Goal: Task Accomplishment & Management: Complete application form

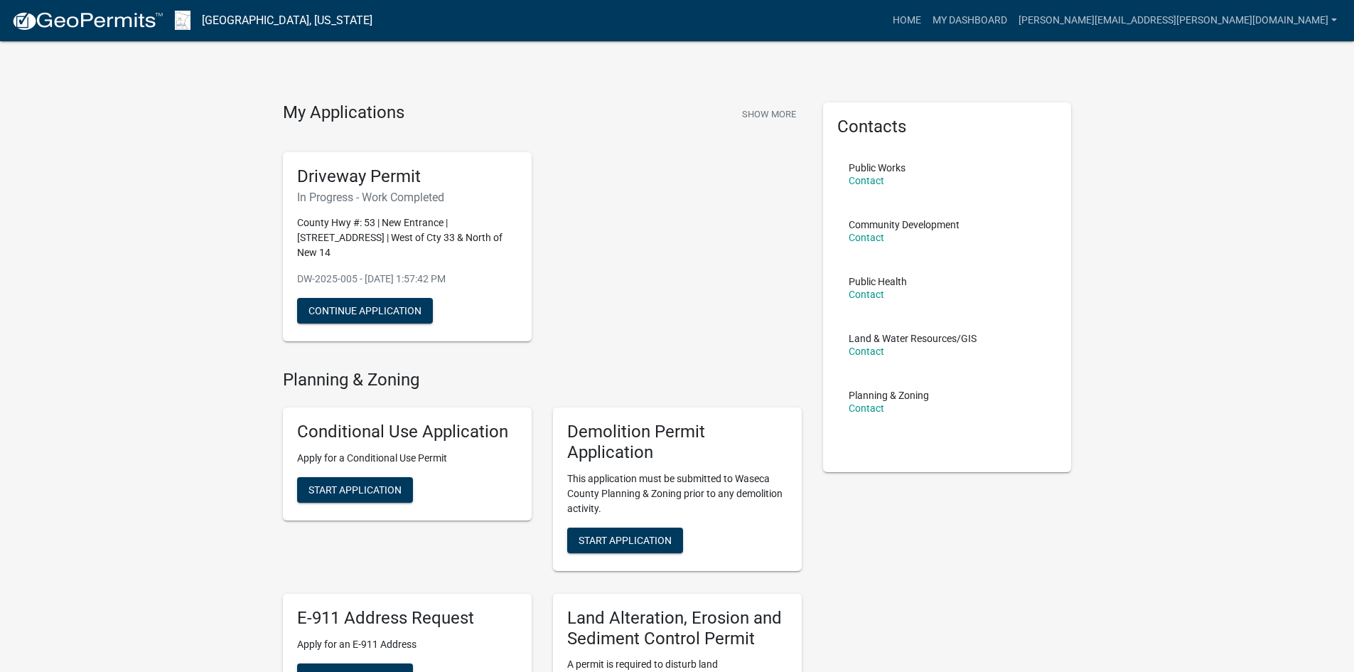
scroll to position [284, 0]
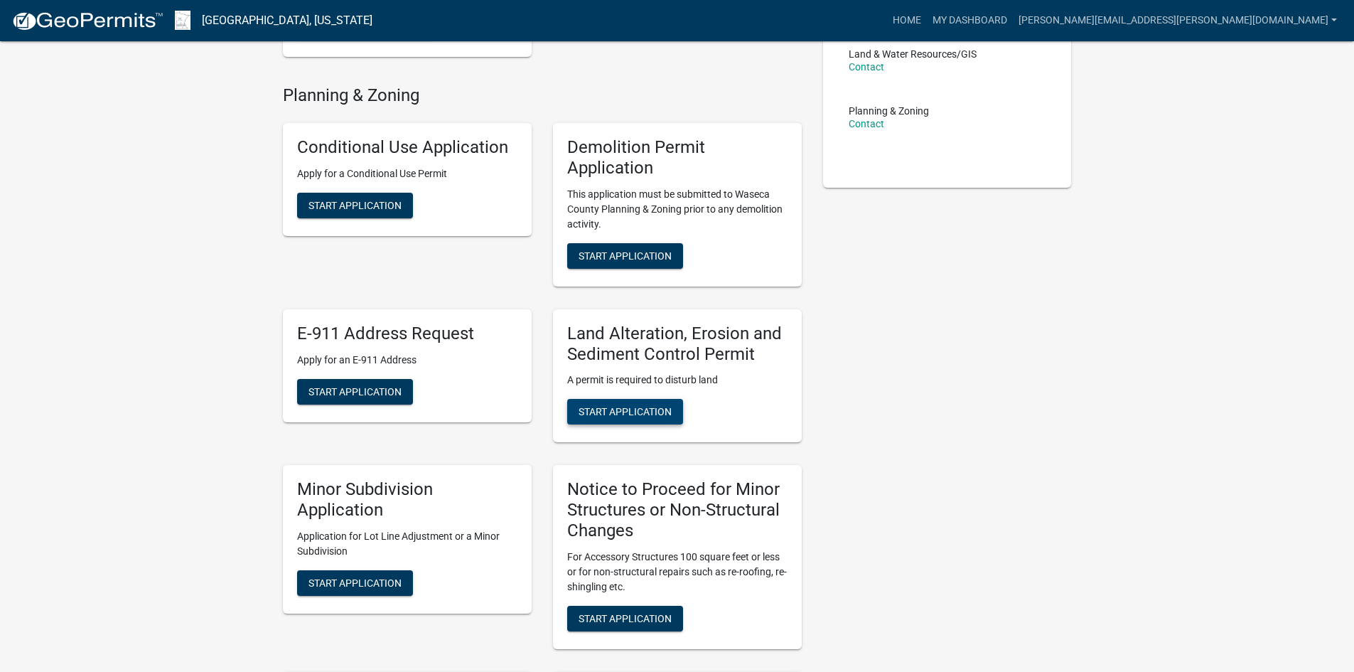
click at [631, 406] on span "Start Application" at bounding box center [625, 411] width 93 height 11
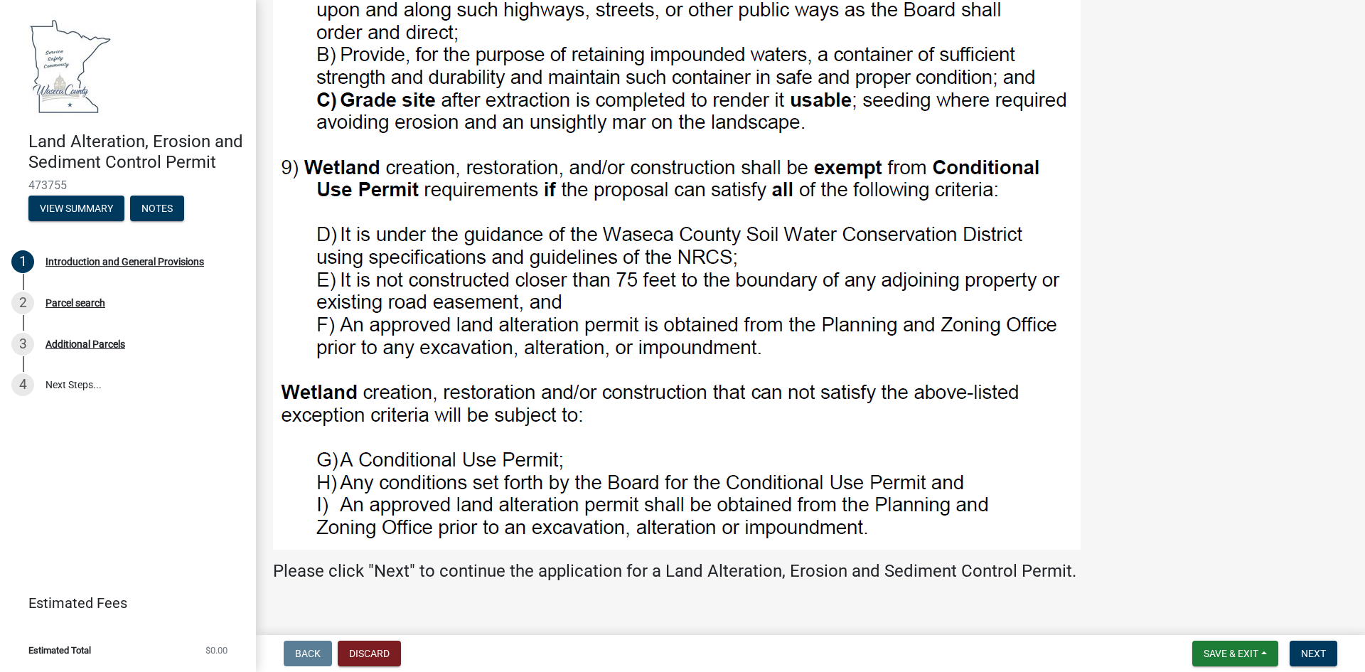
scroll to position [1410, 0]
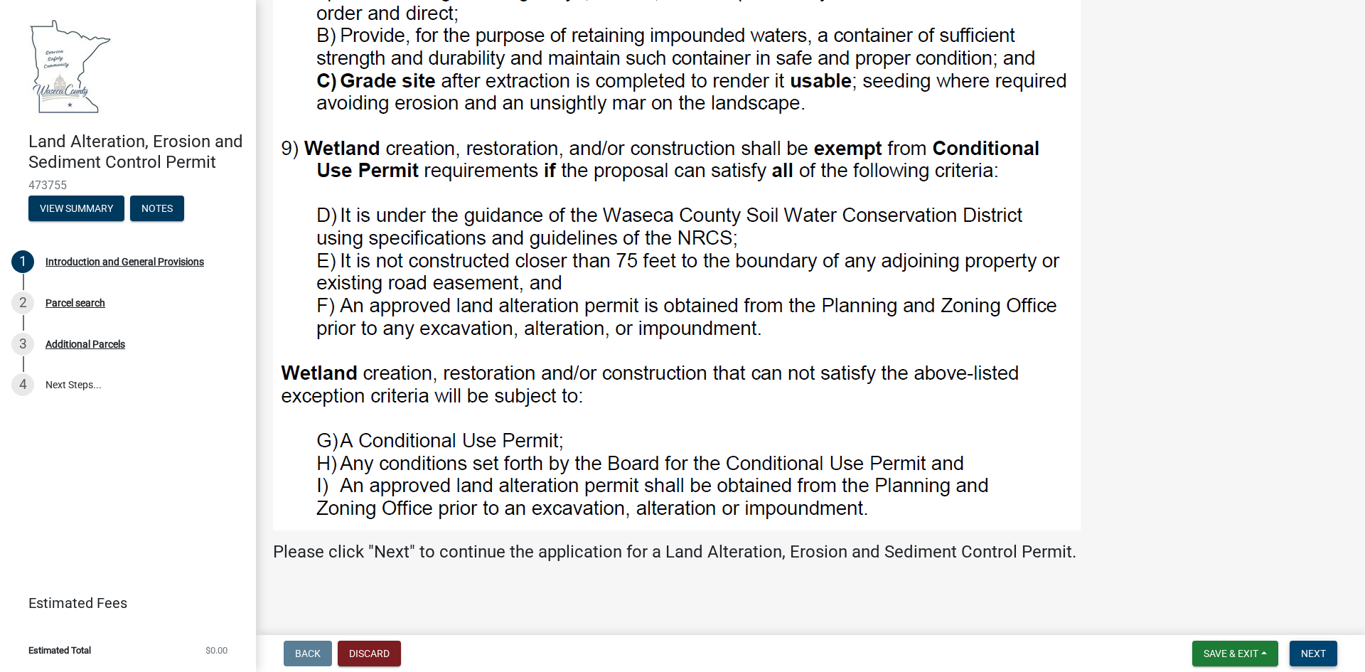
click at [1329, 653] on button "Next" at bounding box center [1314, 654] width 48 height 26
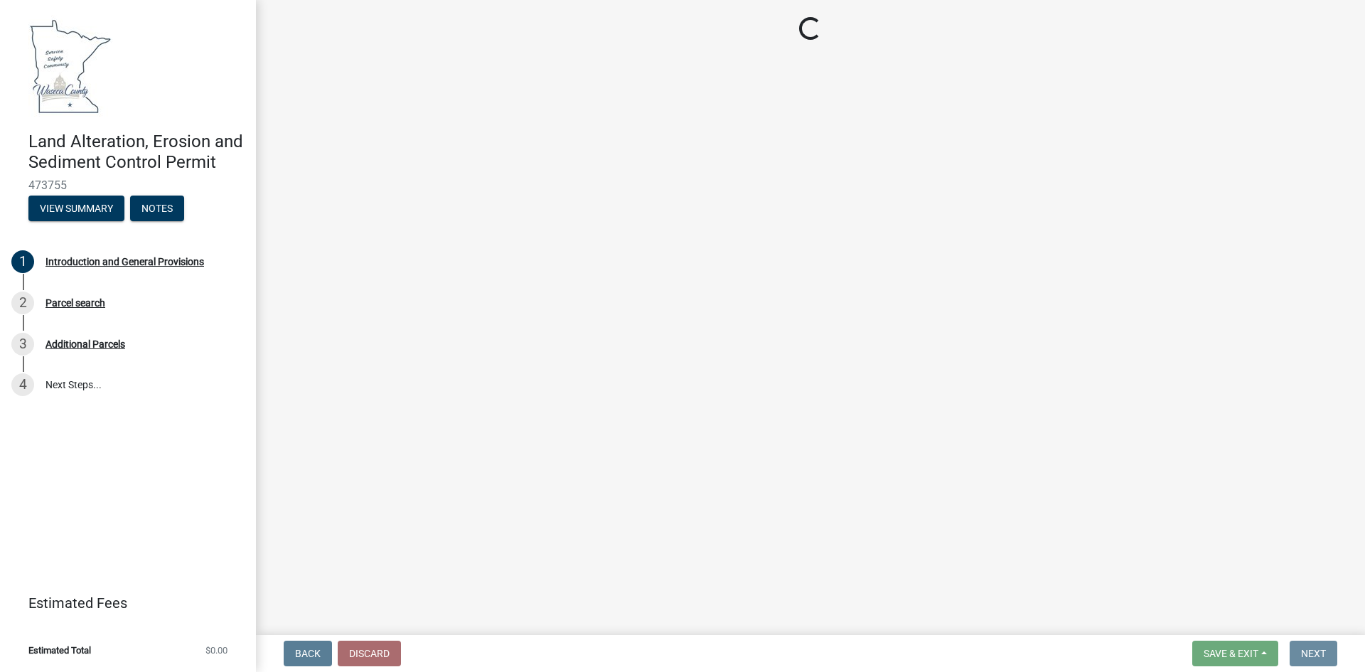
scroll to position [0, 0]
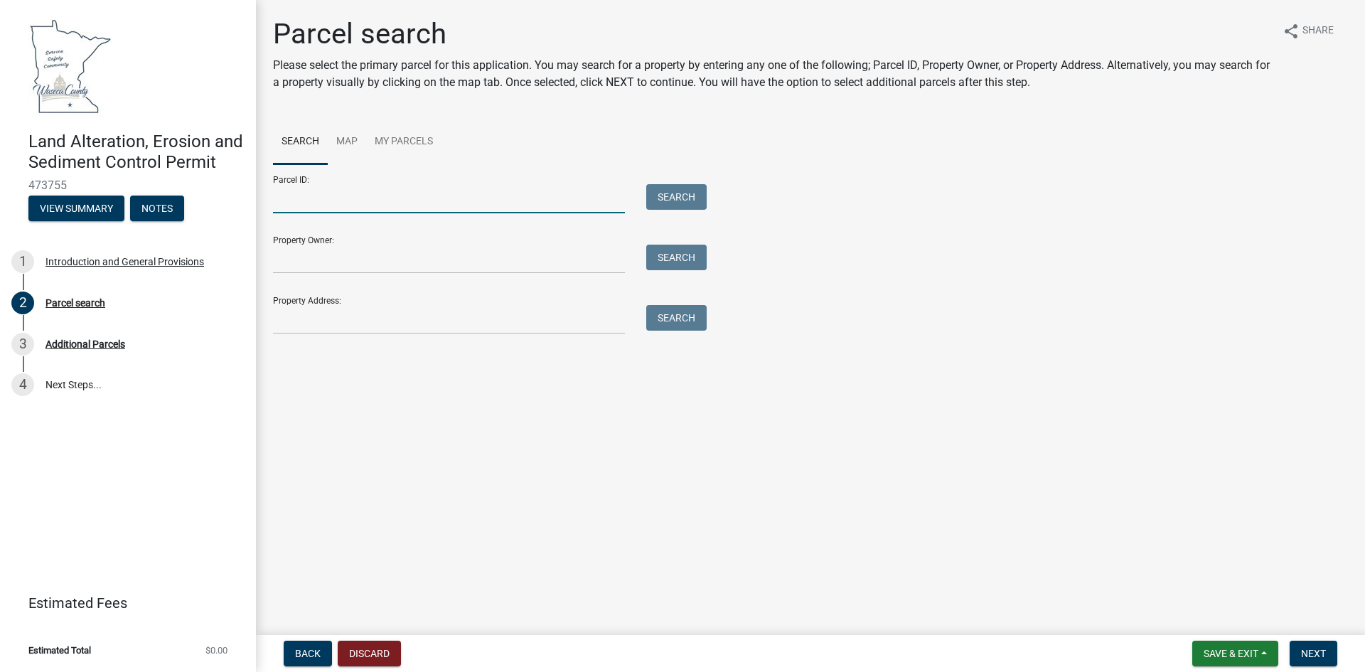
click at [306, 200] on input "Parcel ID:" at bounding box center [449, 198] width 352 height 29
type input "110260700"
click at [289, 264] on input "Property Owner:" at bounding box center [449, 259] width 352 height 29
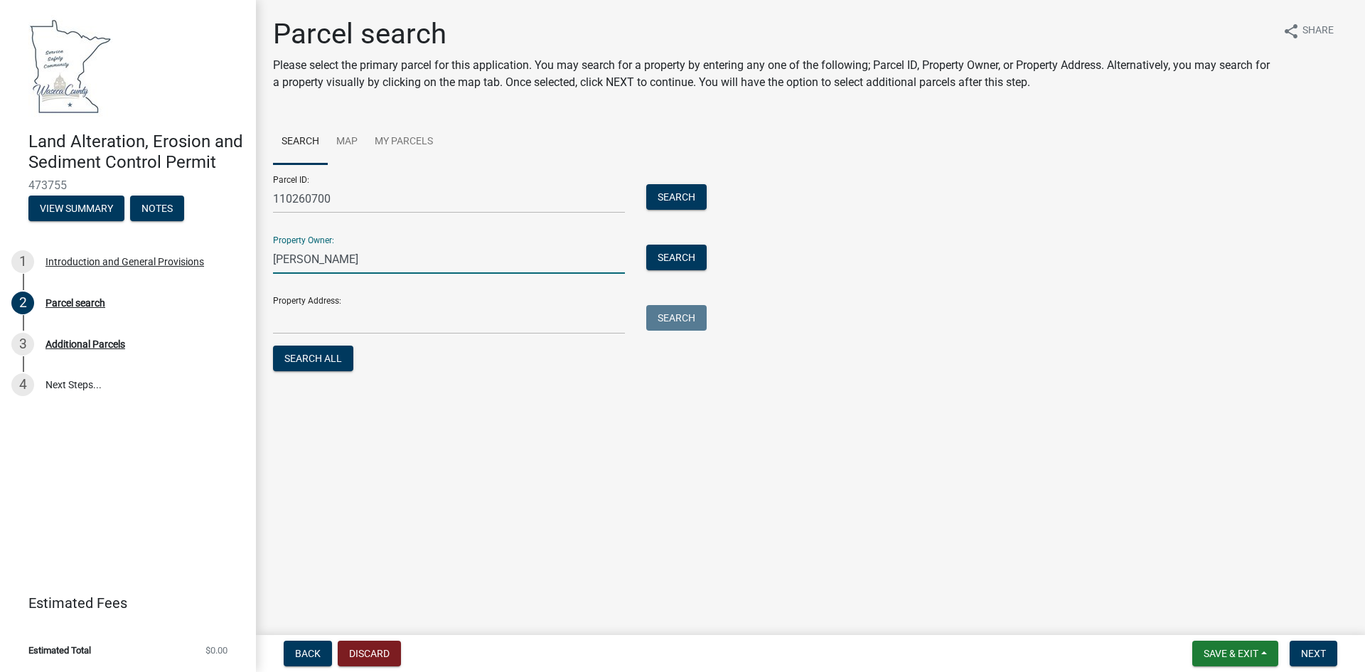
type input "[PERSON_NAME]"
click at [279, 323] on input "Property Address:" at bounding box center [449, 319] width 352 height 29
click at [291, 317] on input "Property Address:" at bounding box center [449, 319] width 352 height 29
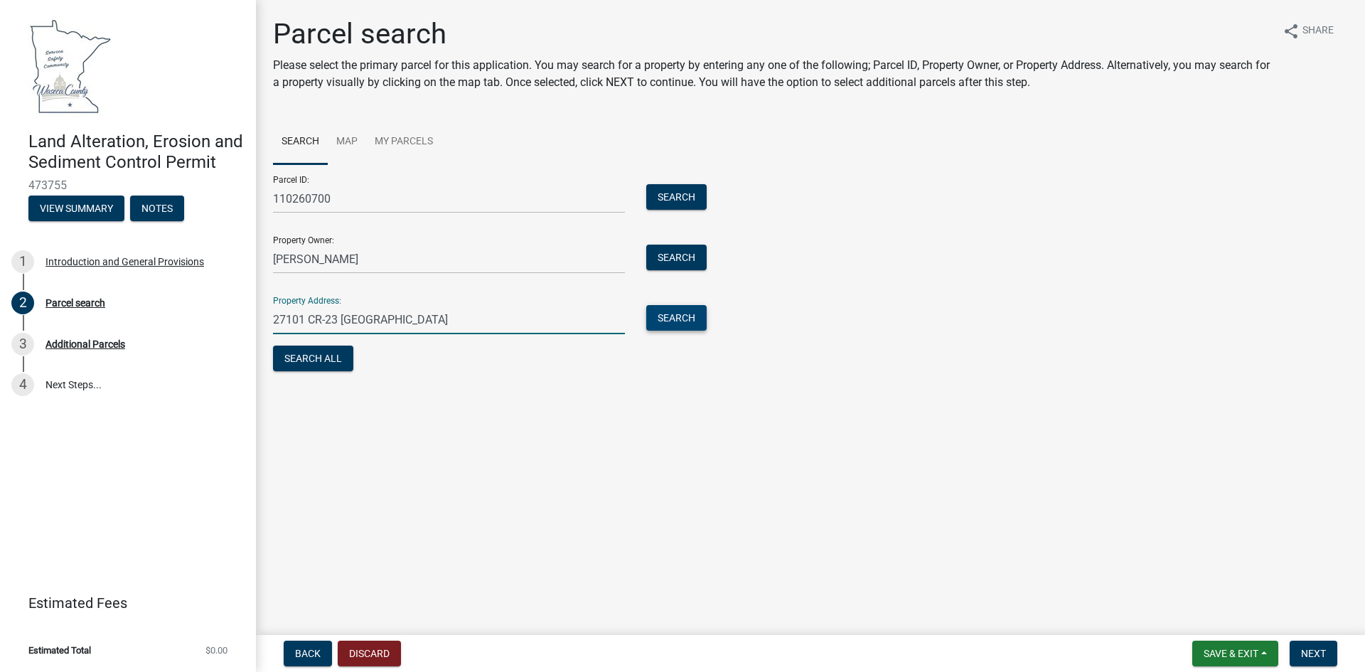
type input "27101 CR-23 [GEOGRAPHIC_DATA]"
drag, startPoint x: 680, startPoint y: 318, endPoint x: 687, endPoint y: 322, distance: 8.6
click at [686, 322] on button "Search" at bounding box center [676, 318] width 60 height 26
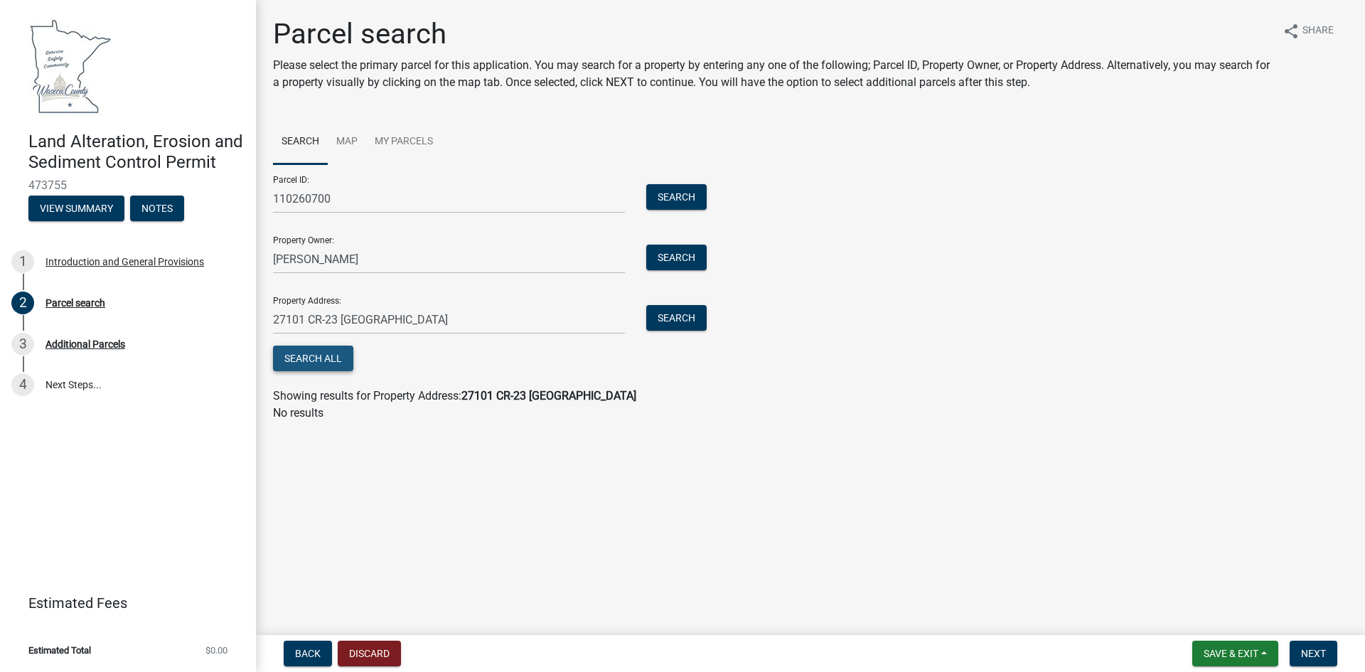
click at [334, 360] on button "Search All" at bounding box center [313, 359] width 80 height 26
click at [683, 314] on button "Search" at bounding box center [676, 318] width 60 height 26
click at [678, 316] on button "Search" at bounding box center [676, 318] width 60 height 26
click at [313, 356] on button "Search All" at bounding box center [313, 359] width 80 height 26
click at [1321, 652] on span "Next" at bounding box center [1313, 653] width 25 height 11
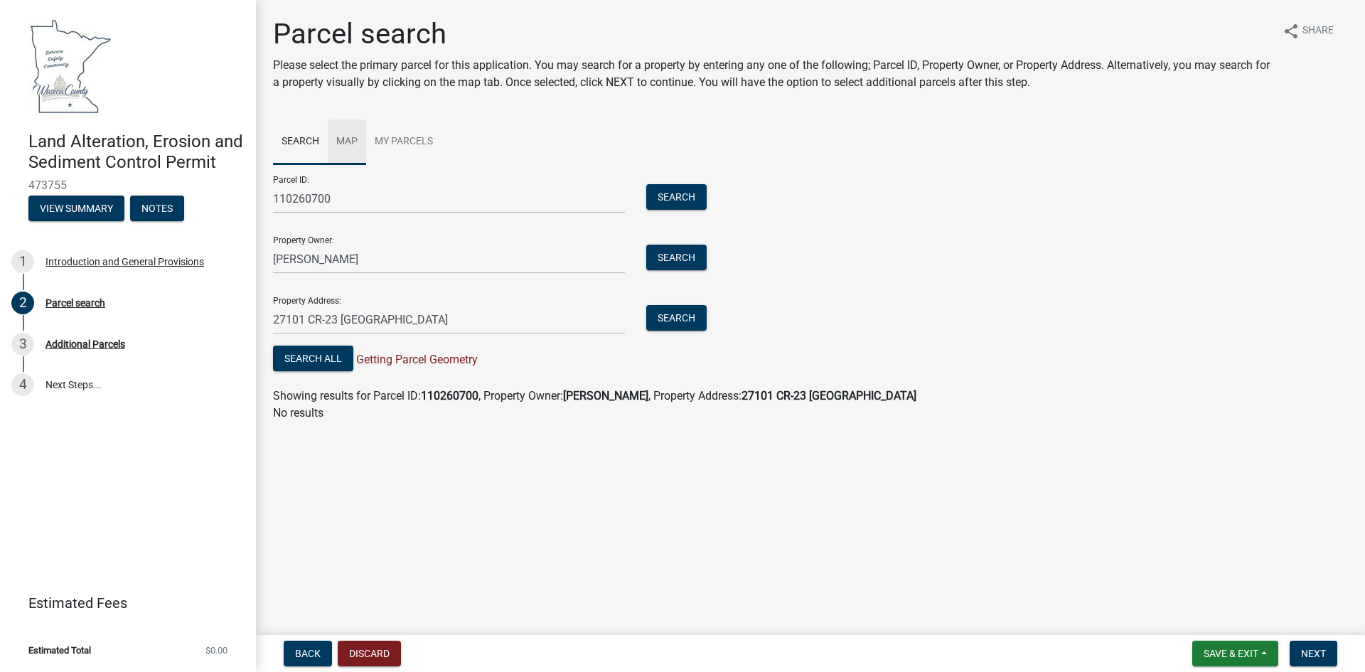
click at [345, 146] on link "Map" at bounding box center [347, 141] width 38 height 45
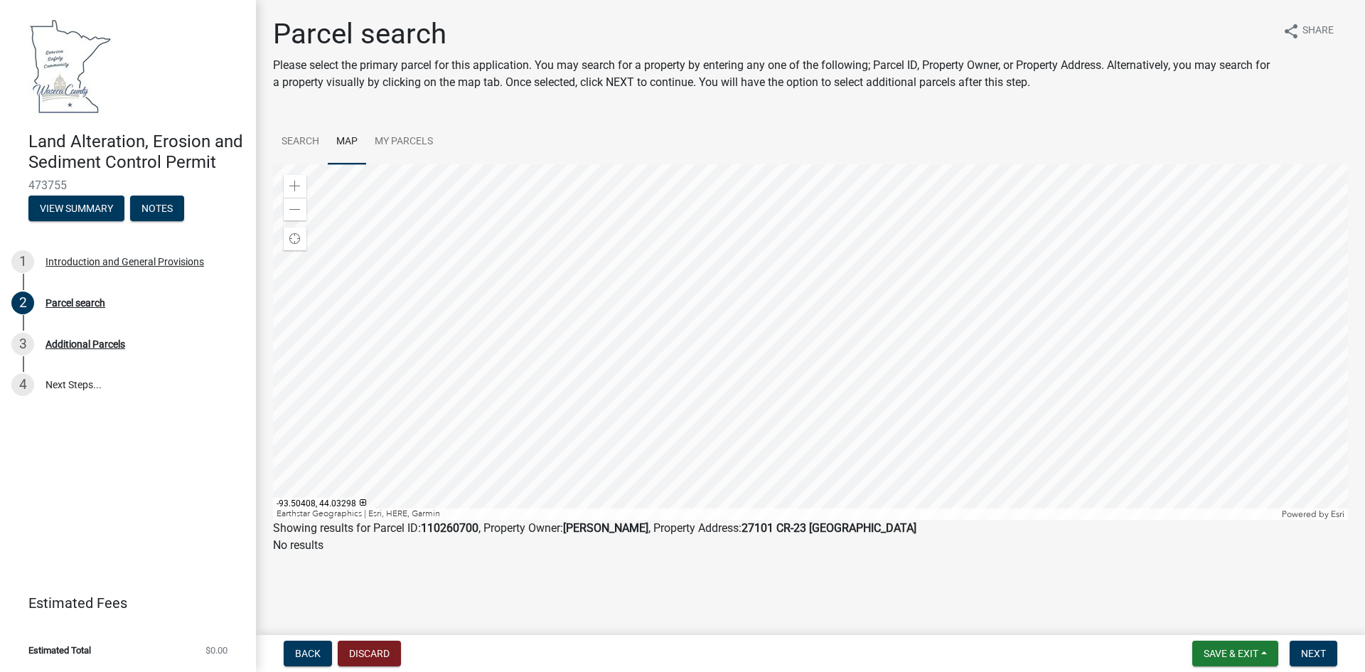
click at [706, 244] on div at bounding box center [810, 341] width 1075 height 355
click at [402, 140] on link "My Parcels" at bounding box center [403, 141] width 75 height 45
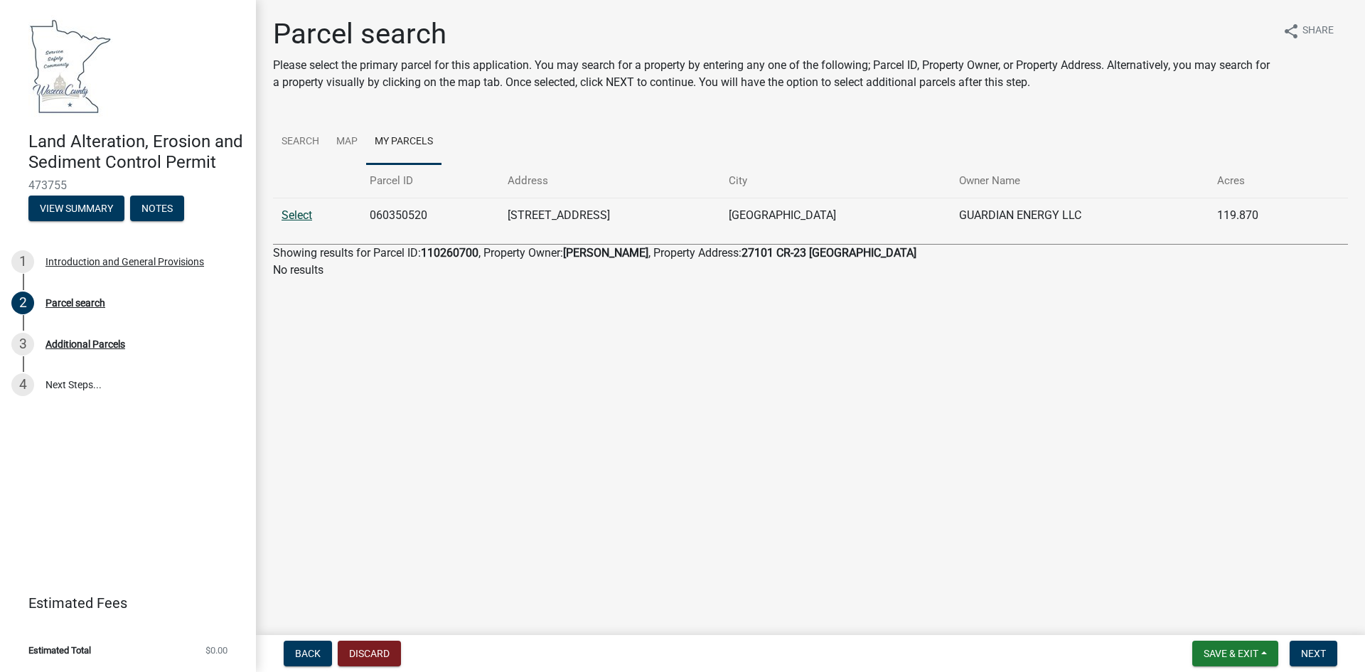
click at [298, 214] on link "Select" at bounding box center [297, 215] width 31 height 14
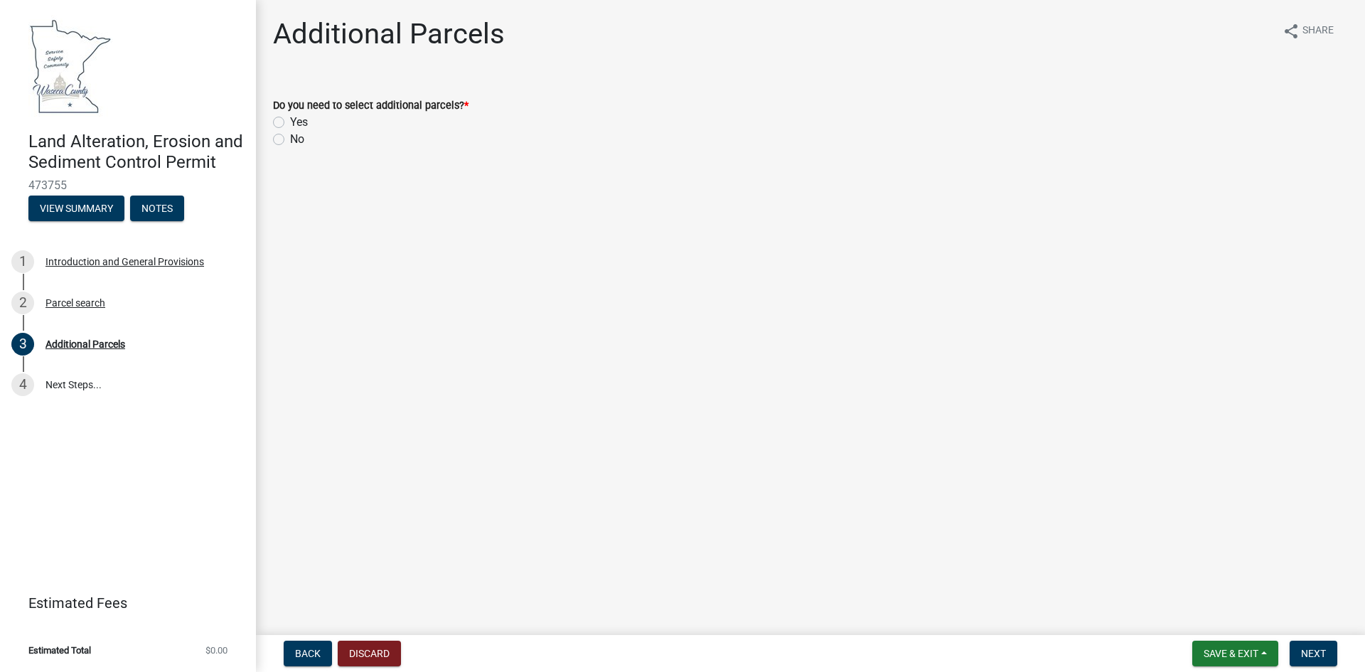
click at [290, 140] on label "No" at bounding box center [297, 139] width 14 height 17
click at [290, 140] on input "No" at bounding box center [294, 135] width 9 height 9
radio input "true"
click at [312, 659] on button "Back" at bounding box center [308, 654] width 48 height 26
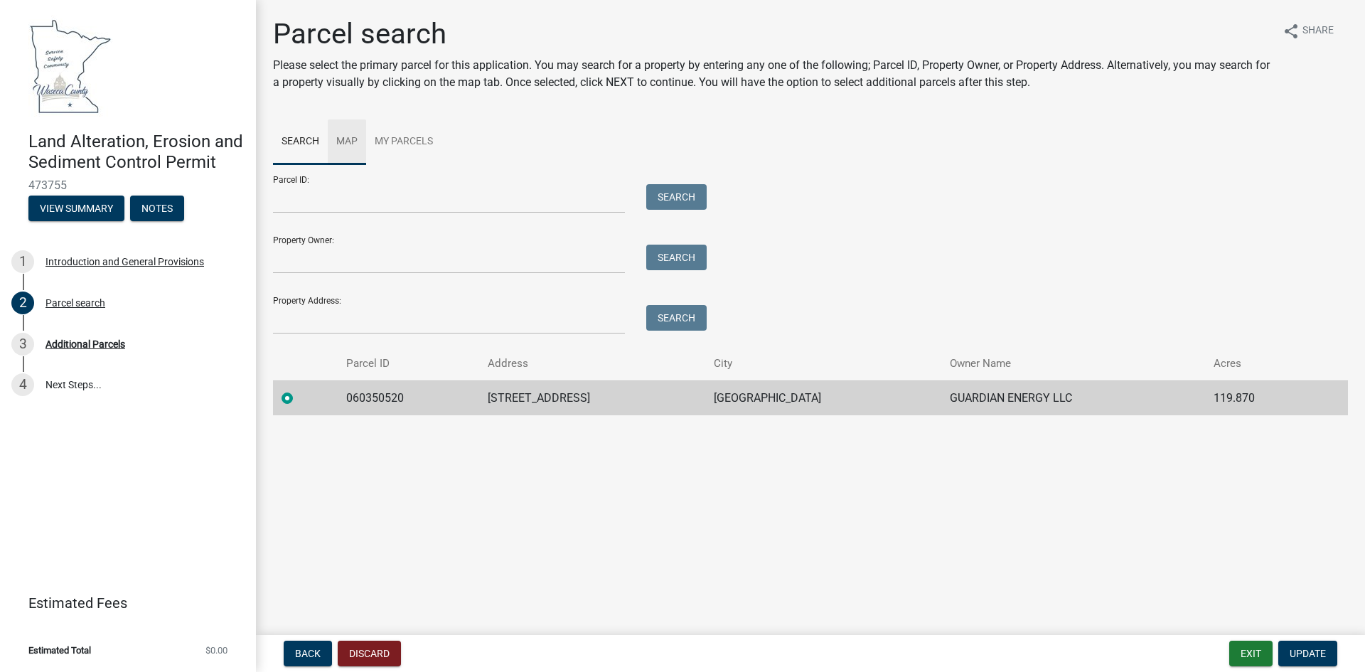
click at [343, 136] on link "Map" at bounding box center [347, 141] width 38 height 45
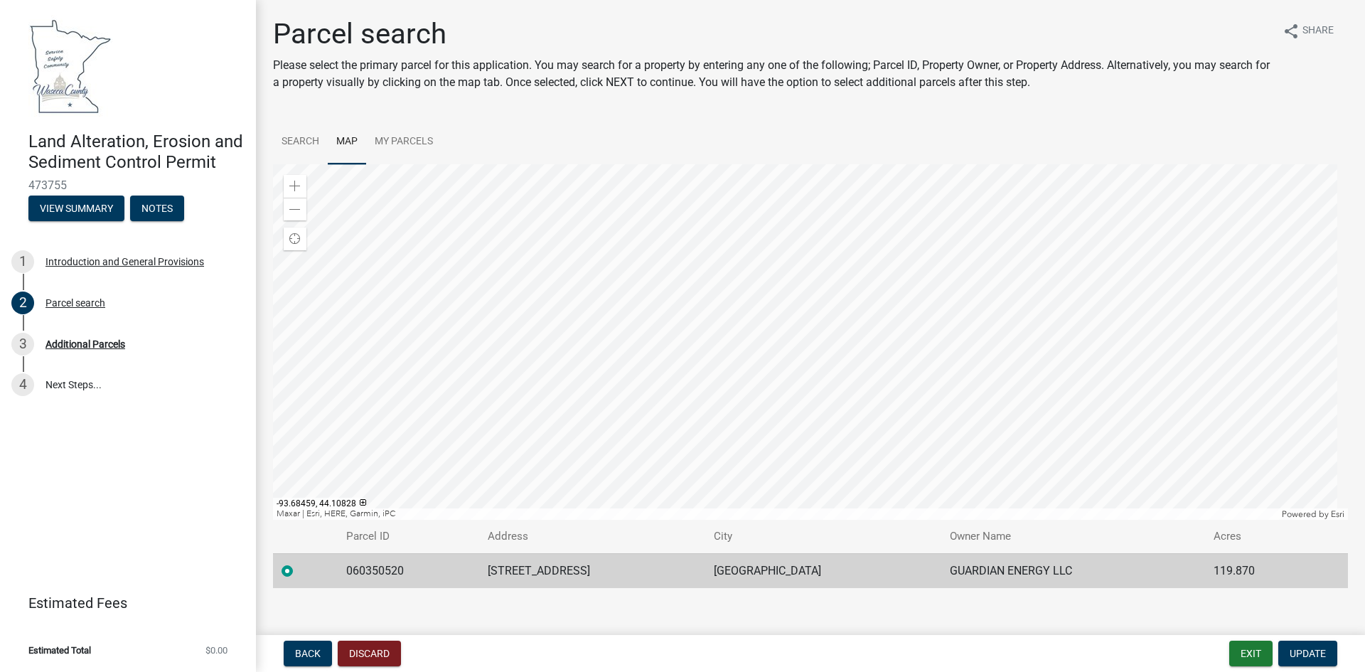
click at [707, 199] on div at bounding box center [810, 341] width 1075 height 355
click at [712, 238] on div at bounding box center [810, 341] width 1075 height 355
click at [614, 171] on div at bounding box center [810, 341] width 1075 height 355
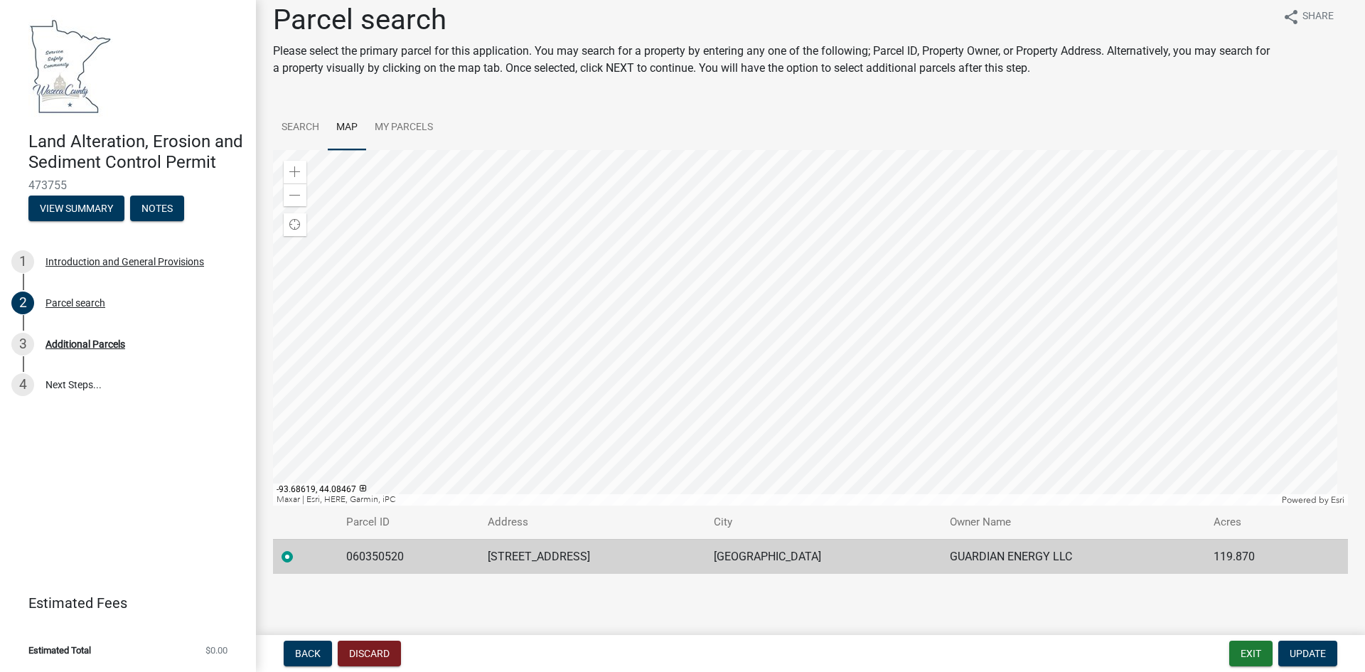
click at [299, 548] on label at bounding box center [299, 548] width 0 height 0
click at [299, 554] on input "radio" at bounding box center [303, 552] width 9 height 9
click at [772, 150] on div at bounding box center [810, 327] width 1075 height 355
click at [862, 226] on div at bounding box center [810, 327] width 1075 height 355
click at [296, 194] on span at bounding box center [294, 195] width 11 height 11
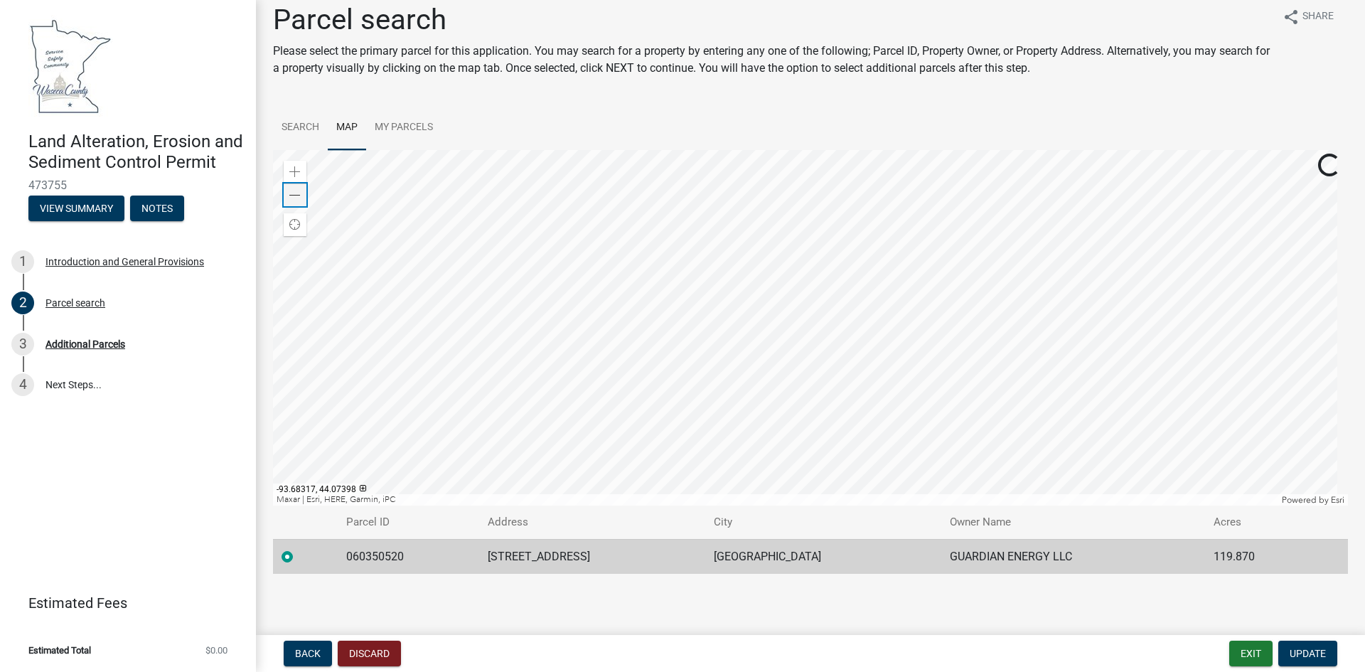
click at [296, 194] on span at bounding box center [294, 195] width 11 height 11
click at [736, 208] on div at bounding box center [810, 327] width 1075 height 355
click at [571, 247] on div at bounding box center [810, 327] width 1075 height 355
click at [889, 296] on div at bounding box center [810, 327] width 1075 height 355
click at [872, 150] on div at bounding box center [810, 327] width 1075 height 355
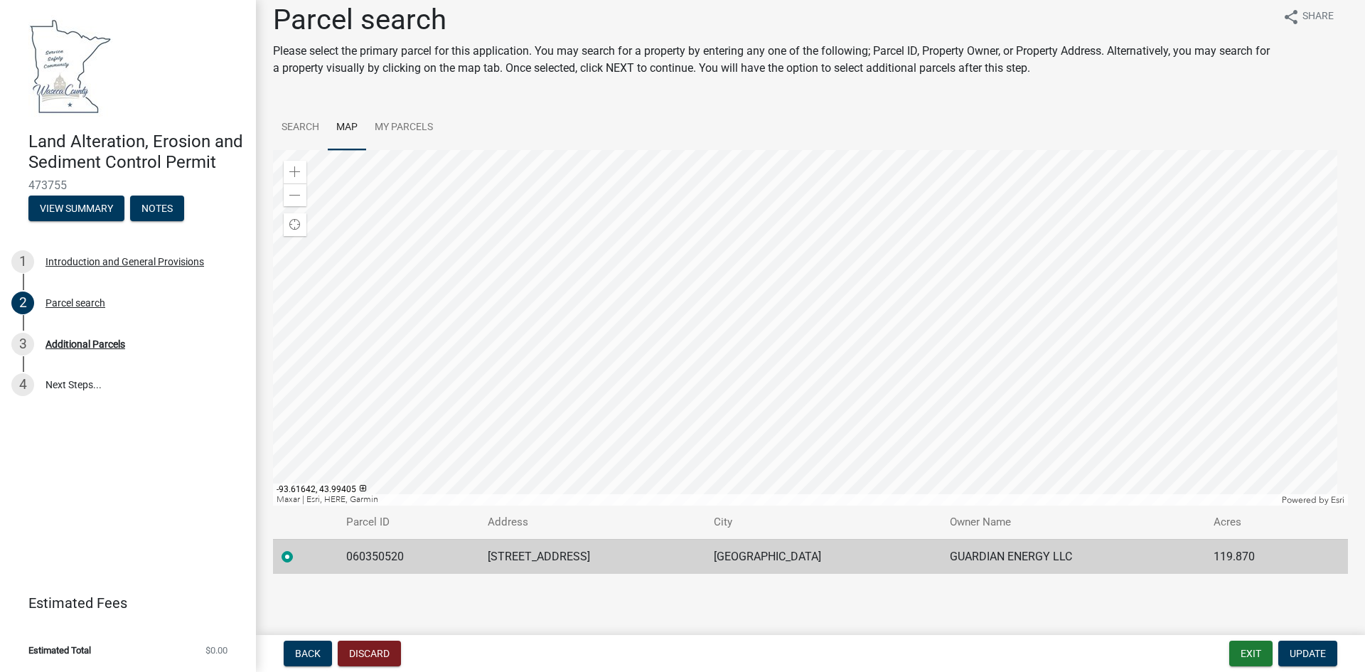
click at [992, 231] on div at bounding box center [810, 327] width 1075 height 355
click at [667, 227] on div at bounding box center [810, 327] width 1075 height 355
click at [762, 255] on div at bounding box center [810, 327] width 1075 height 355
click at [828, 373] on div at bounding box center [810, 327] width 1075 height 355
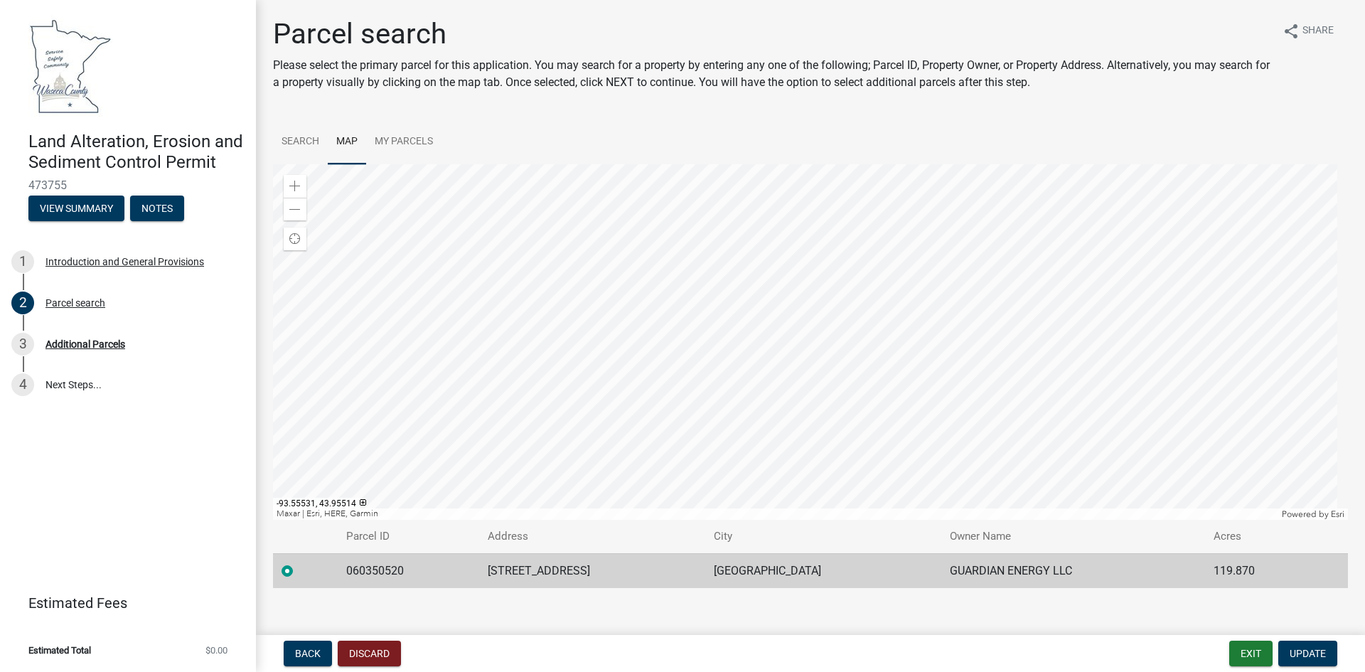
click at [836, 362] on div at bounding box center [810, 341] width 1075 height 355
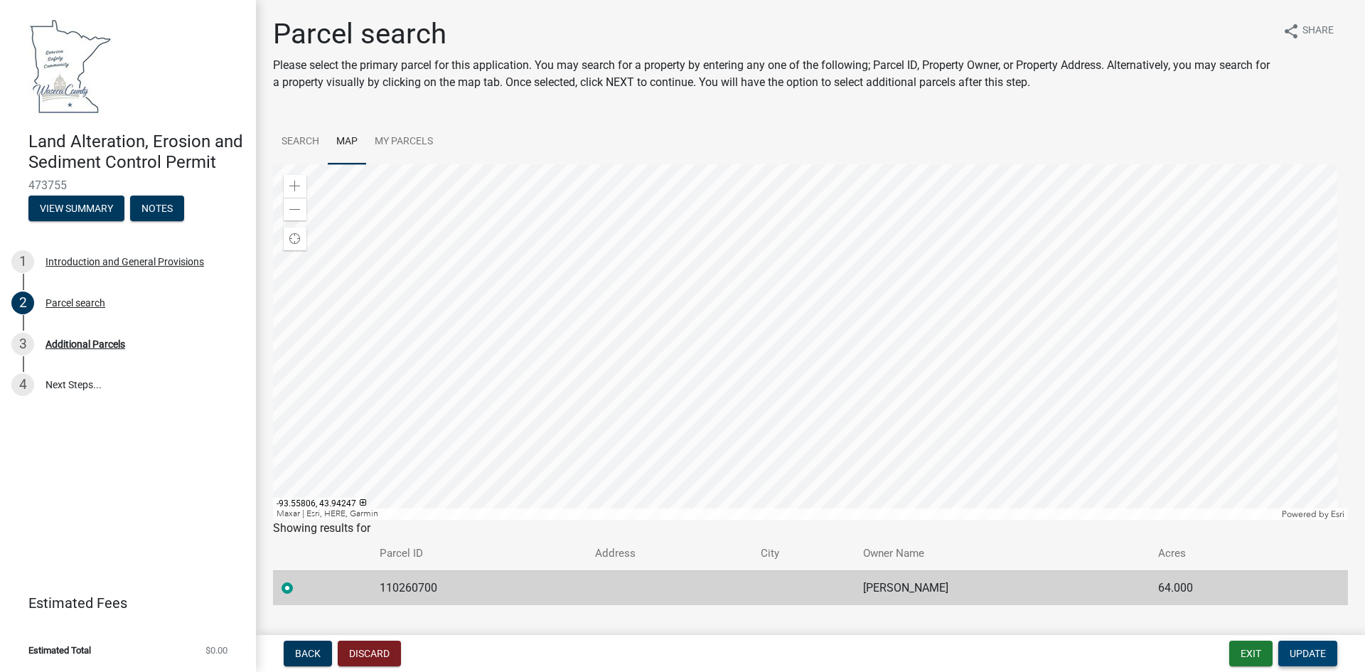
click at [1324, 656] on span "Update" at bounding box center [1308, 653] width 36 height 11
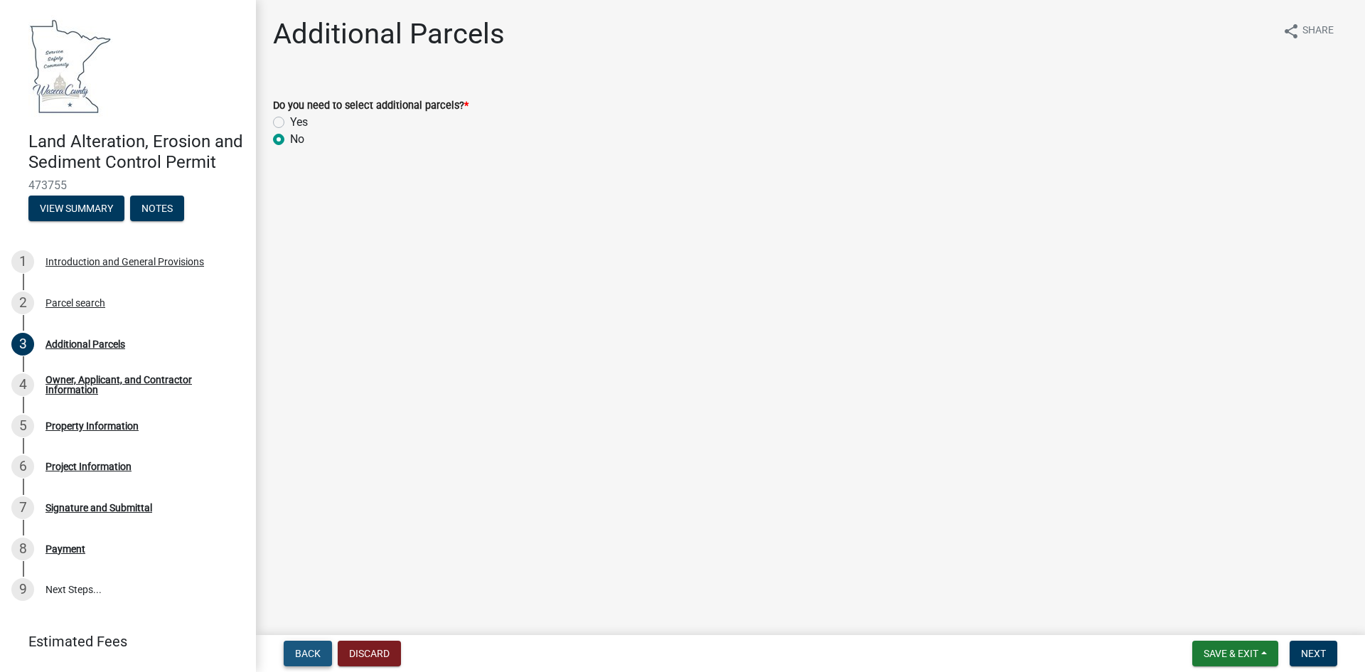
click at [313, 653] on span "Back" at bounding box center [308, 653] width 26 height 11
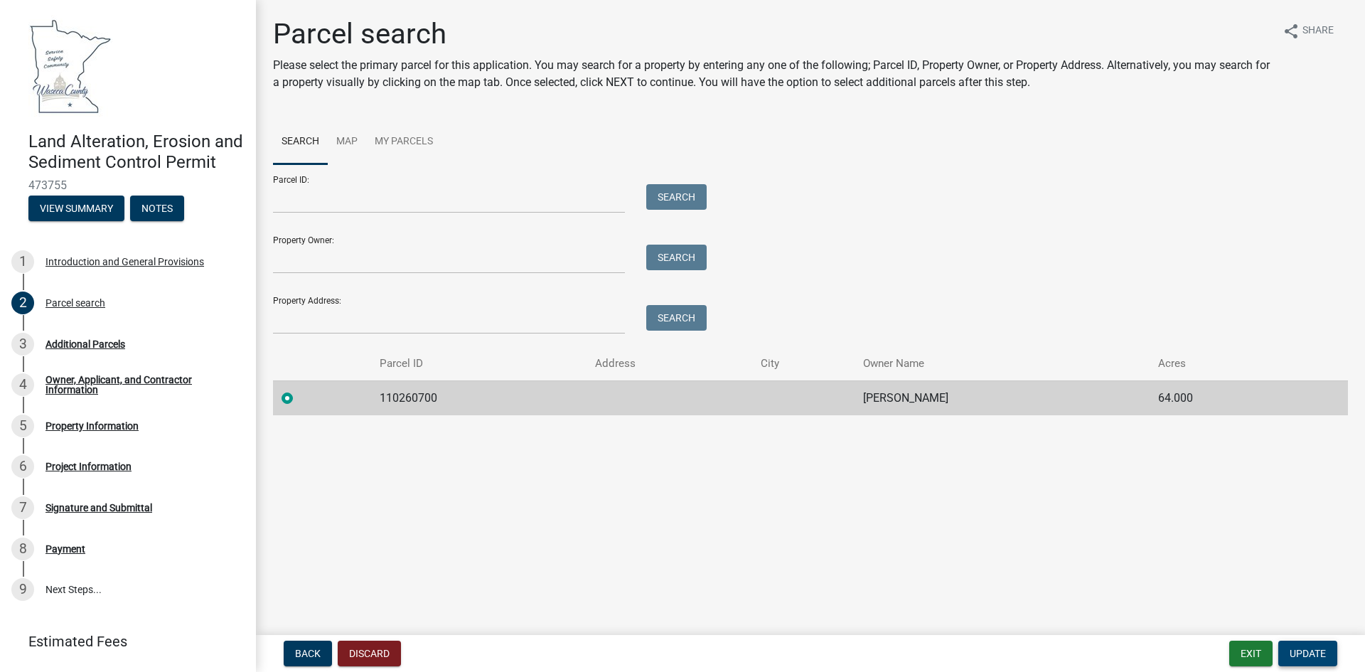
click at [1324, 653] on span "Update" at bounding box center [1308, 653] width 36 height 11
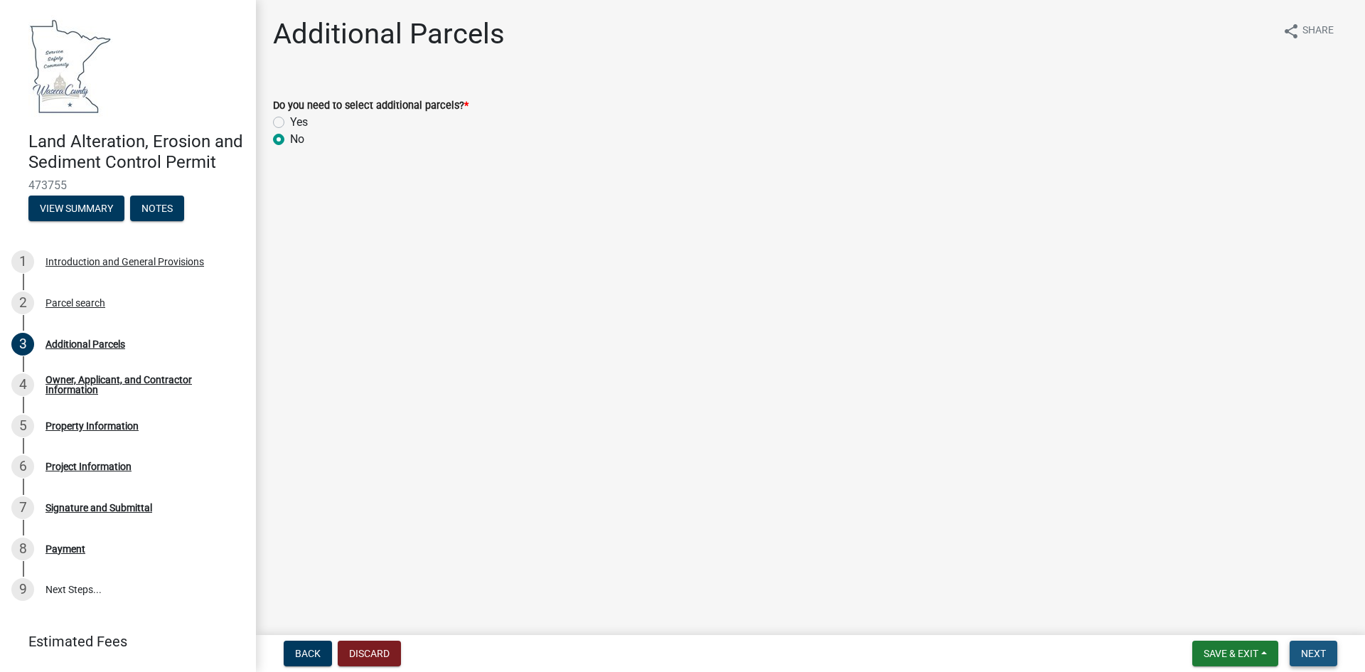
click at [1317, 655] on span "Next" at bounding box center [1313, 653] width 25 height 11
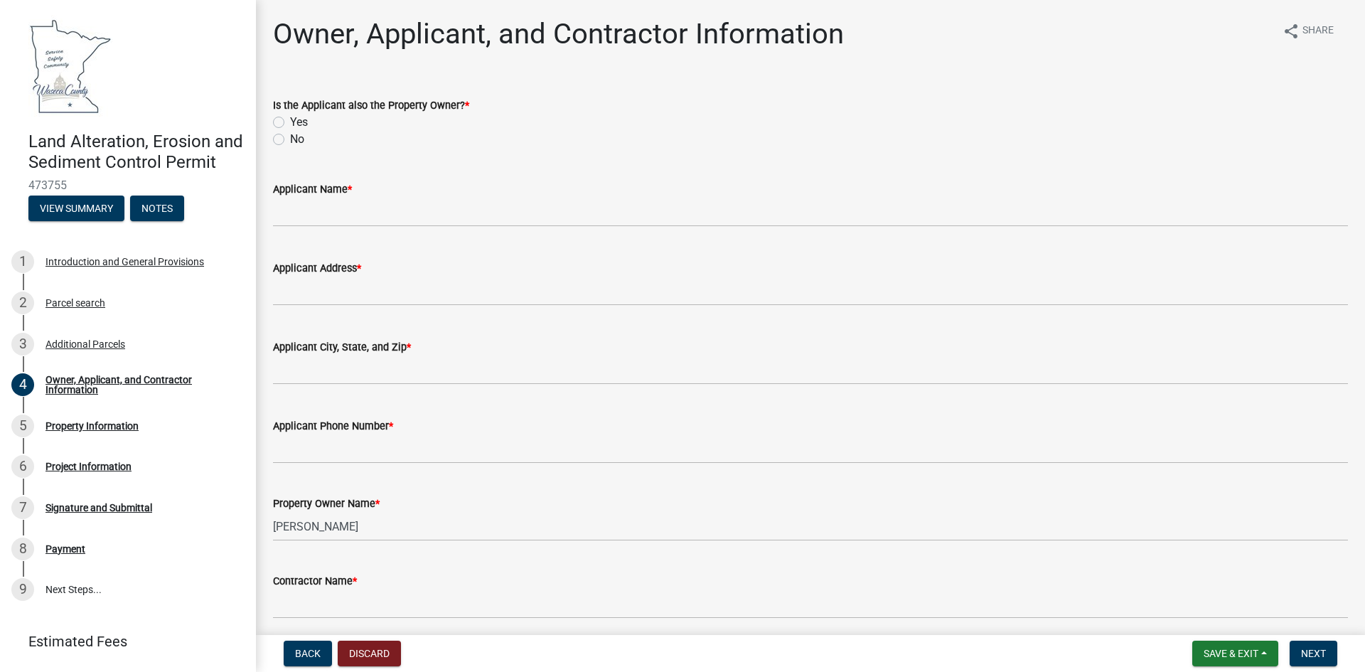
click at [290, 141] on label "No" at bounding box center [297, 139] width 14 height 17
click at [290, 140] on input "No" at bounding box center [294, 135] width 9 height 9
radio input "true"
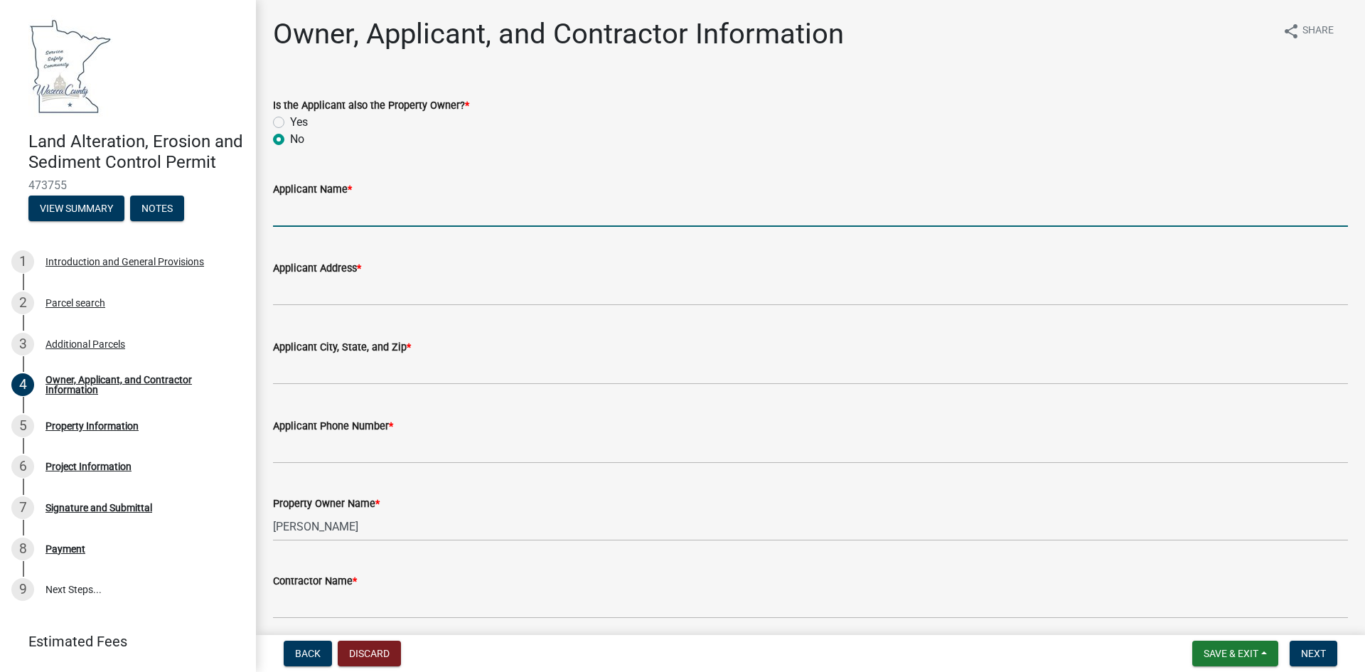
click at [301, 208] on input "Applicant Name *" at bounding box center [810, 212] width 1075 height 29
type input "[PERSON_NAME]"
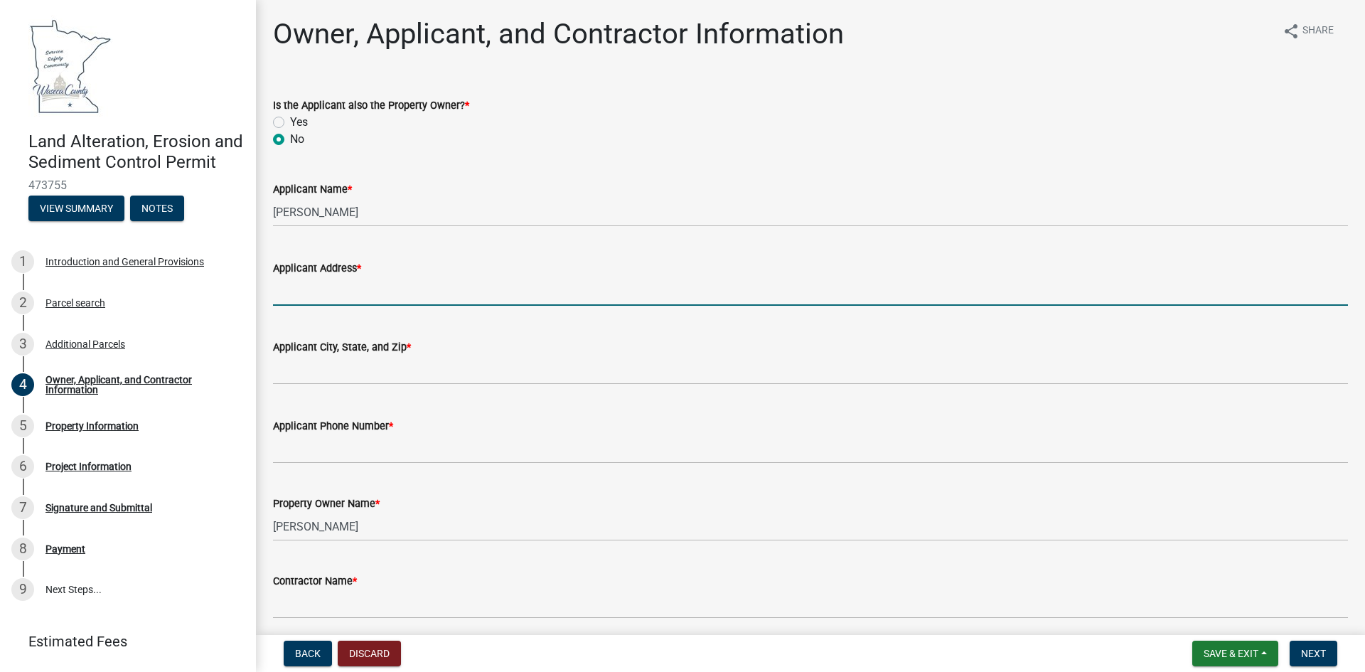
click at [294, 291] on input "Applicant Address *" at bounding box center [810, 291] width 1075 height 29
type input "[STREET_ADDRESS]"
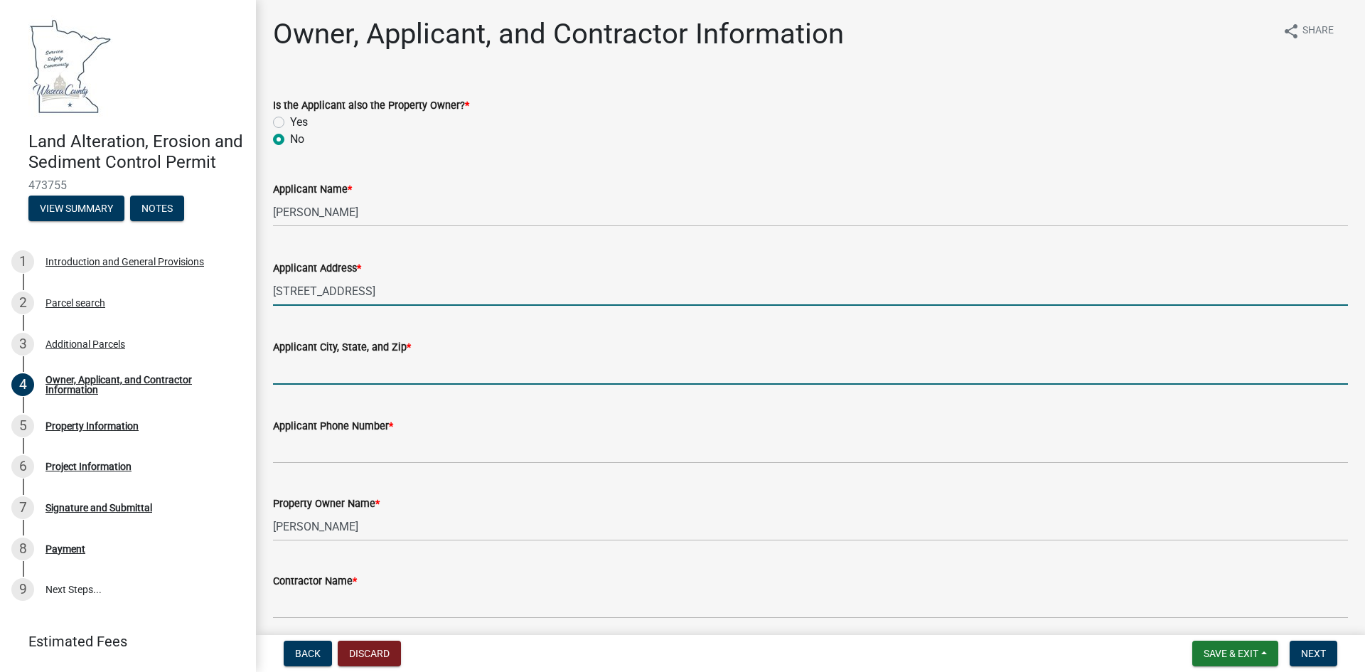
click at [291, 373] on input "Applicant City, State, and Zip *" at bounding box center [810, 369] width 1075 height 29
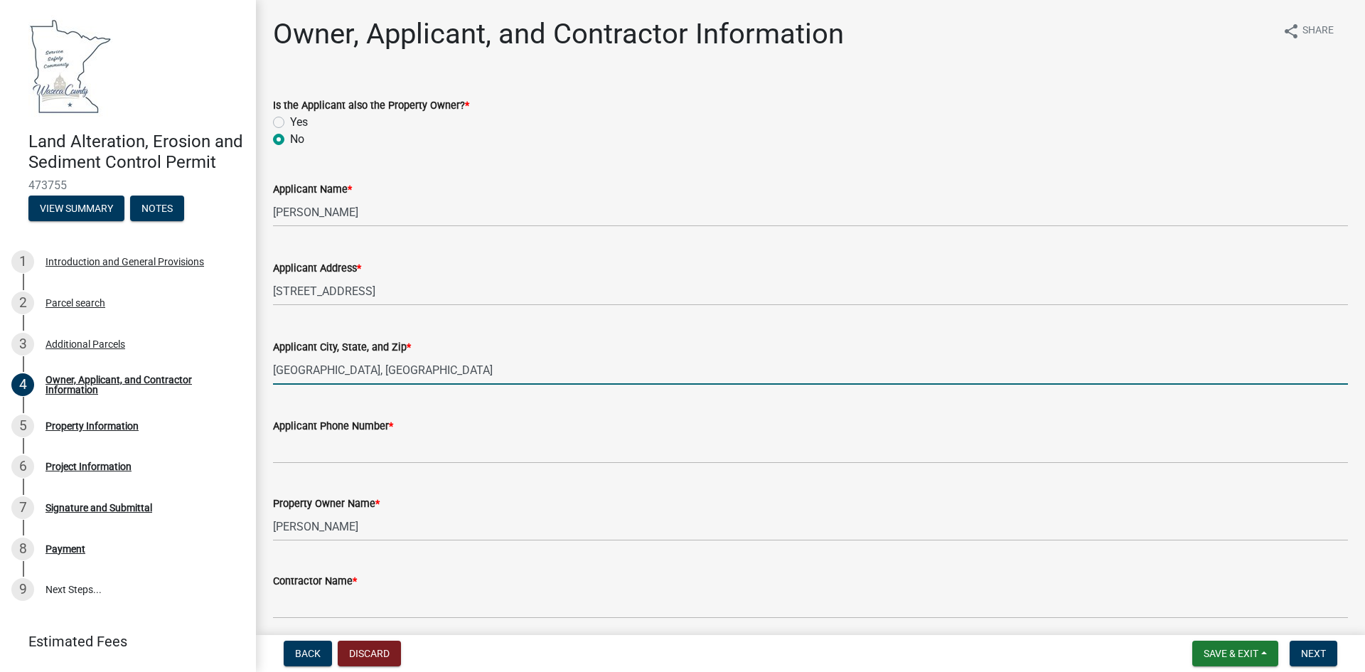
type input "[GEOGRAPHIC_DATA], [GEOGRAPHIC_DATA]"
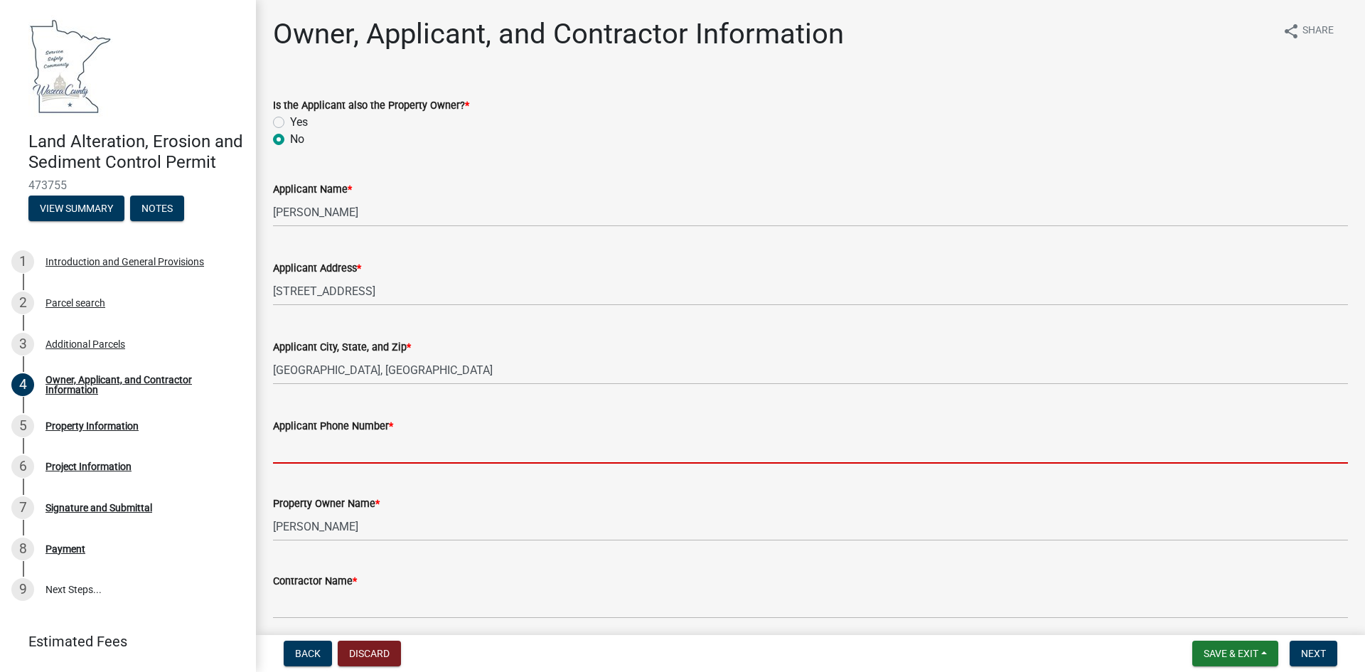
click at [297, 441] on input "Applicant Phone Number *" at bounding box center [810, 448] width 1075 height 29
type input "[PHONE_NUMBER]"
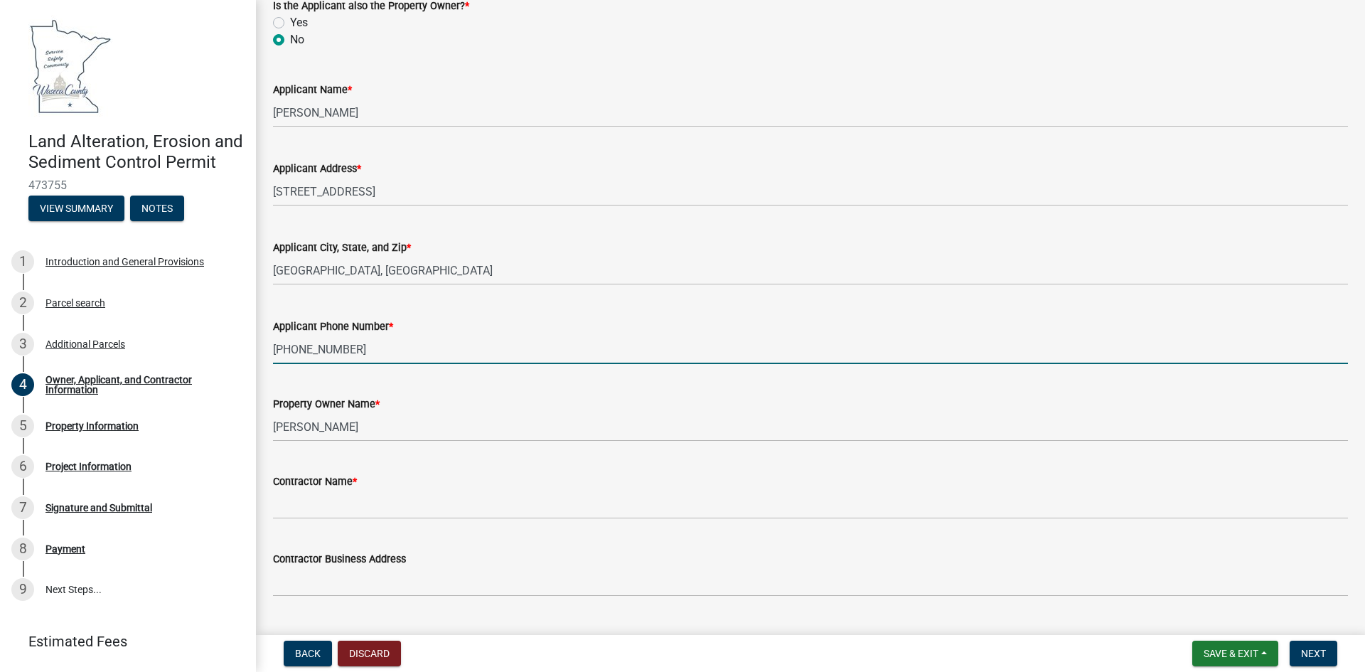
scroll to position [211, 0]
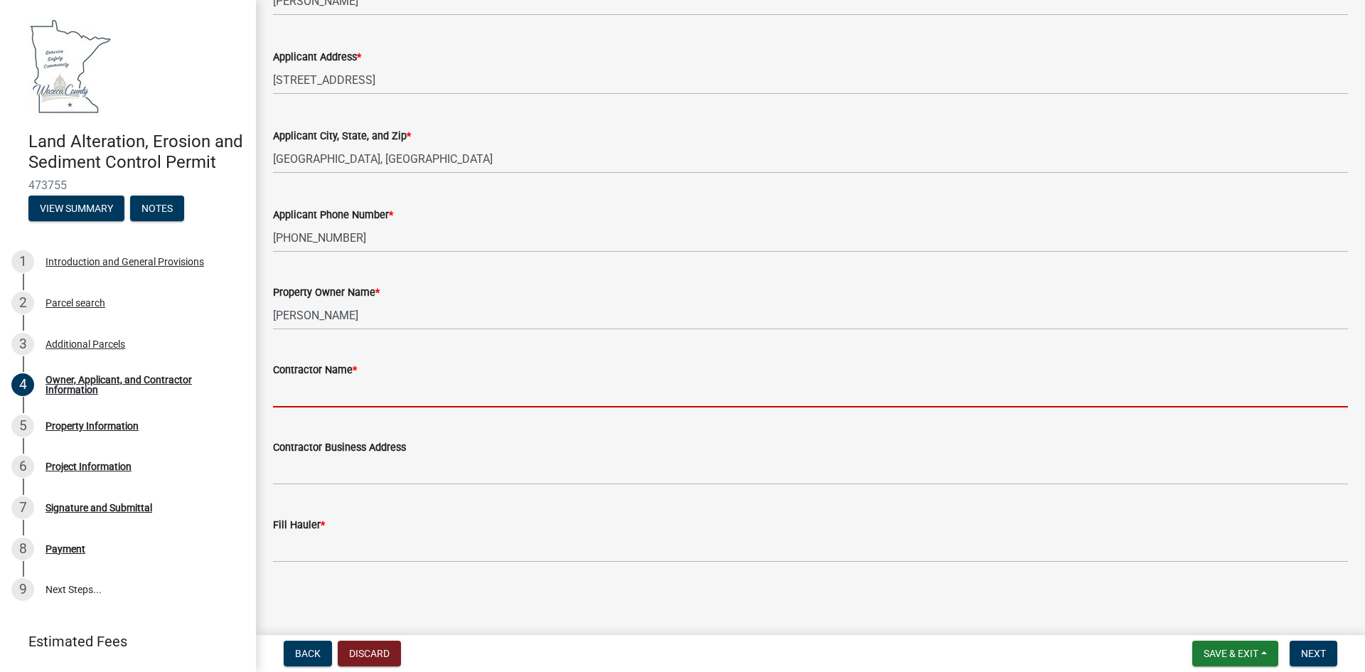
click at [294, 391] on input "Contractor Name *" at bounding box center [810, 392] width 1075 height 29
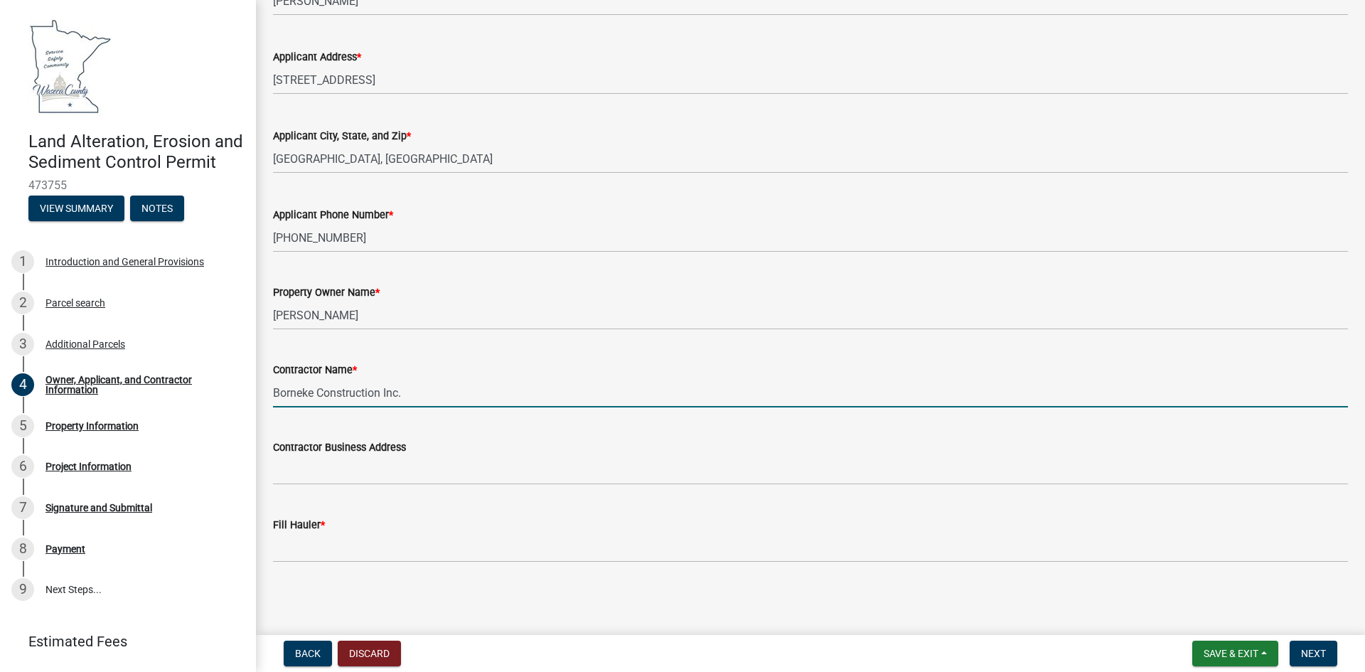
type input "Borneke Construction Inc."
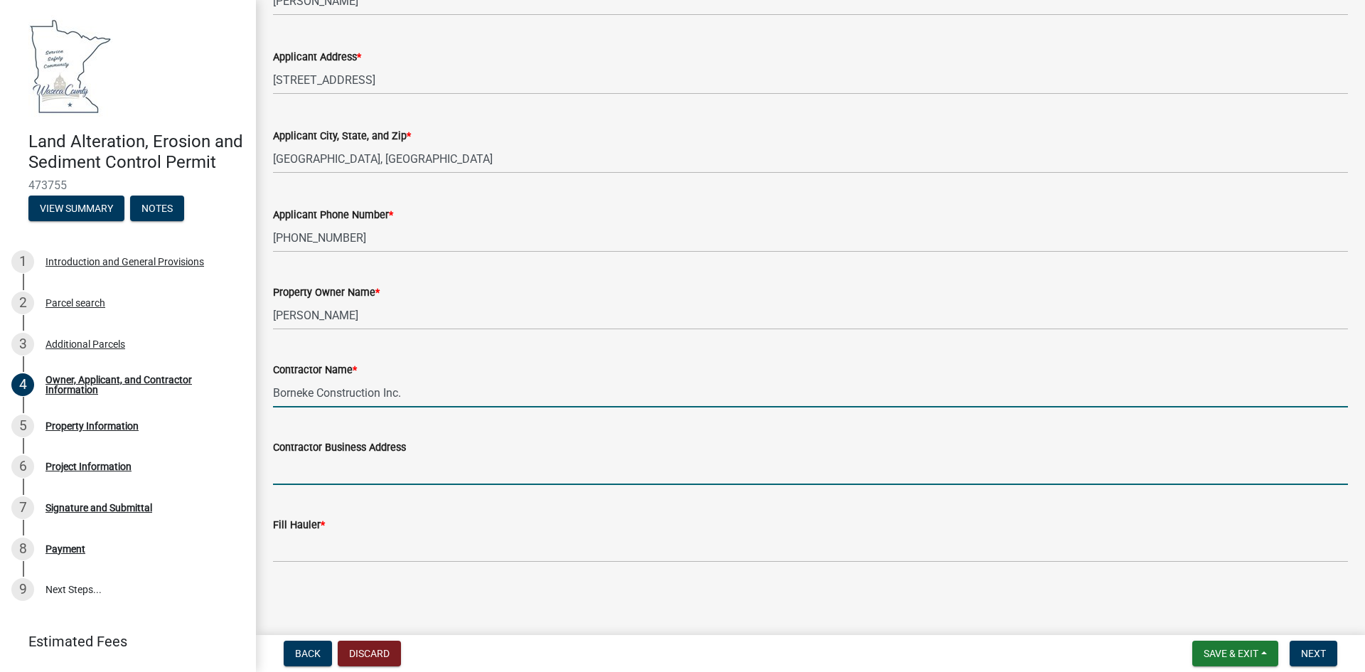
click at [296, 473] on input "Contractor Business Address" at bounding box center [810, 470] width 1075 height 29
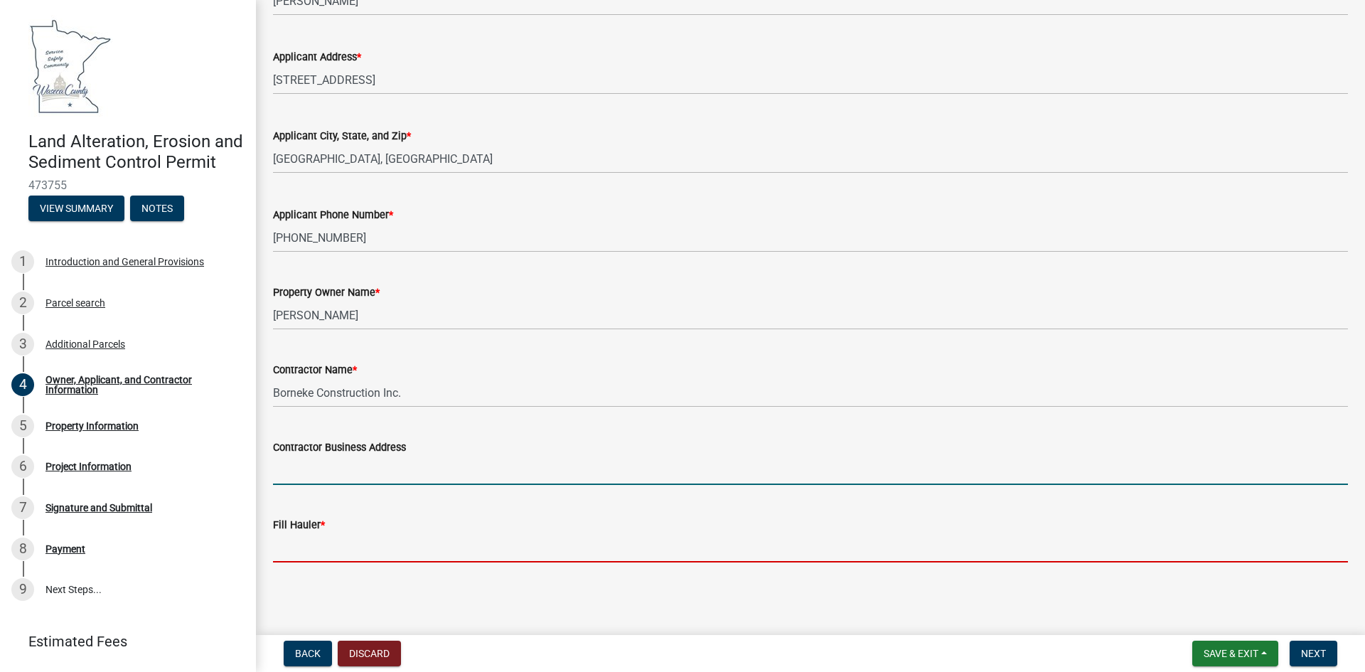
click at [290, 544] on input "Fill Hauler *" at bounding box center [810, 547] width 1075 height 29
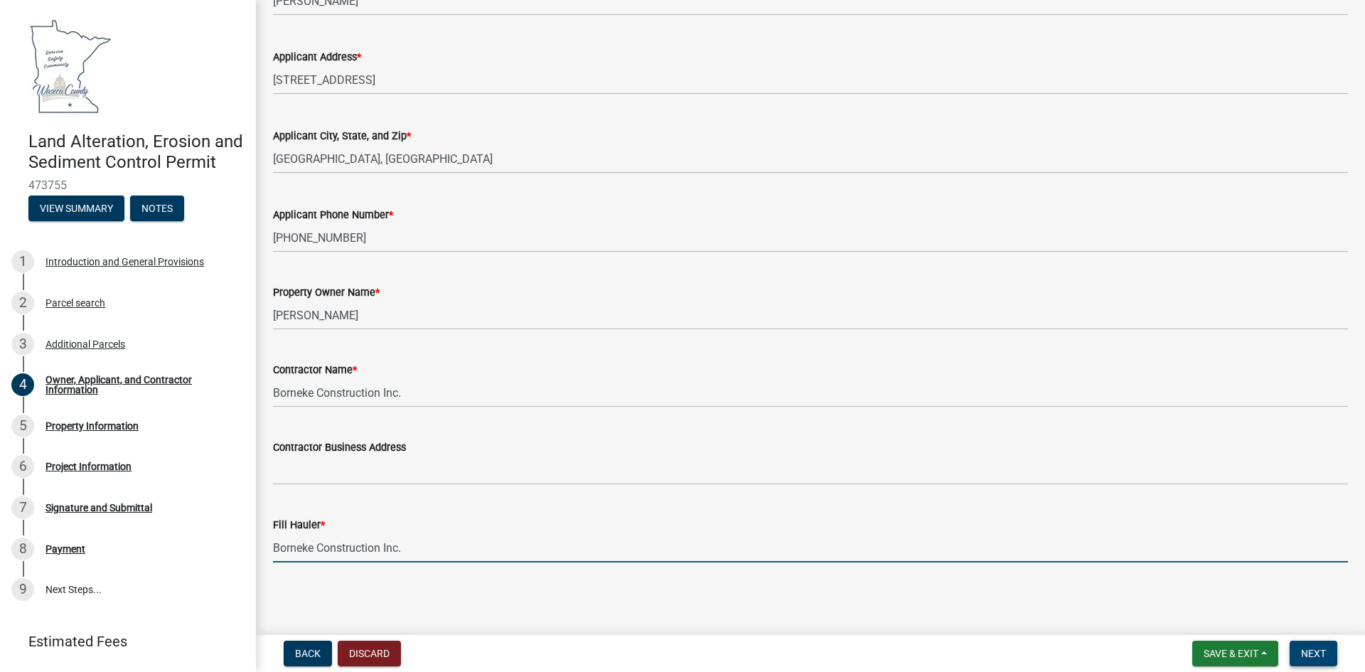
type input "Borneke Construction Inc."
click at [1321, 651] on span "Next" at bounding box center [1313, 653] width 25 height 11
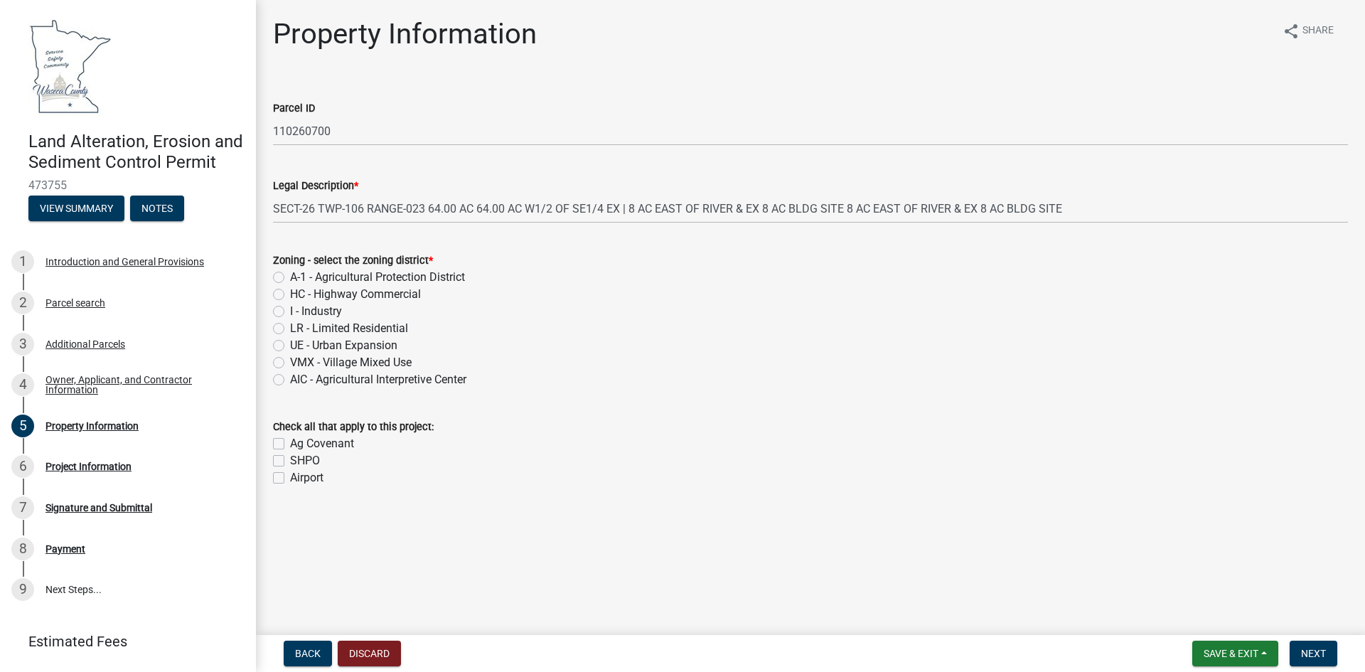
click at [290, 277] on label "A-1 - Agricultural Protection District" at bounding box center [377, 277] width 175 height 17
click at [290, 277] on input "A-1 - Agricultural Protection District" at bounding box center [294, 273] width 9 height 9
radio input "true"
click at [1316, 653] on span "Next" at bounding box center [1313, 653] width 25 height 11
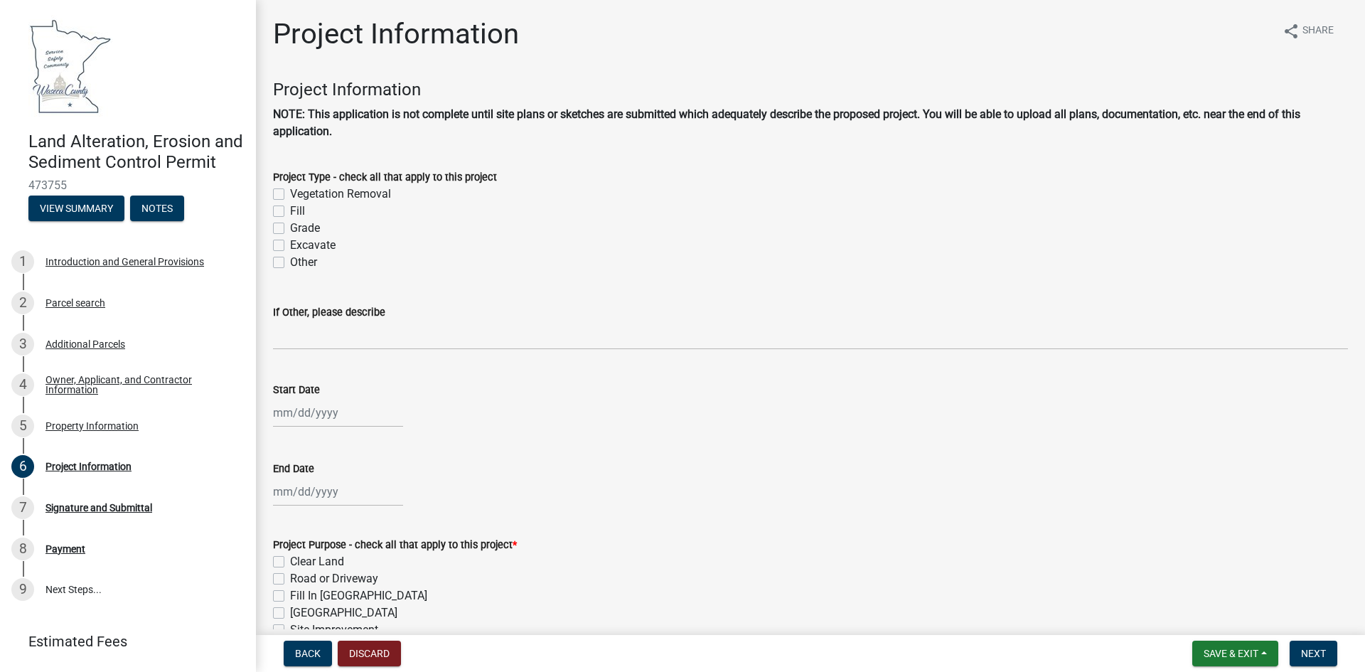
click at [290, 194] on label "Vegetation Removal" at bounding box center [340, 194] width 101 height 17
click at [290, 194] on input "Vegetation Removal" at bounding box center [294, 190] width 9 height 9
checkbox input "true"
checkbox input "false"
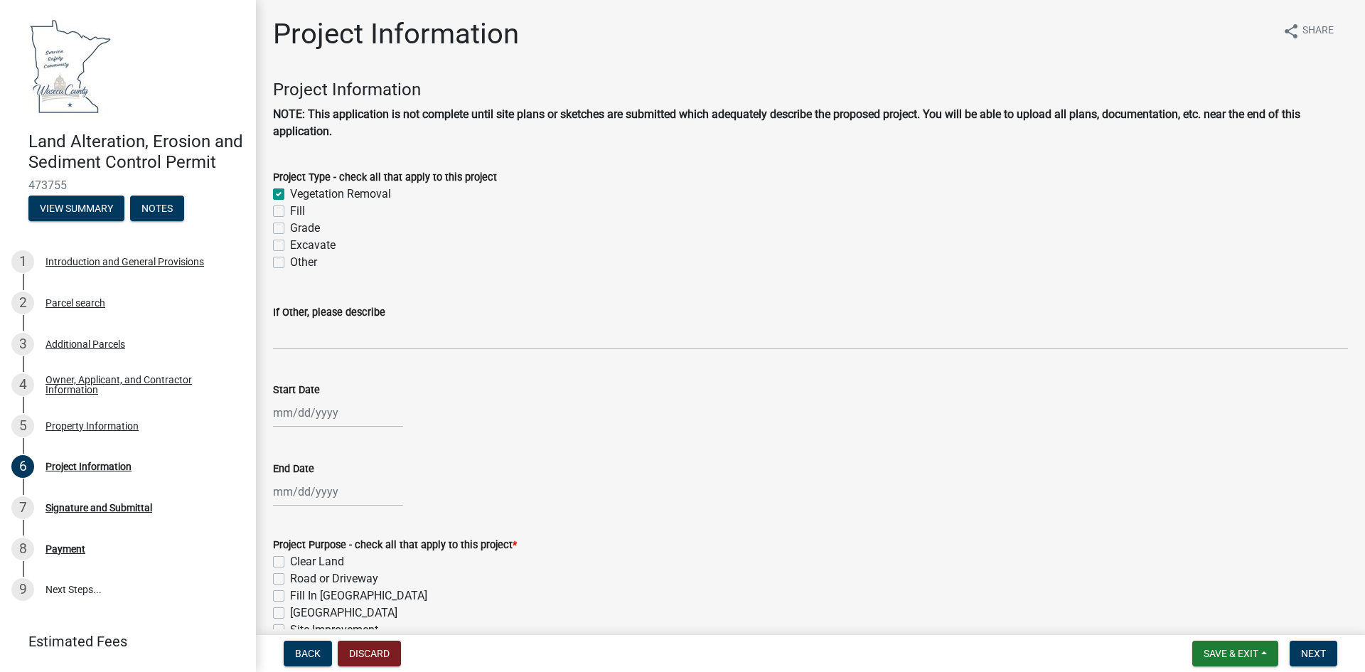
checkbox input "false"
click at [290, 213] on label "Fill" at bounding box center [297, 211] width 15 height 17
click at [290, 212] on input "Fill" at bounding box center [294, 207] width 9 height 9
checkbox input "true"
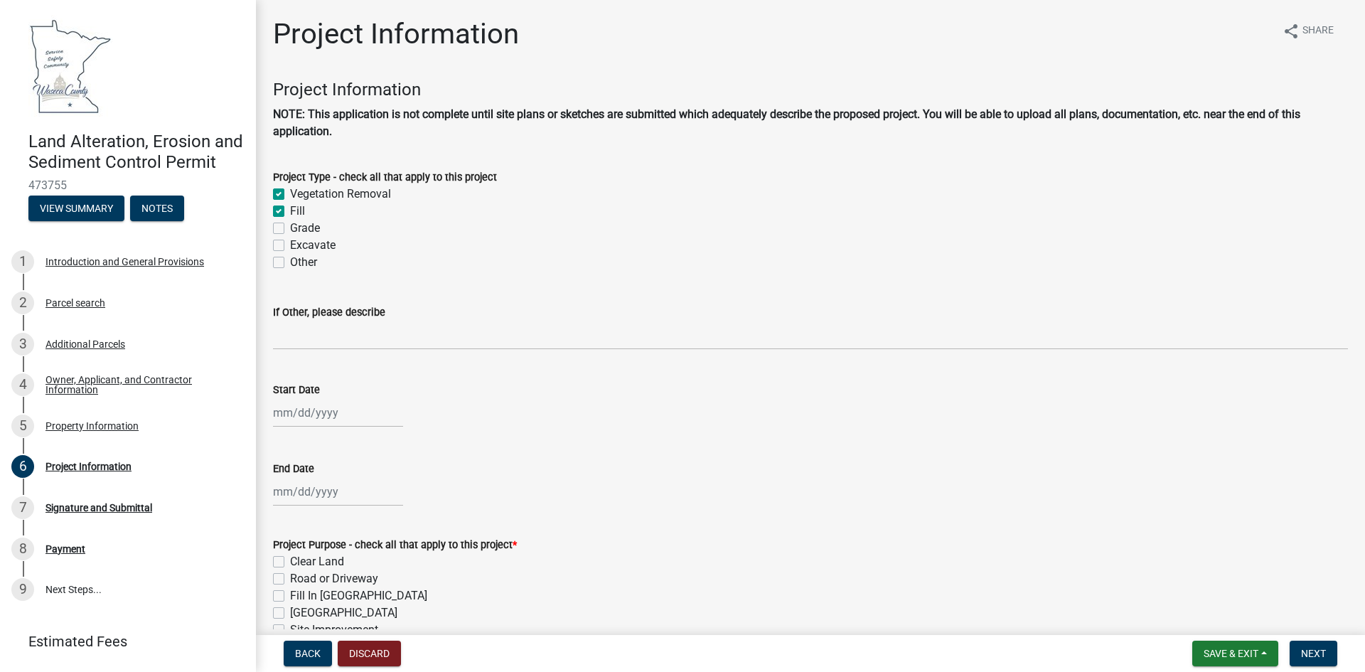
checkbox input "true"
checkbox input "false"
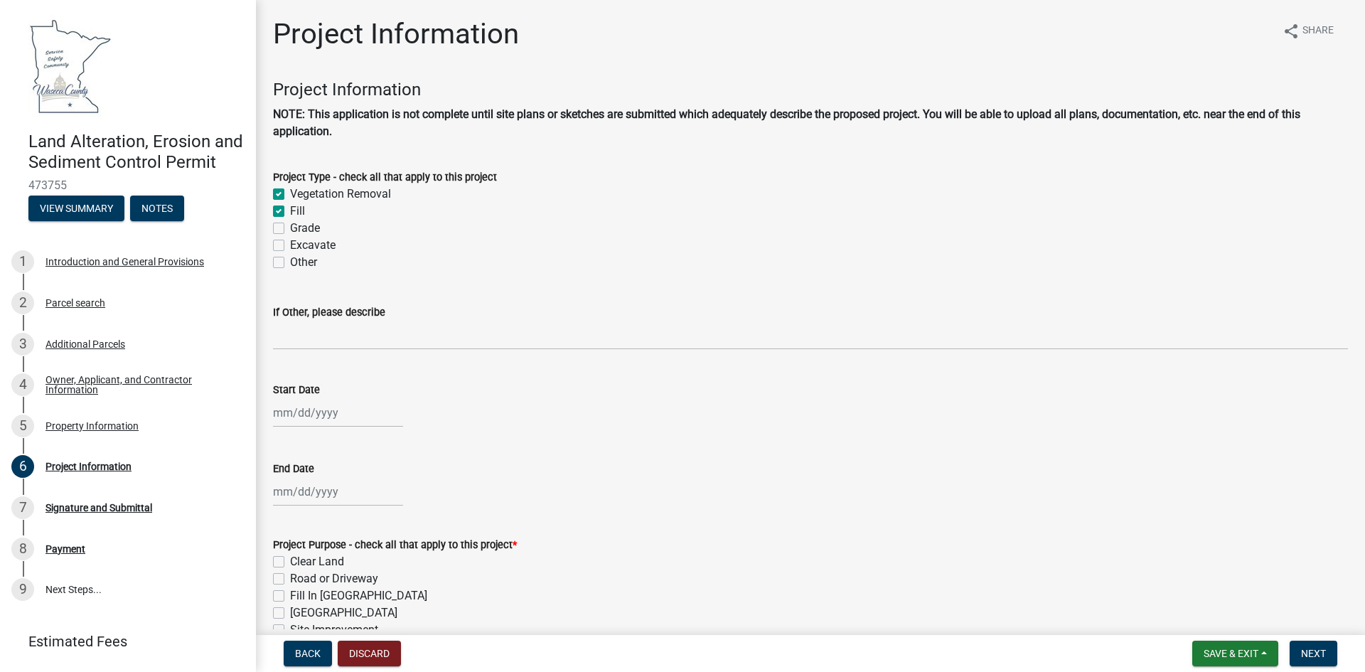
click at [290, 226] on label "Grade" at bounding box center [305, 228] width 30 height 17
click at [290, 226] on input "Grade" at bounding box center [294, 224] width 9 height 9
checkbox input "true"
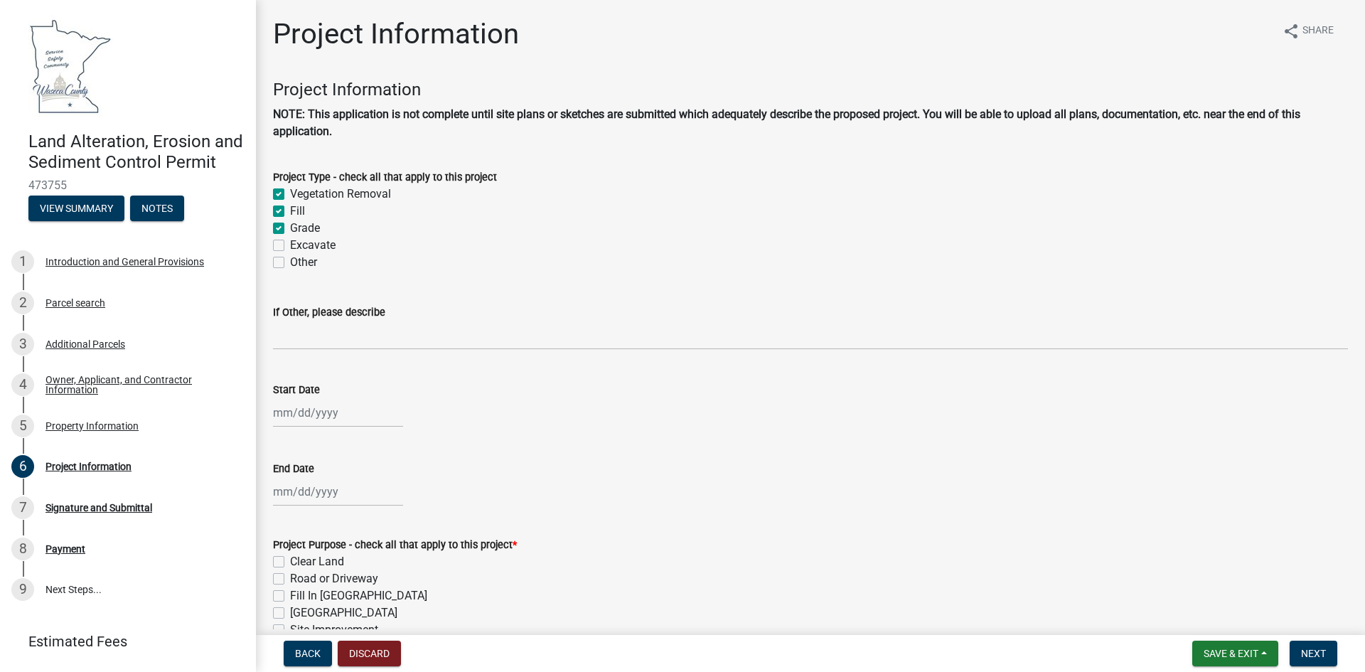
checkbox input "true"
checkbox input "false"
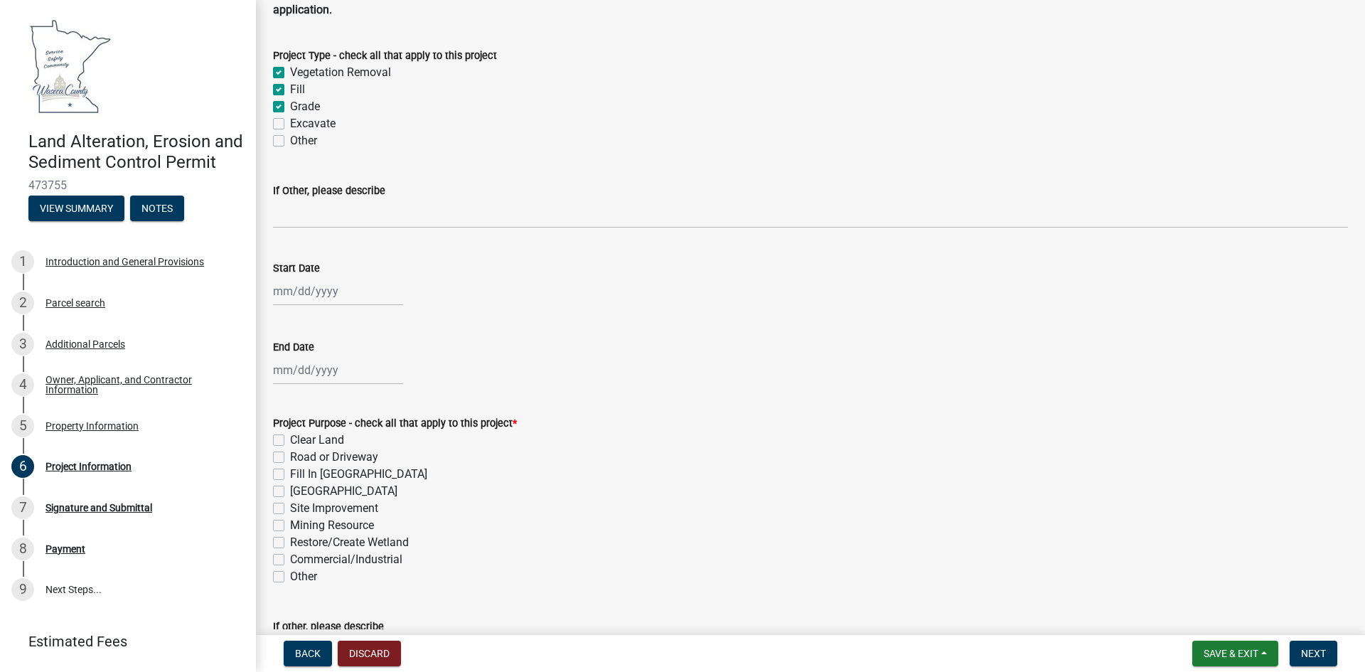
scroll to position [142, 0]
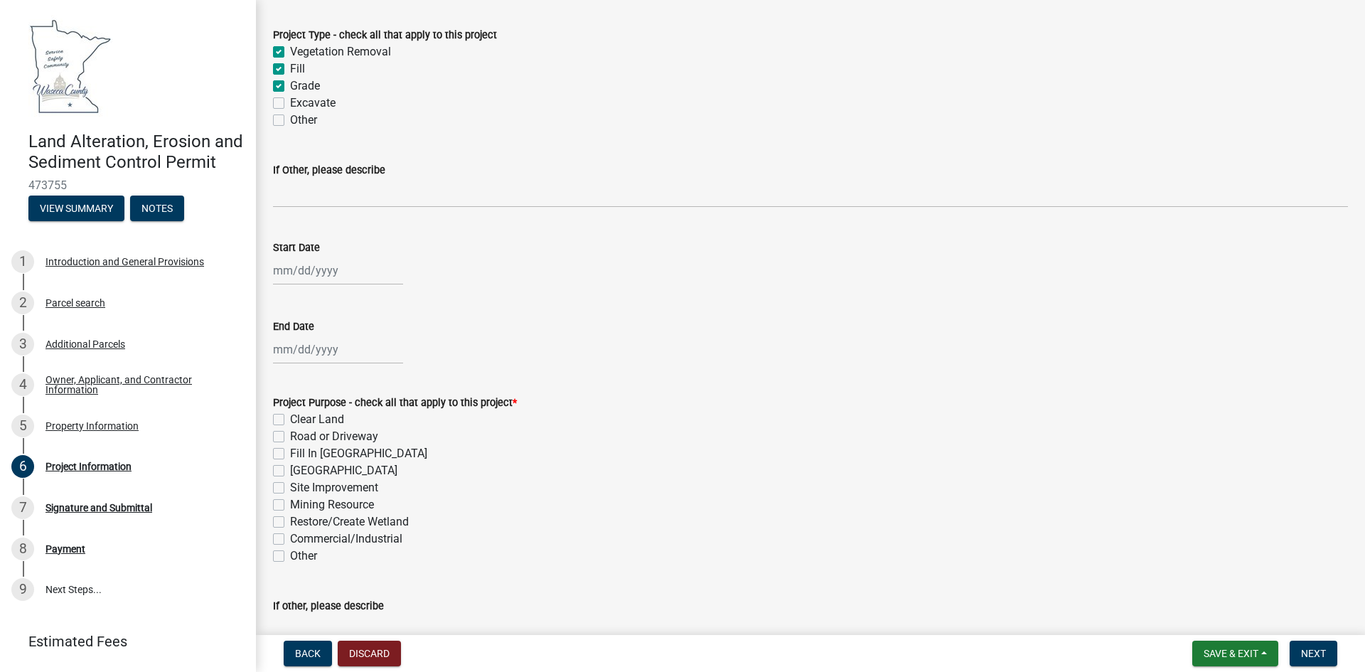
click at [279, 269] on div at bounding box center [338, 270] width 130 height 29
select select "9"
select select "2025"
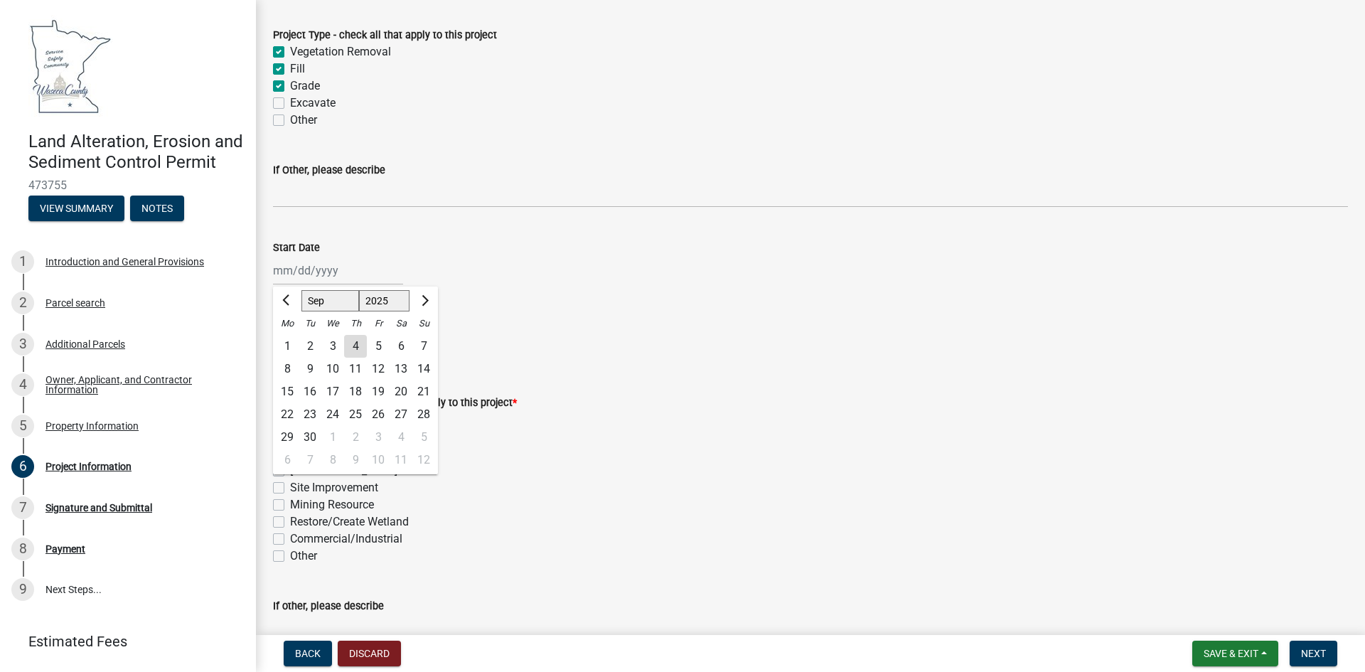
click at [355, 370] on div "11" at bounding box center [355, 369] width 23 height 23
type input "[DATE]"
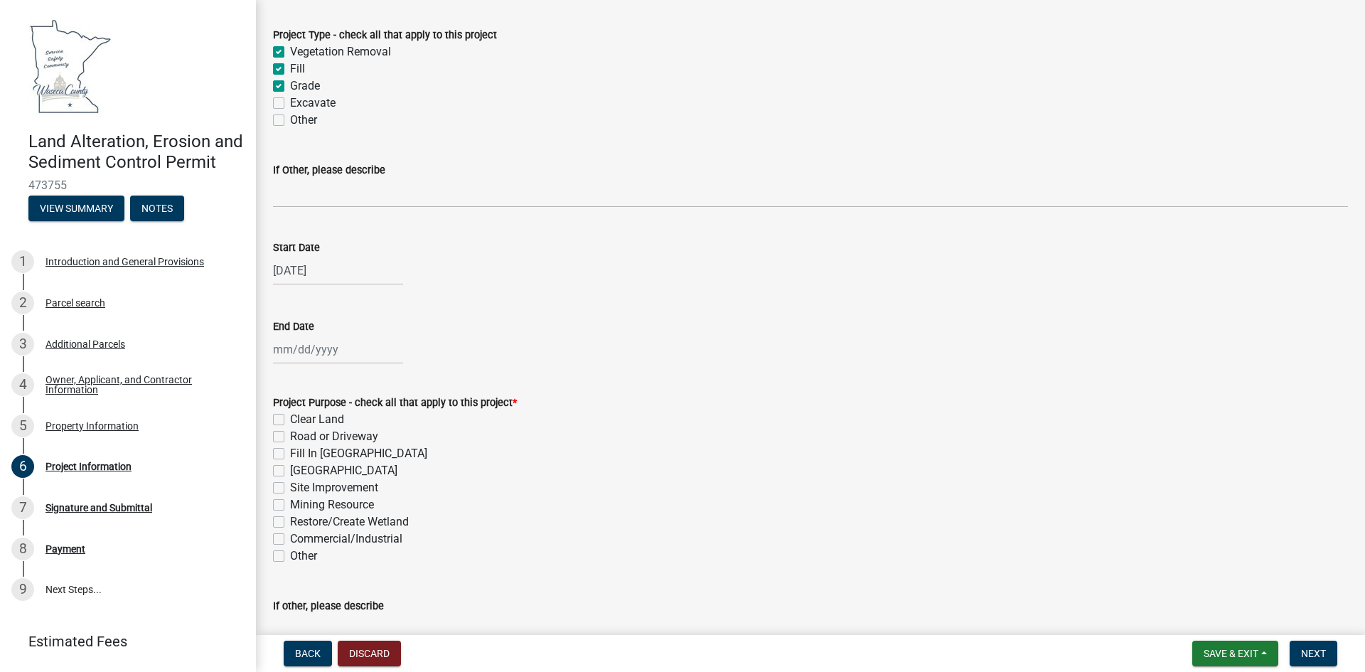
select select "9"
select select "2025"
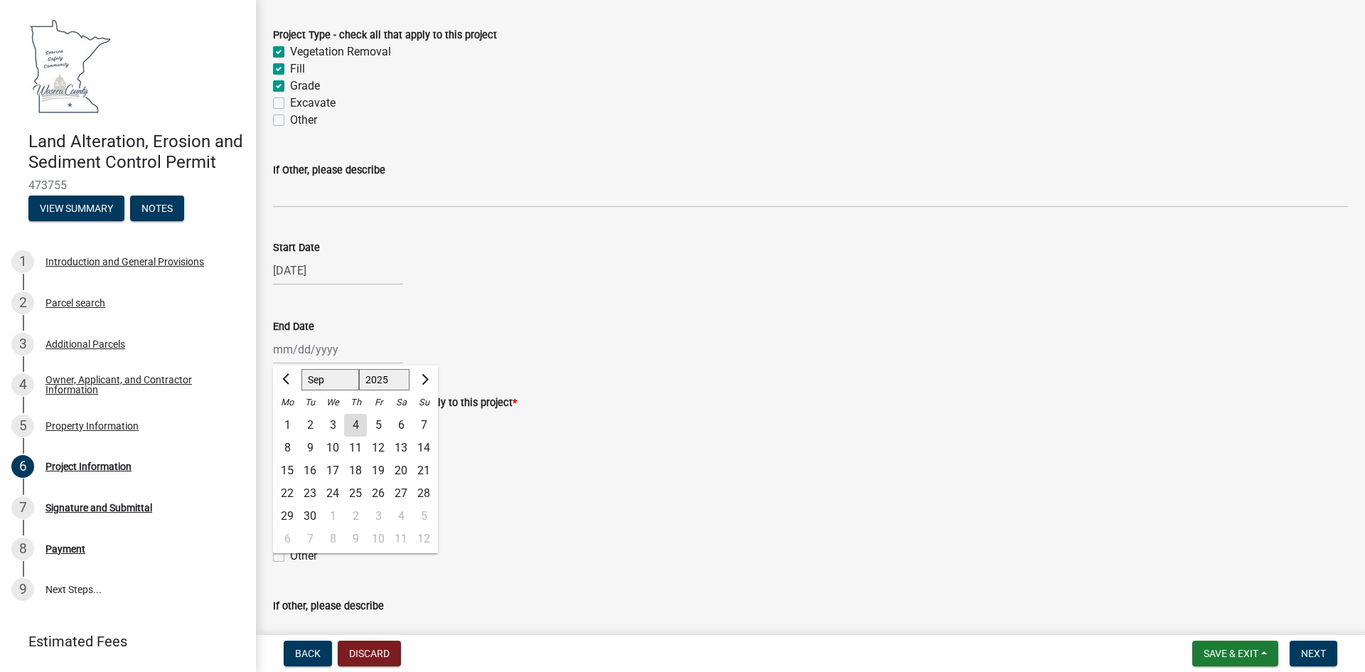
click at [307, 355] on div "[PERSON_NAME] Feb Mar Apr [PERSON_NAME][DATE] Oct Nov [DATE] 1526 1527 1528 152…" at bounding box center [338, 349] width 130 height 29
click at [402, 473] on div "20" at bounding box center [401, 470] width 23 height 23
type input "[DATE]"
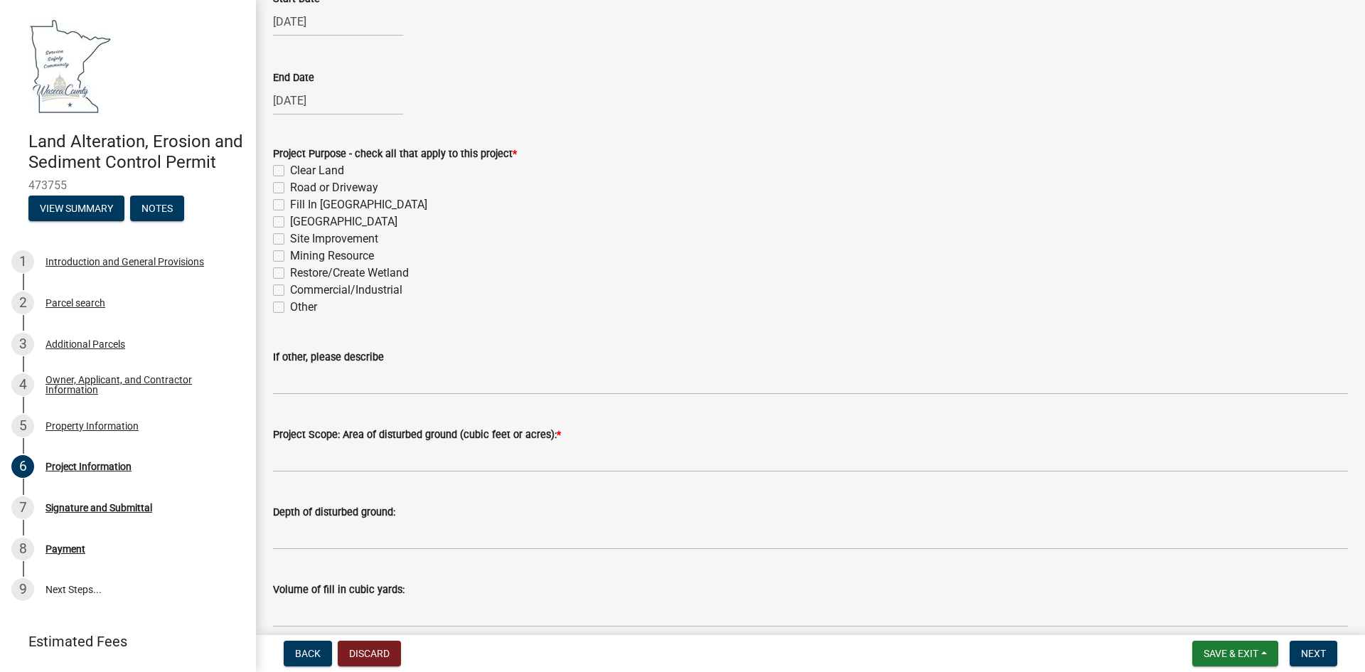
scroll to position [427, 0]
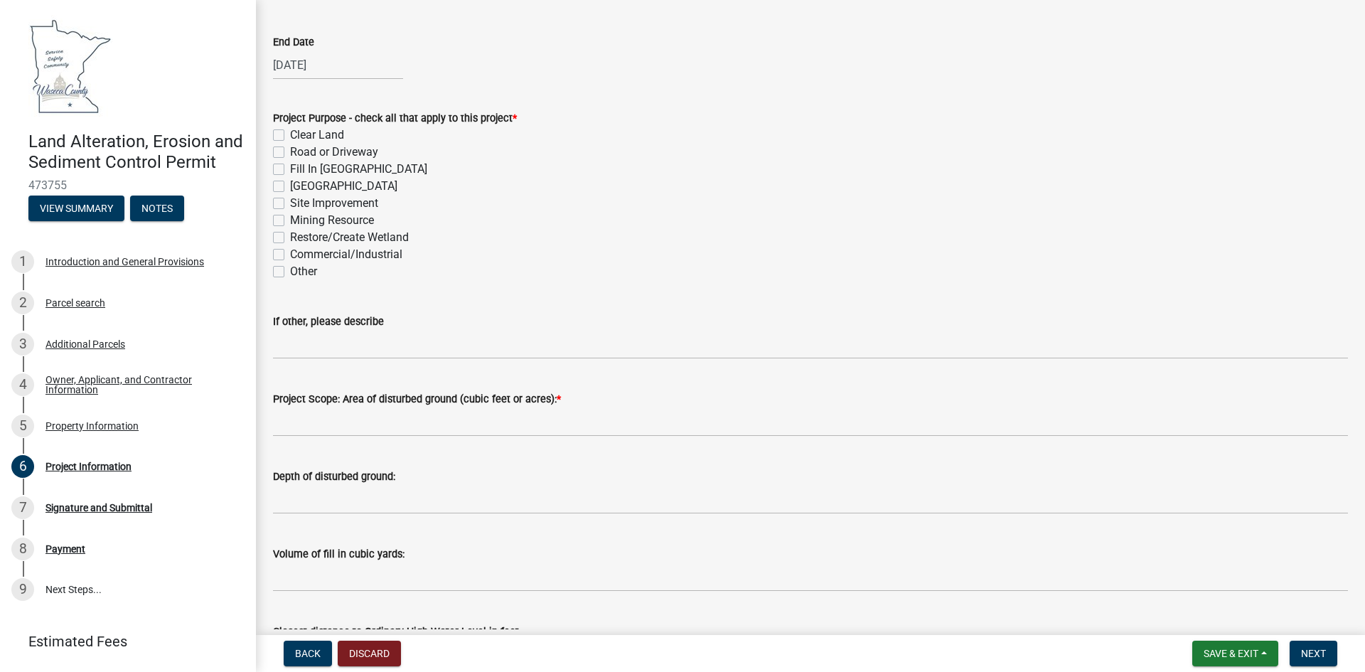
click at [290, 272] on label "Other" at bounding box center [303, 271] width 27 height 17
click at [290, 272] on input "Other" at bounding box center [294, 267] width 9 height 9
checkbox input "true"
checkbox input "false"
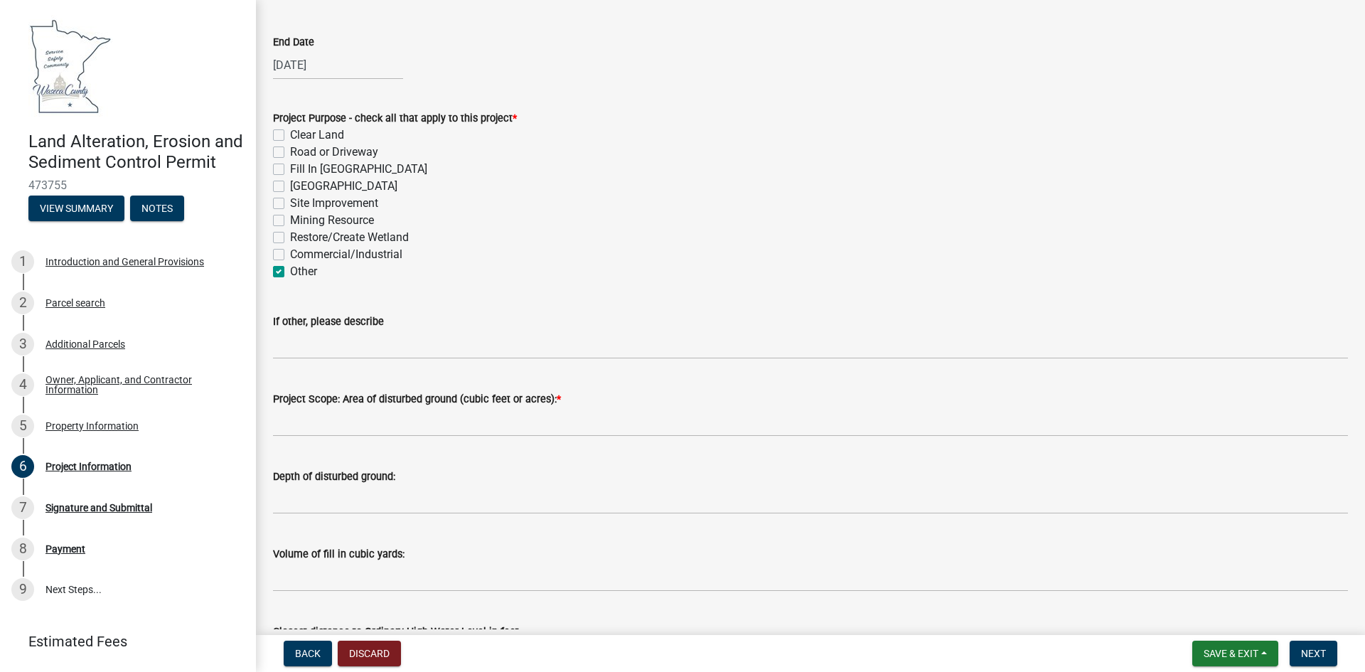
checkbox input "false"
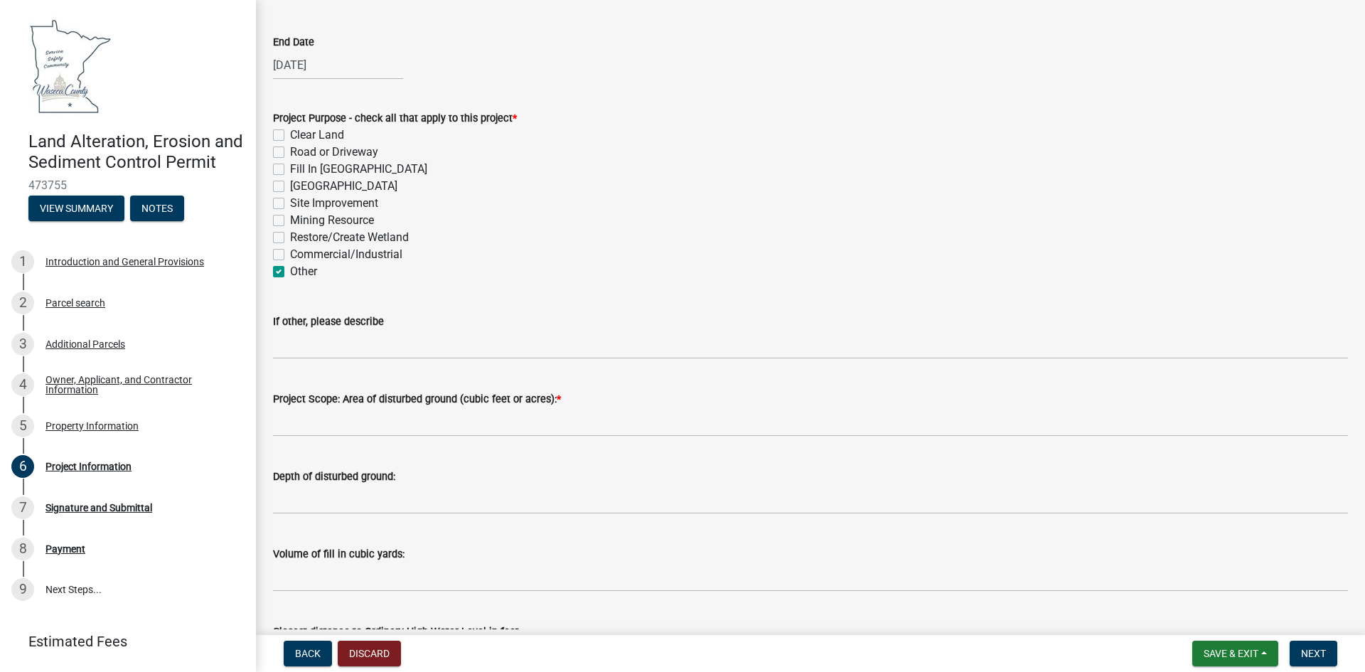
checkbox input "false"
checkbox input "true"
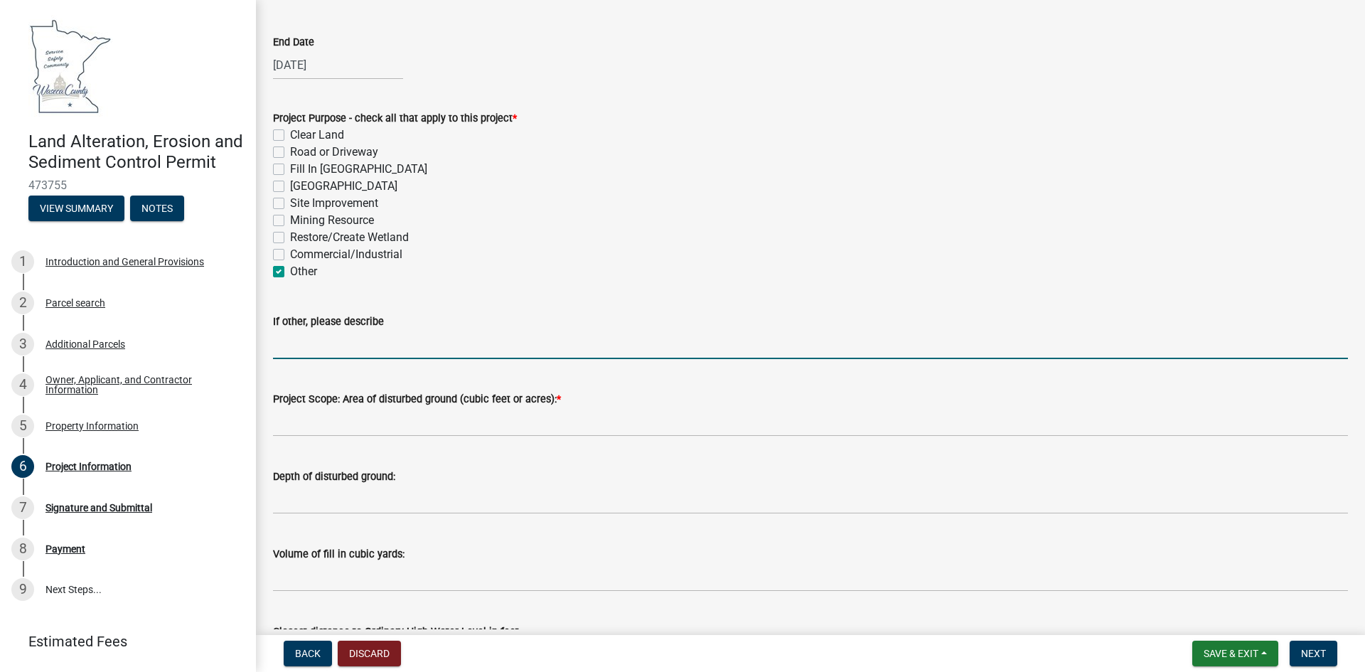
click at [297, 343] on input "If other, please describe" at bounding box center [810, 344] width 1075 height 29
type input "Disposal Area for CSAH 23 Box Culvert Material"
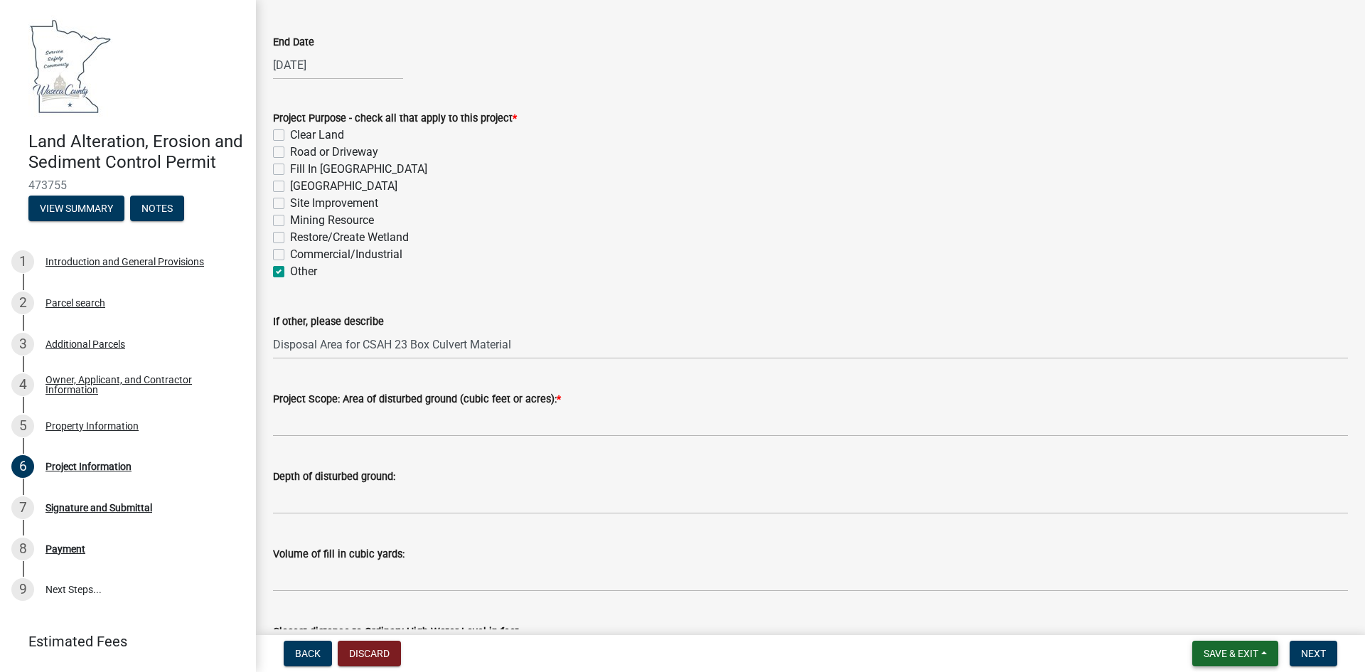
click at [1246, 654] on span "Save & Exit" at bounding box center [1231, 653] width 55 height 11
click at [1196, 584] on button "Save" at bounding box center [1222, 582] width 114 height 34
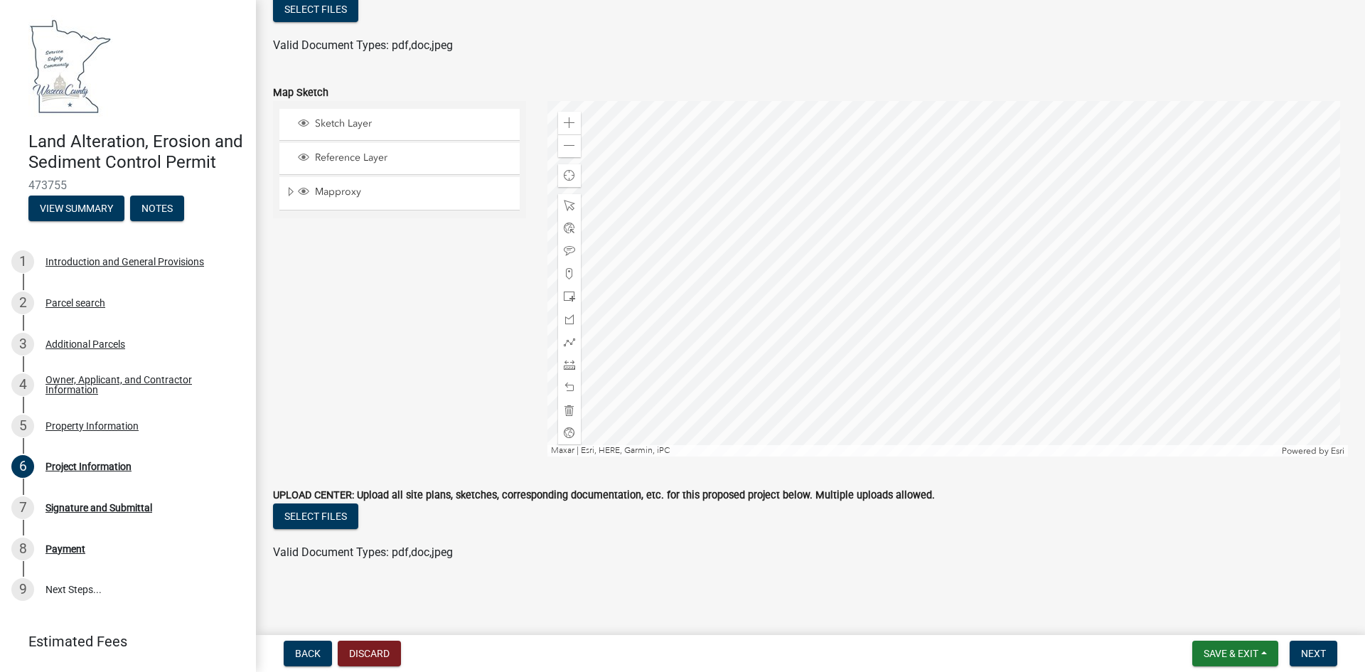
scroll to position [3503, 0]
click at [309, 658] on span "Back" at bounding box center [308, 653] width 26 height 11
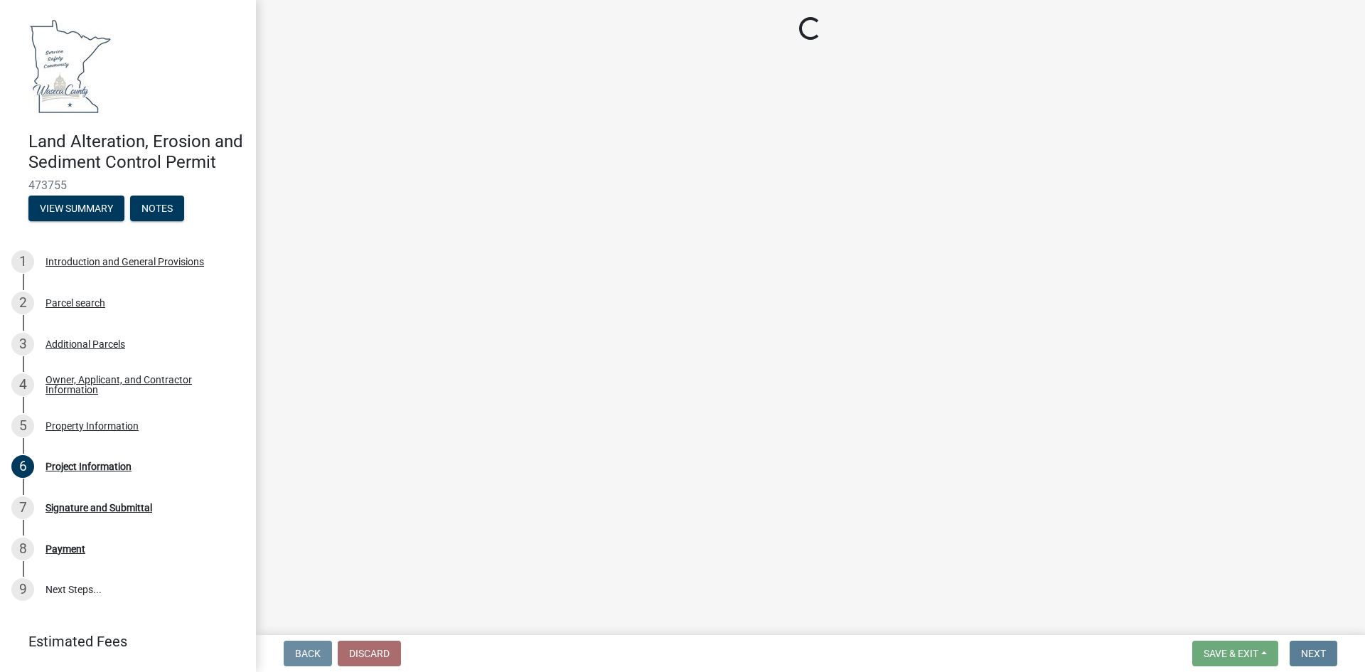
scroll to position [0, 0]
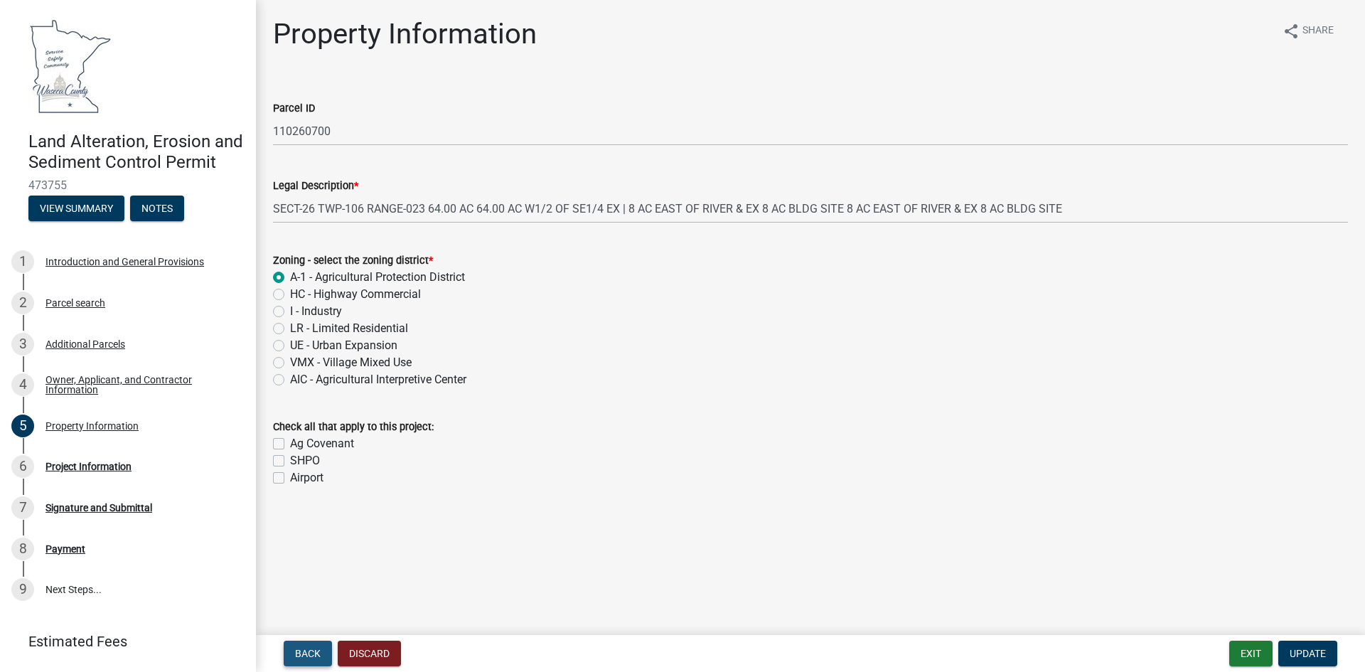
click at [295, 649] on span "Back" at bounding box center [308, 653] width 26 height 11
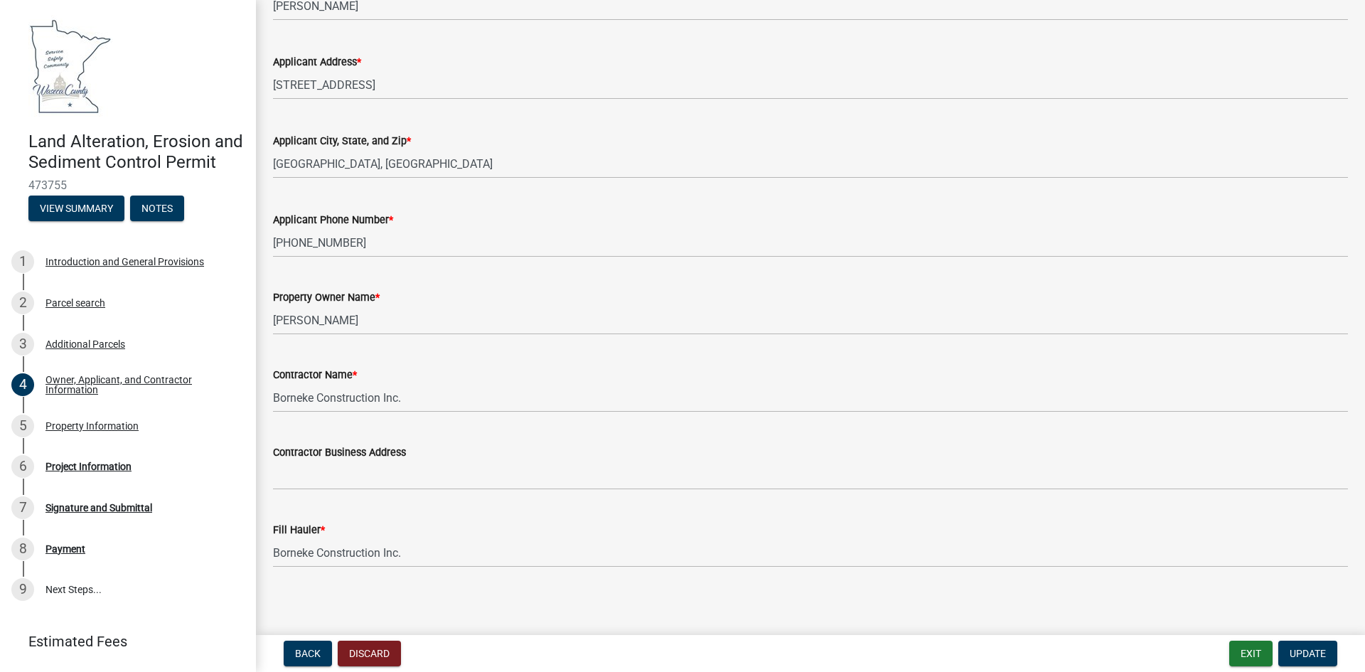
scroll to position [211, 0]
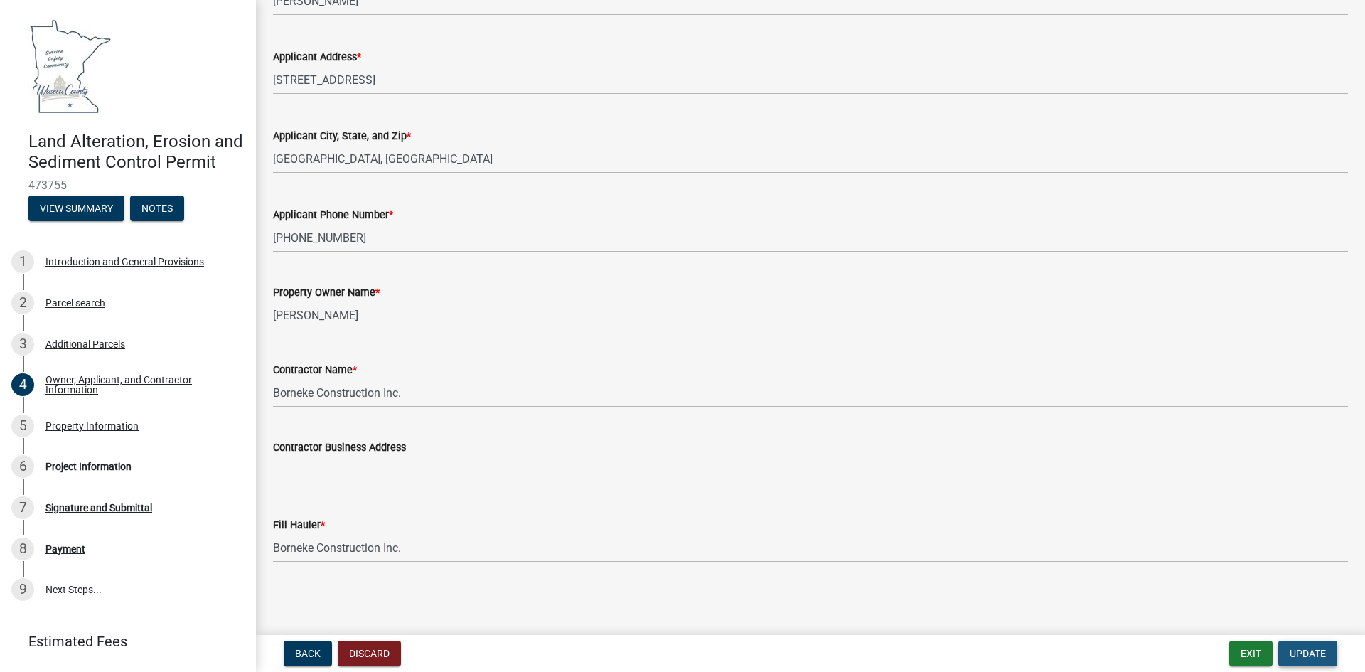
click at [1307, 655] on span "Update" at bounding box center [1308, 653] width 36 height 11
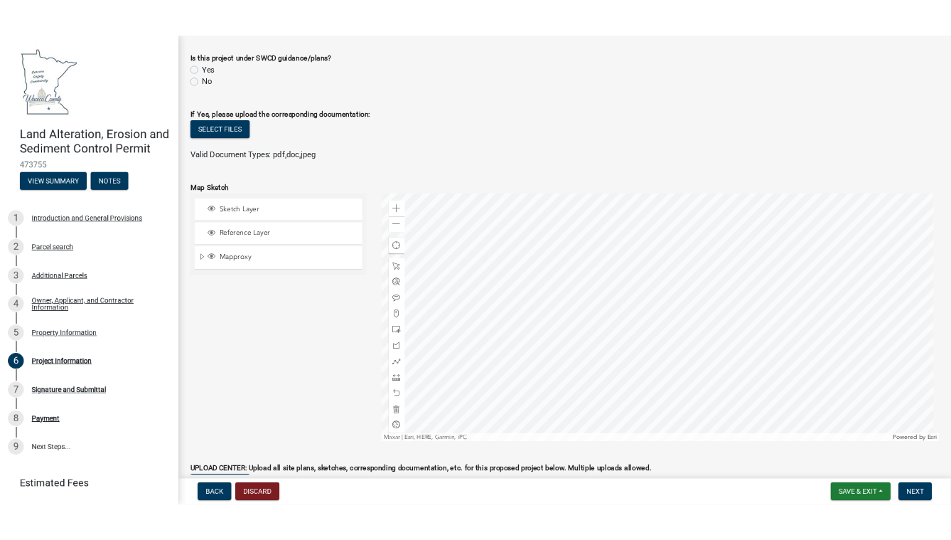
scroll to position [3503, 0]
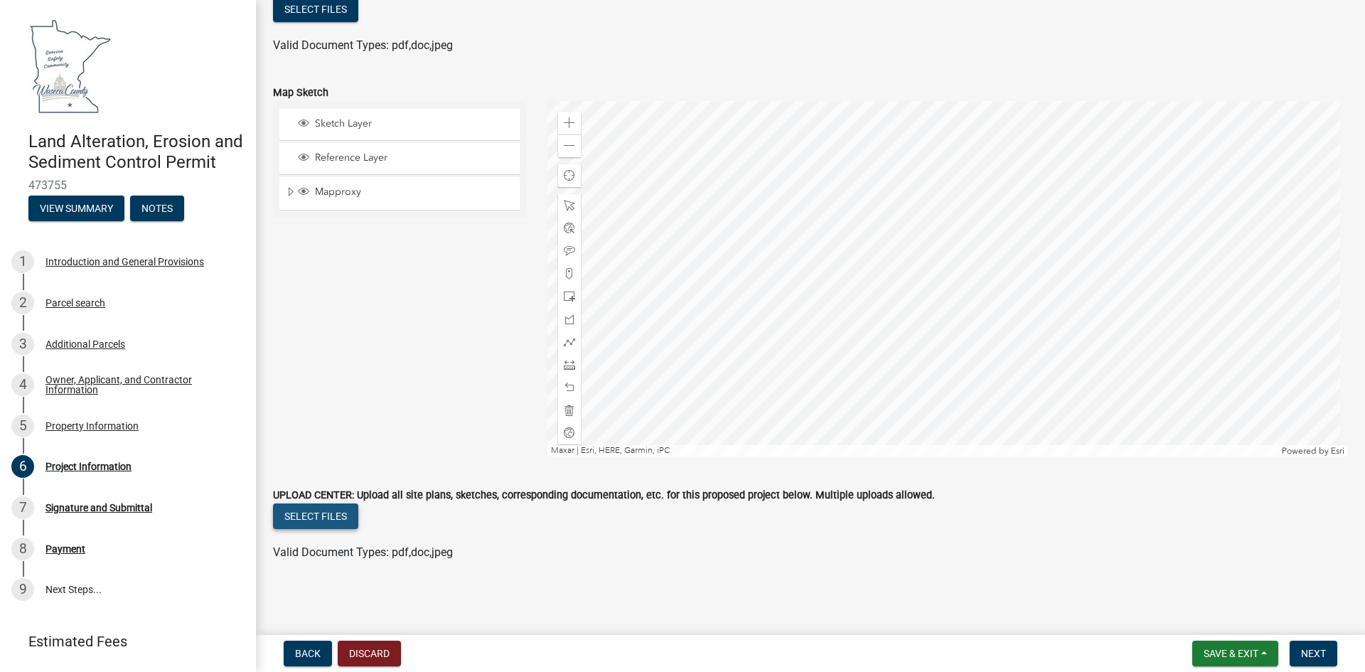
click at [315, 519] on button "Select files" at bounding box center [315, 516] width 85 height 26
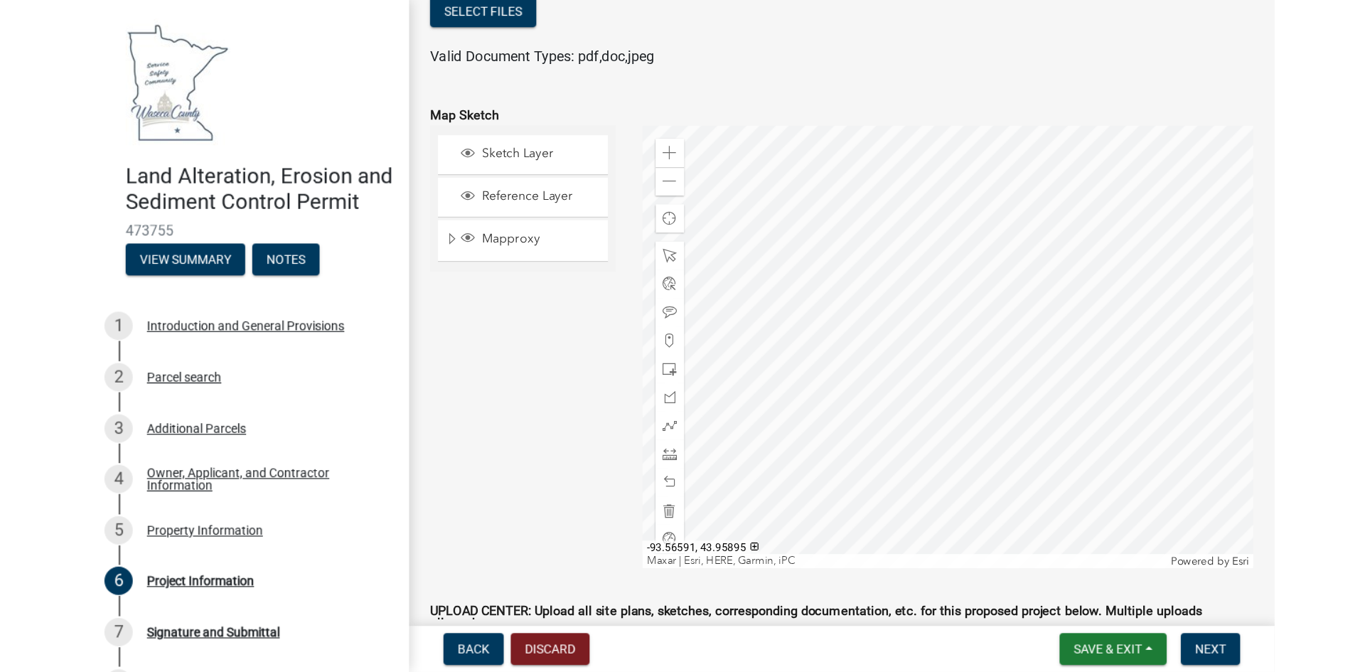
scroll to position [3521, 0]
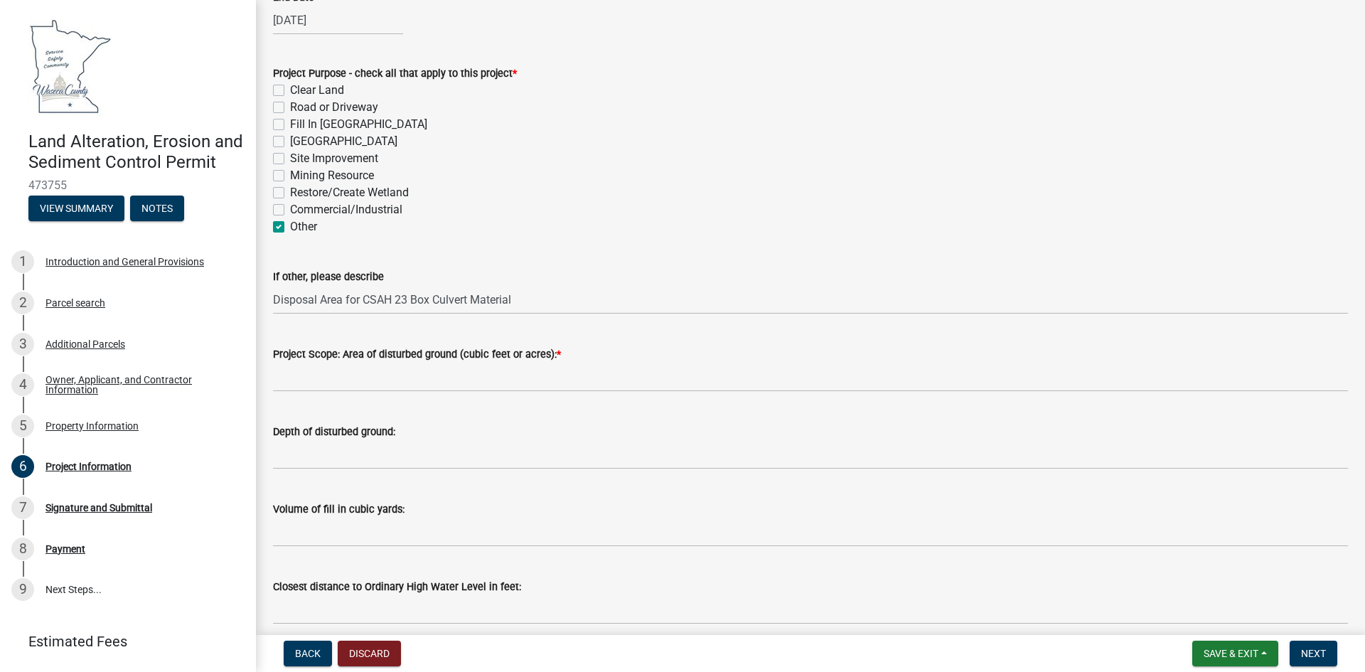
scroll to position [660, 0]
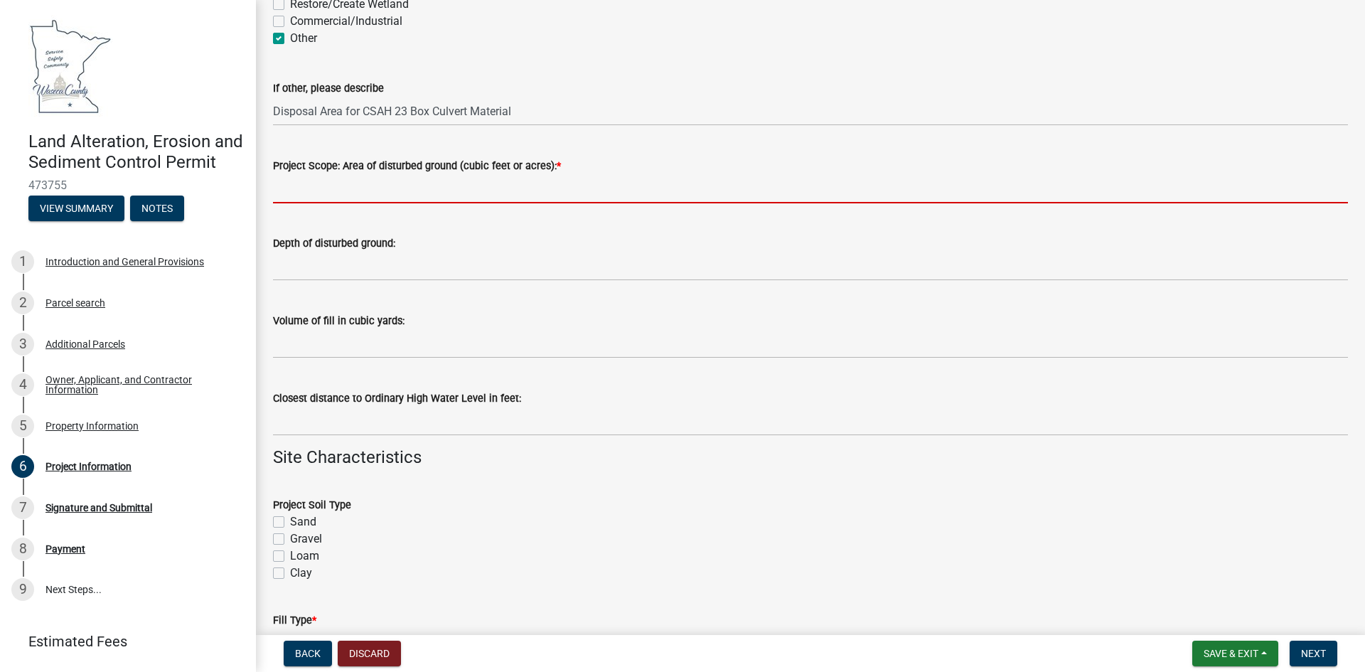
click at [326, 185] on input "Project Scope: Area of disturbed ground (cubic feet or acres): *" at bounding box center [810, 188] width 1075 height 29
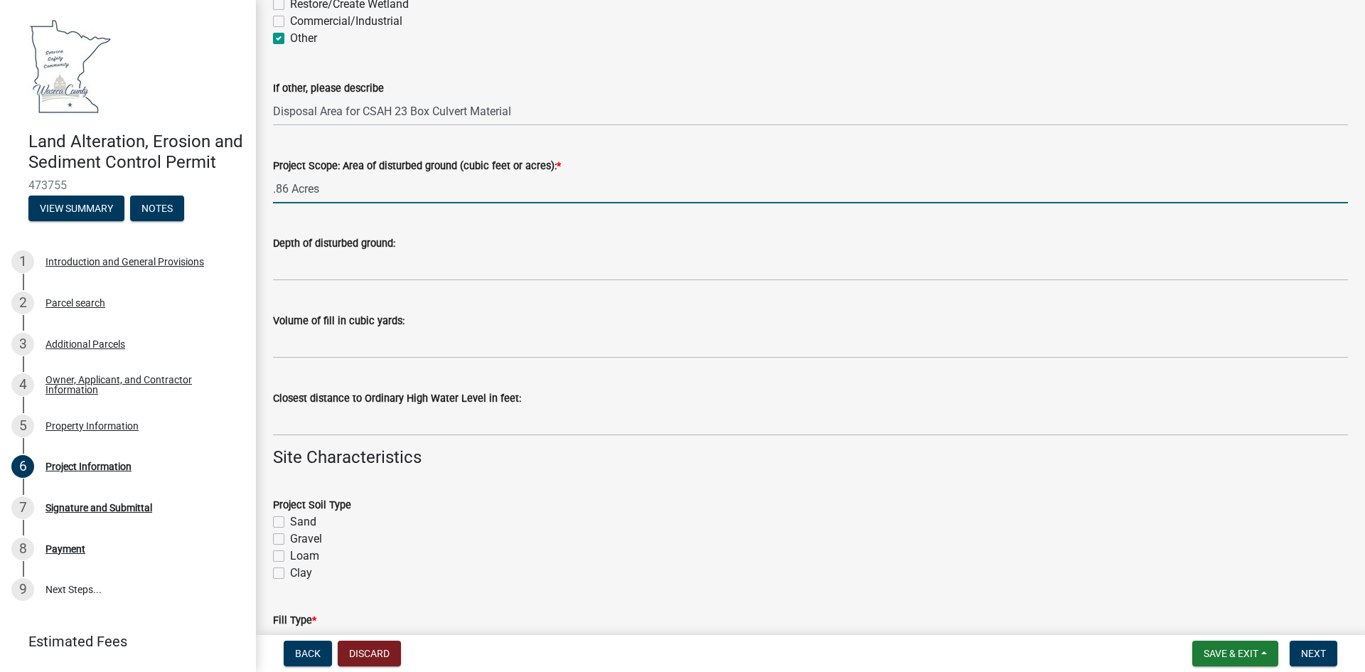
type input ".86 Acres"
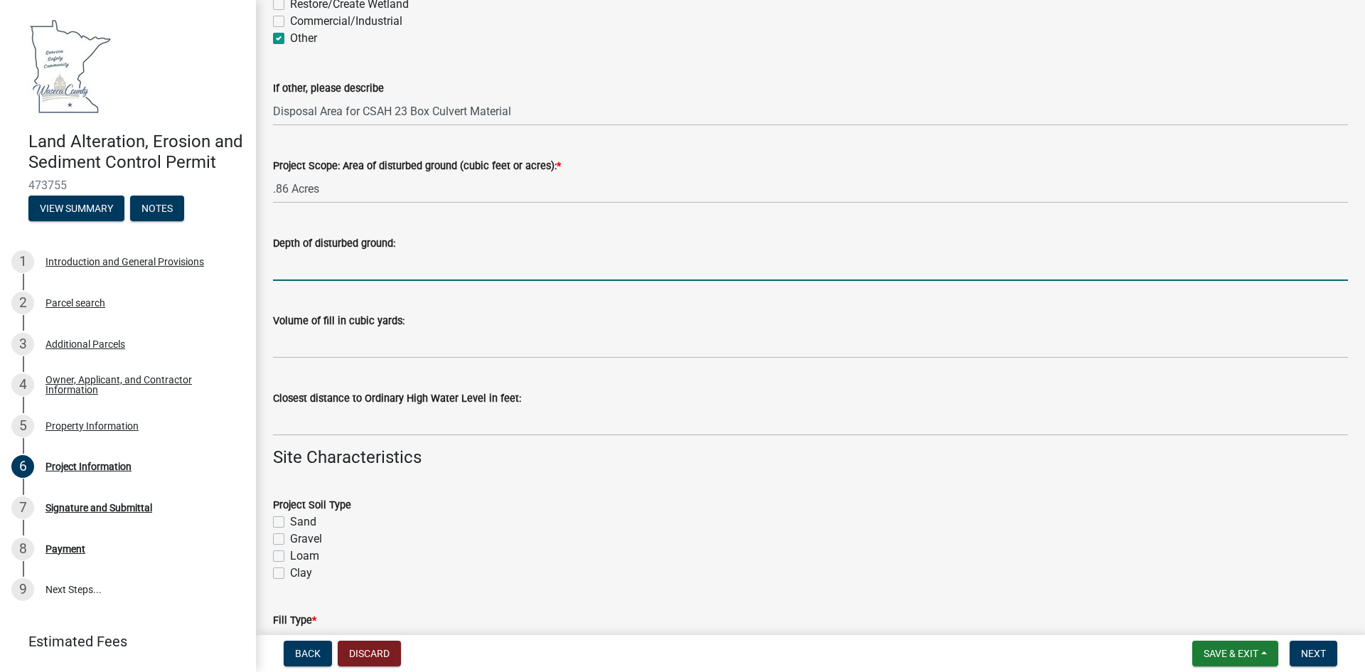
click at [290, 267] on input "Depth of disturbed ground:" at bounding box center [810, 266] width 1075 height 29
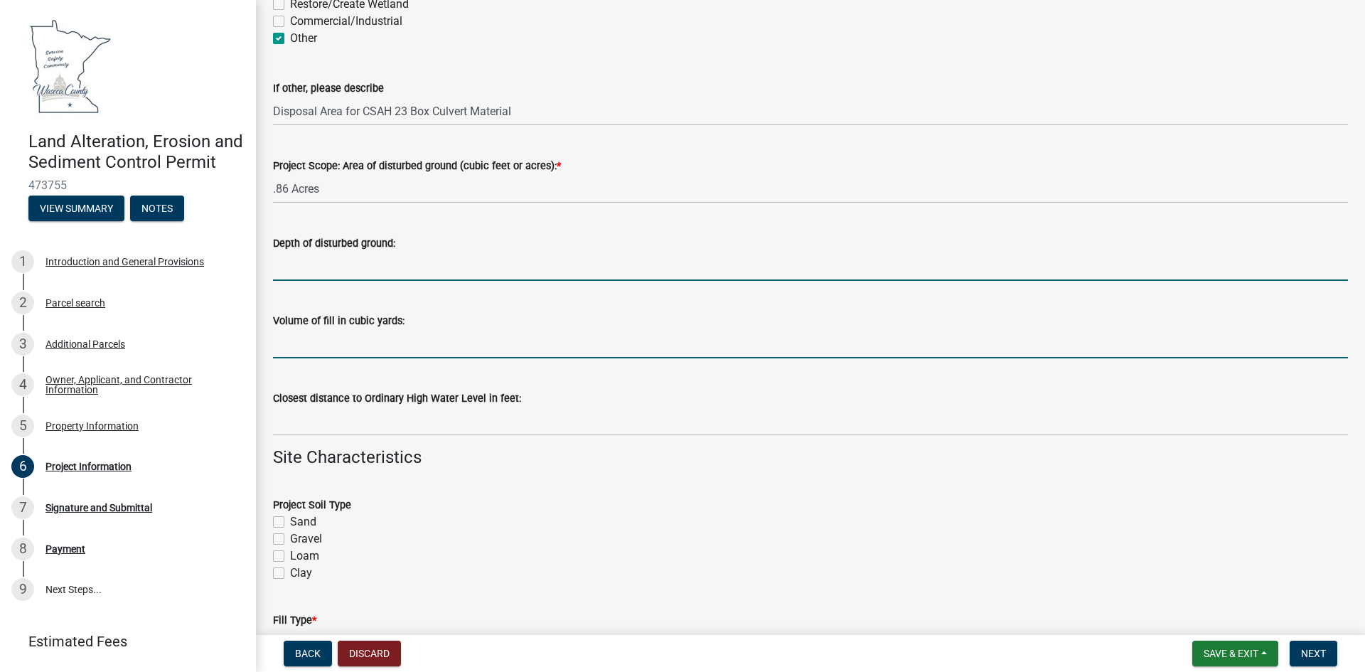
click at [293, 343] on input "Volume of fill in cubic yards:" at bounding box center [810, 343] width 1075 height 29
click at [289, 271] on input "Depth of disturbed ground:" at bounding box center [810, 266] width 1075 height 29
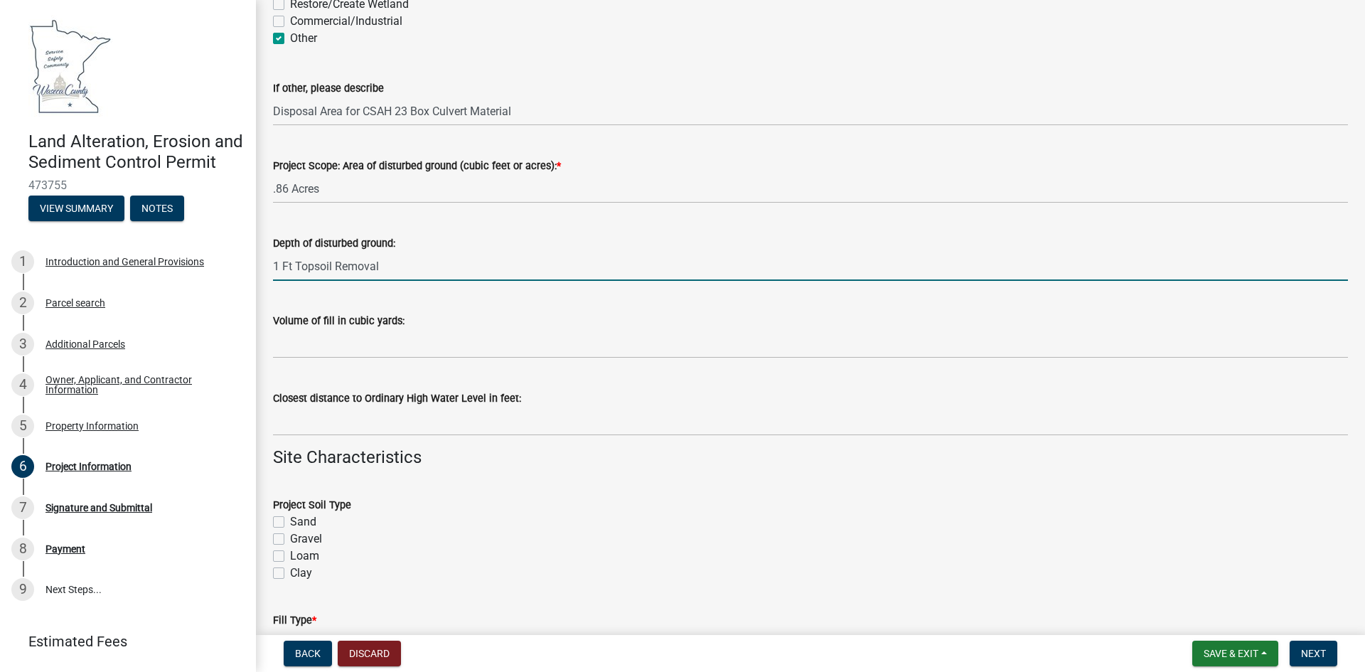
type input "1 Ft Topsoil Removal"
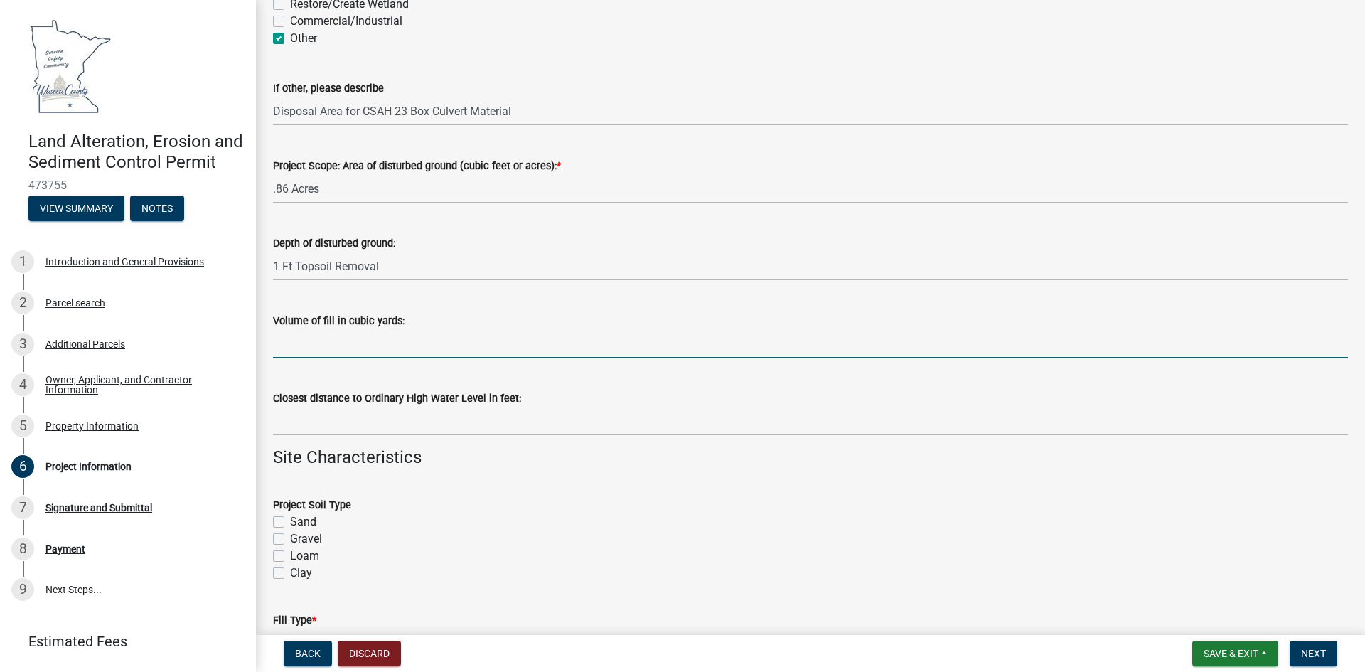
click at [283, 345] on input "Volume of fill in cubic yards:" at bounding box center [810, 343] width 1075 height 29
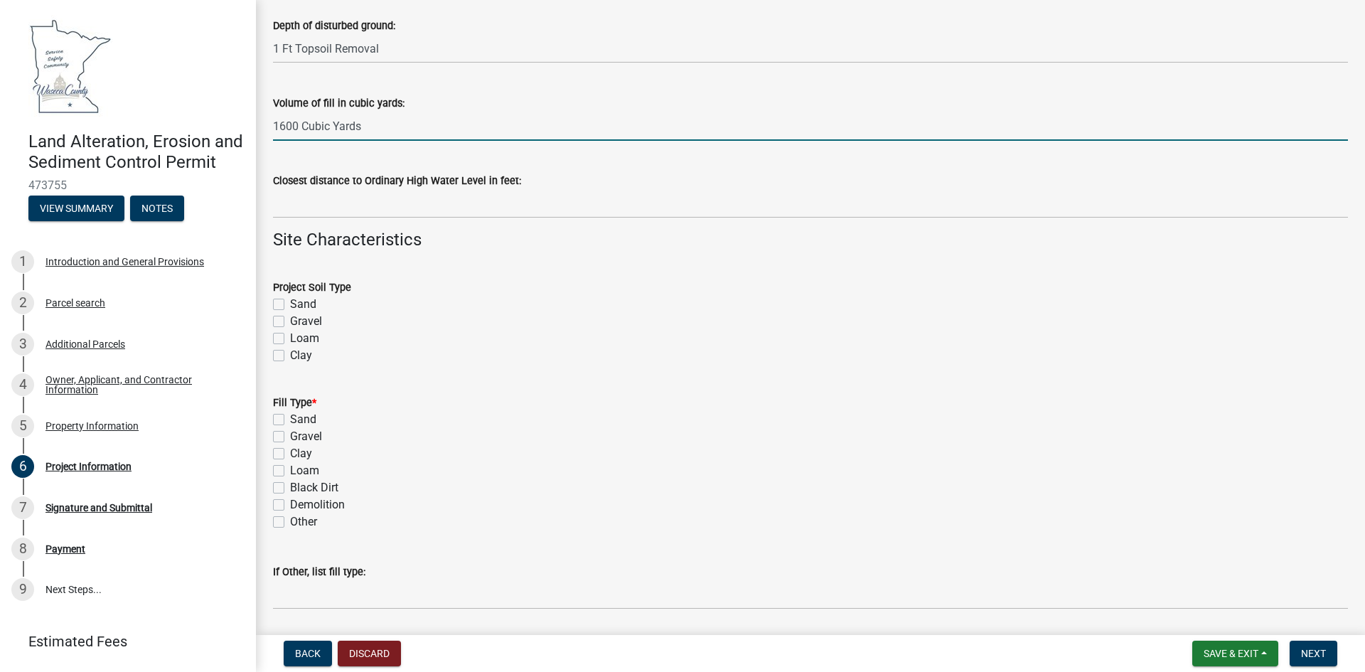
scroll to position [924, 0]
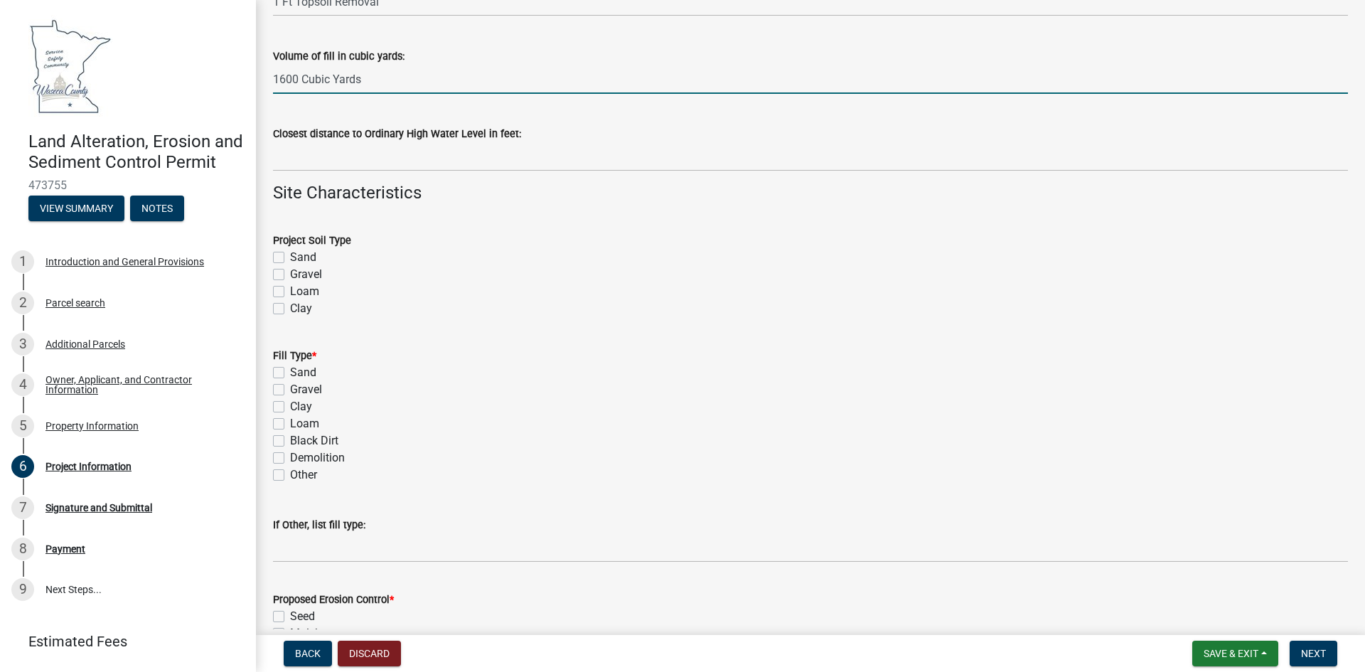
type input "1600 Cubic Yards"
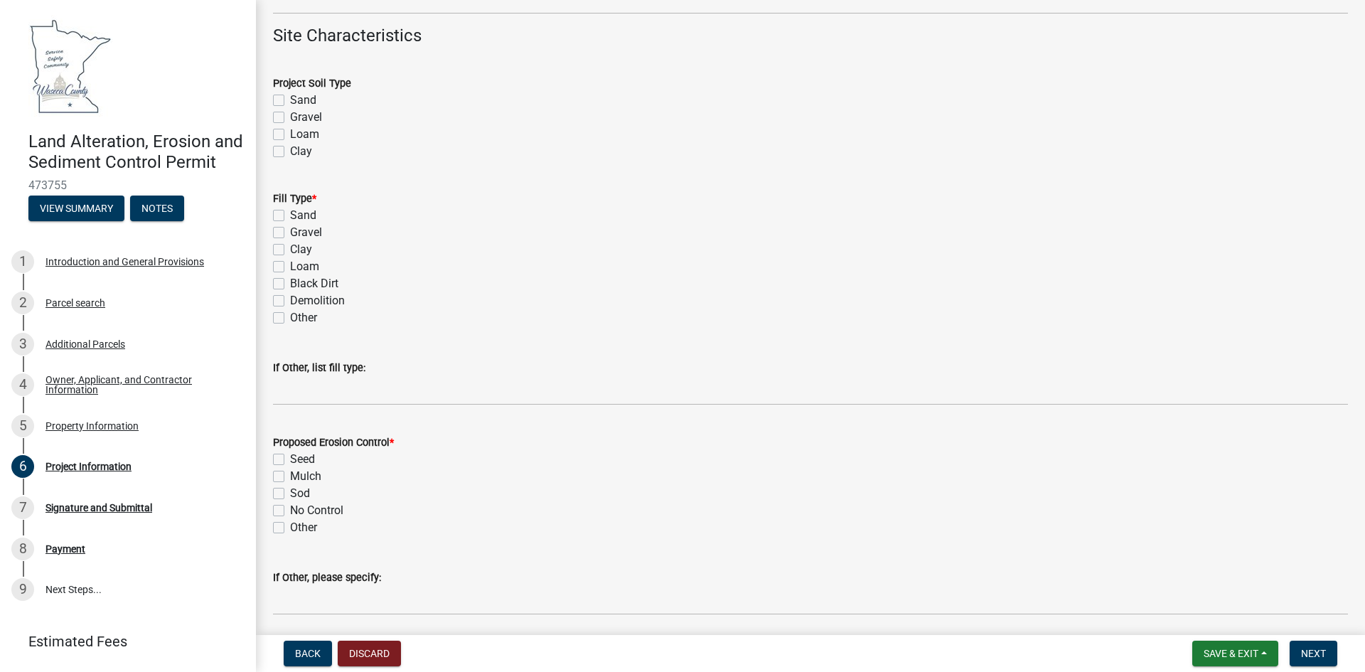
scroll to position [995, 0]
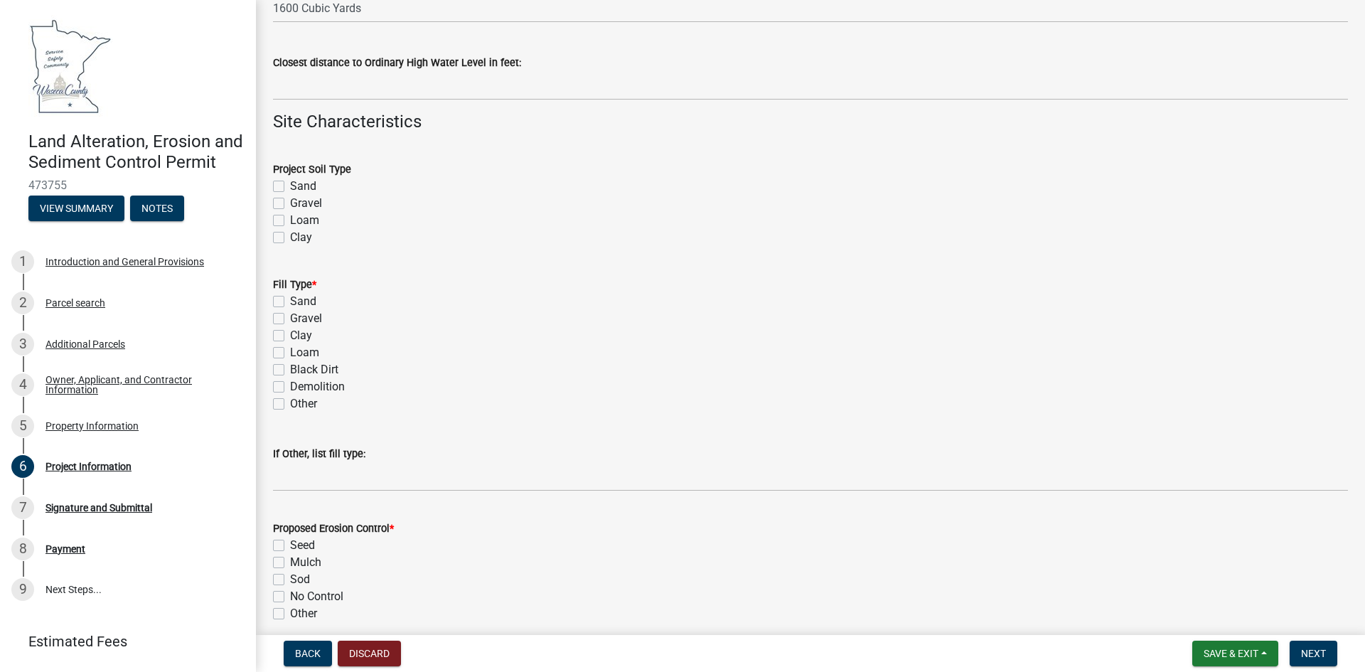
click at [290, 238] on label "Clay" at bounding box center [301, 237] width 22 height 17
click at [290, 238] on input "Clay" at bounding box center [294, 233] width 9 height 9
checkbox input "true"
checkbox input "false"
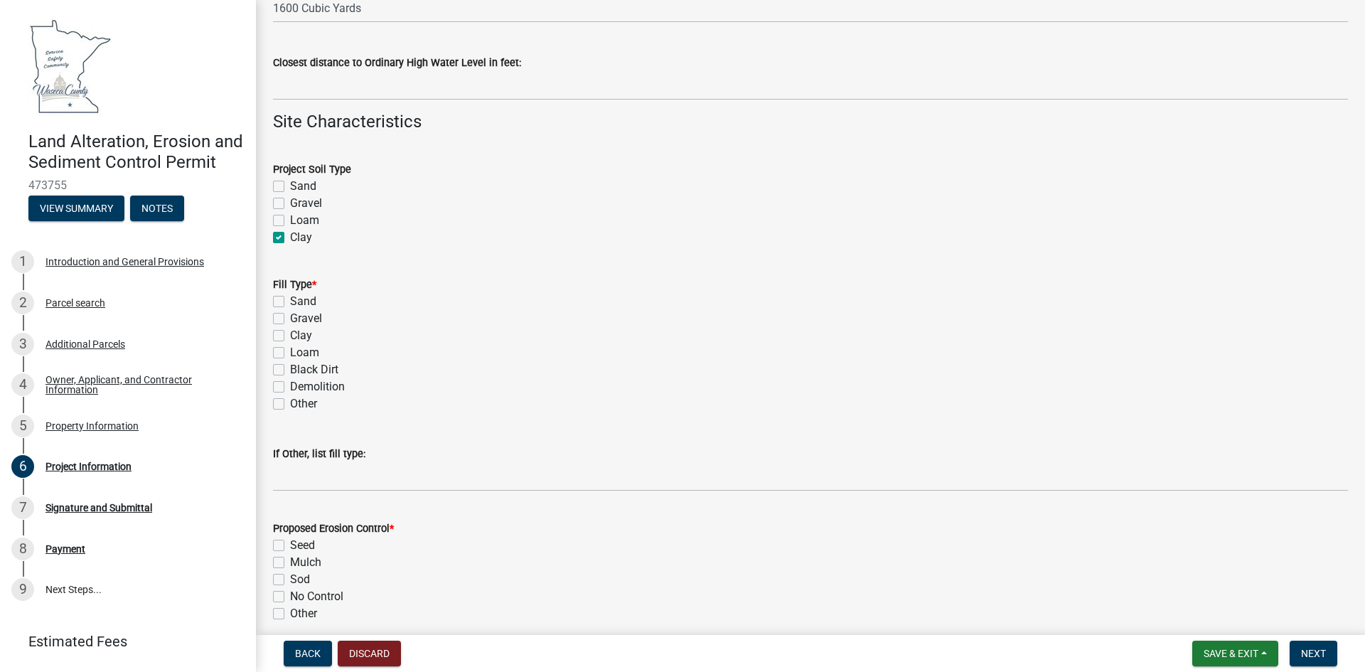
checkbox input "false"
checkbox input "true"
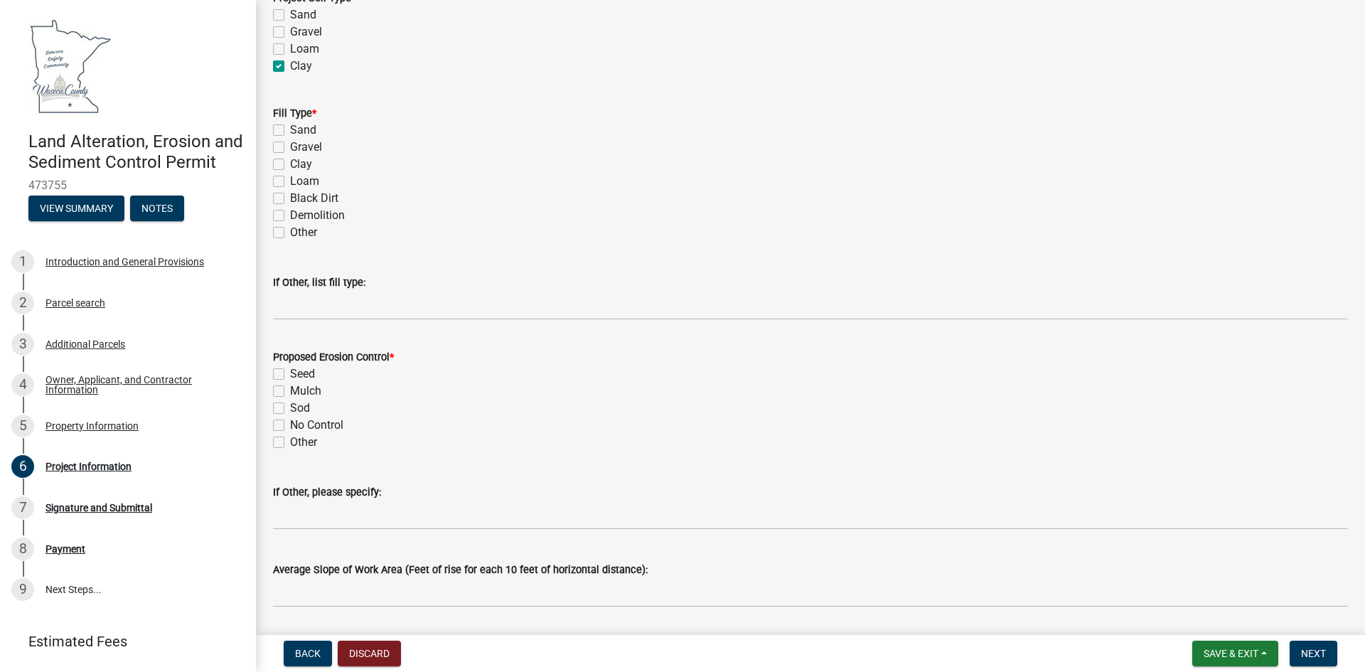
scroll to position [1209, 0]
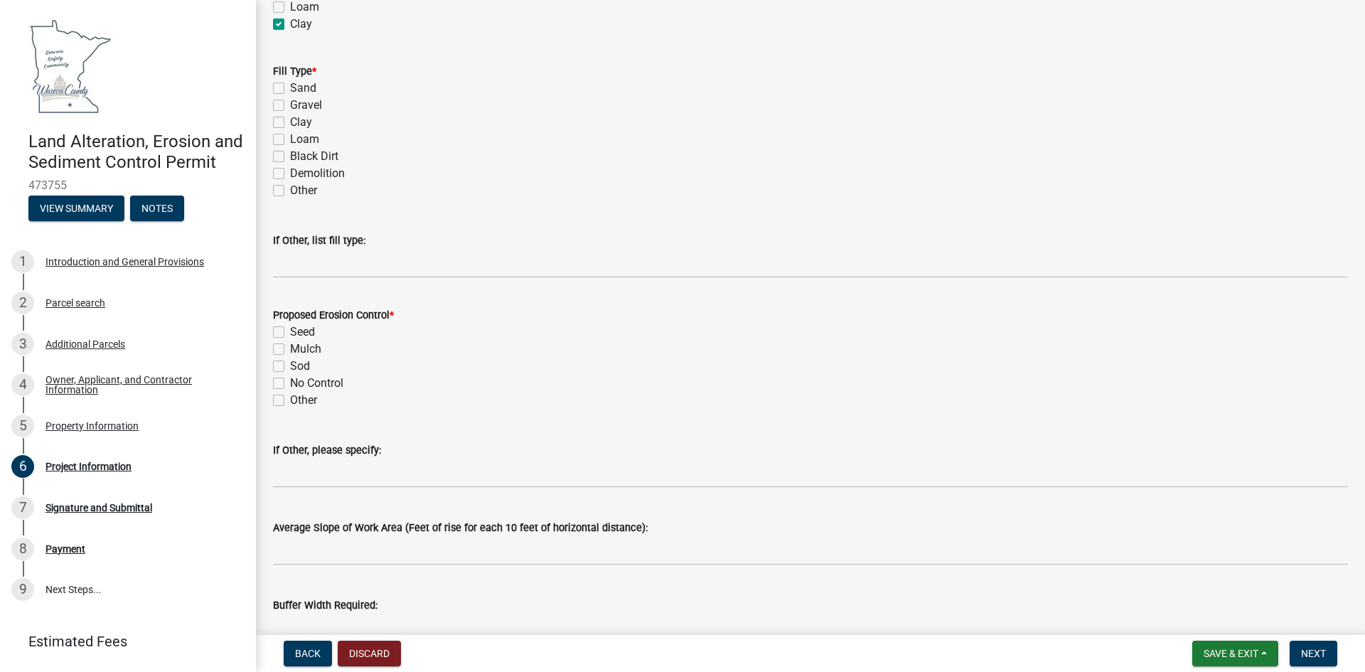
click at [290, 121] on label "Clay" at bounding box center [301, 122] width 22 height 17
click at [290, 121] on input "Clay" at bounding box center [294, 118] width 9 height 9
checkbox input "true"
checkbox input "false"
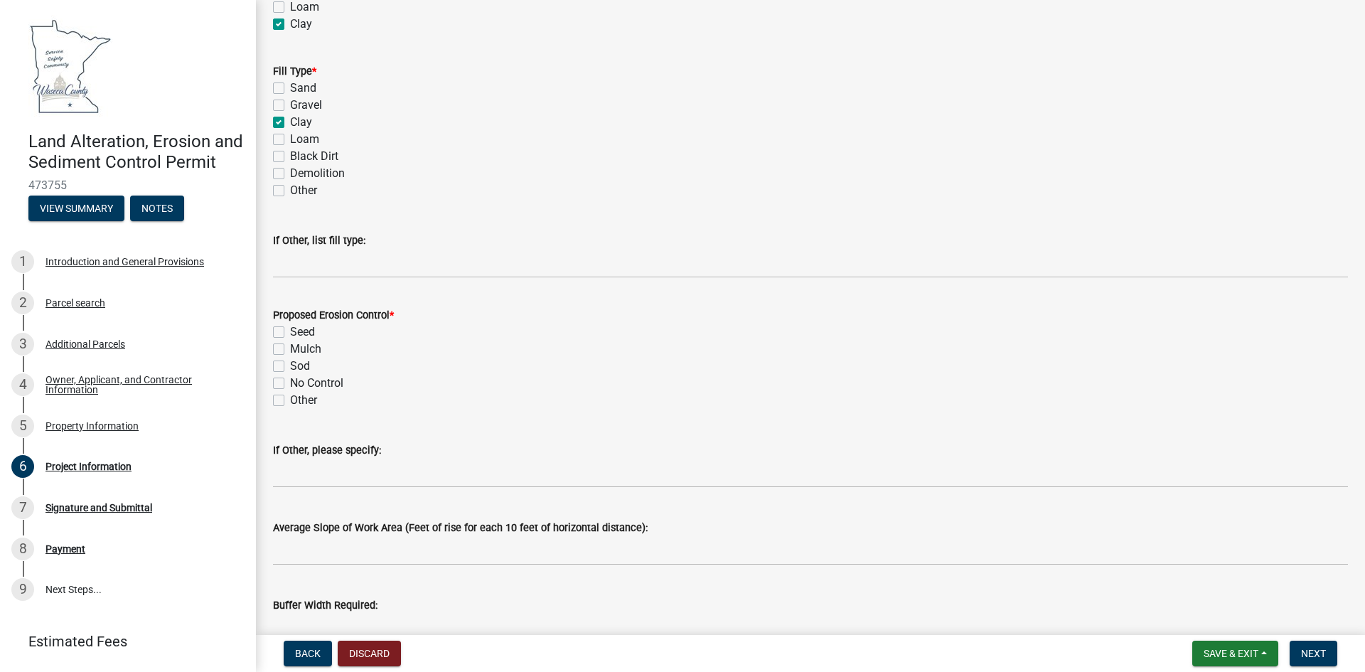
checkbox input "true"
checkbox input "false"
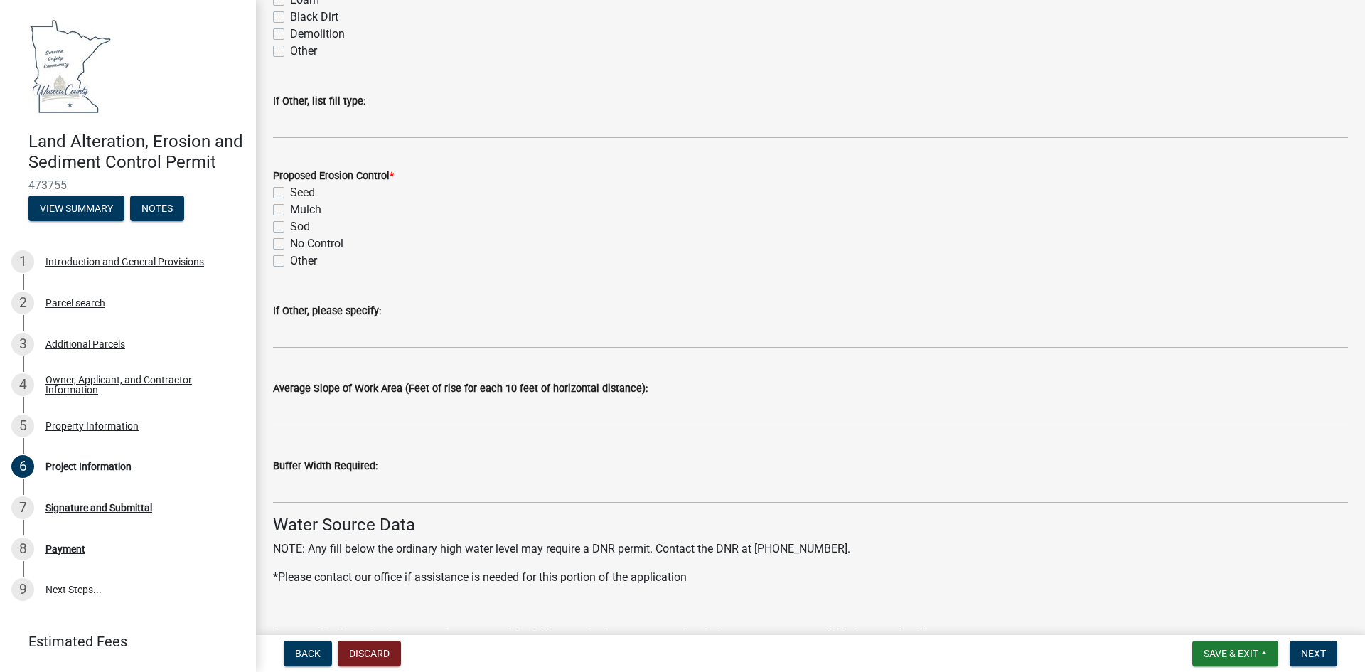
scroll to position [1351, 0]
click at [290, 190] on label "Seed" at bounding box center [302, 189] width 25 height 17
click at [290, 190] on input "Seed" at bounding box center [294, 185] width 9 height 9
checkbox input "true"
checkbox input "false"
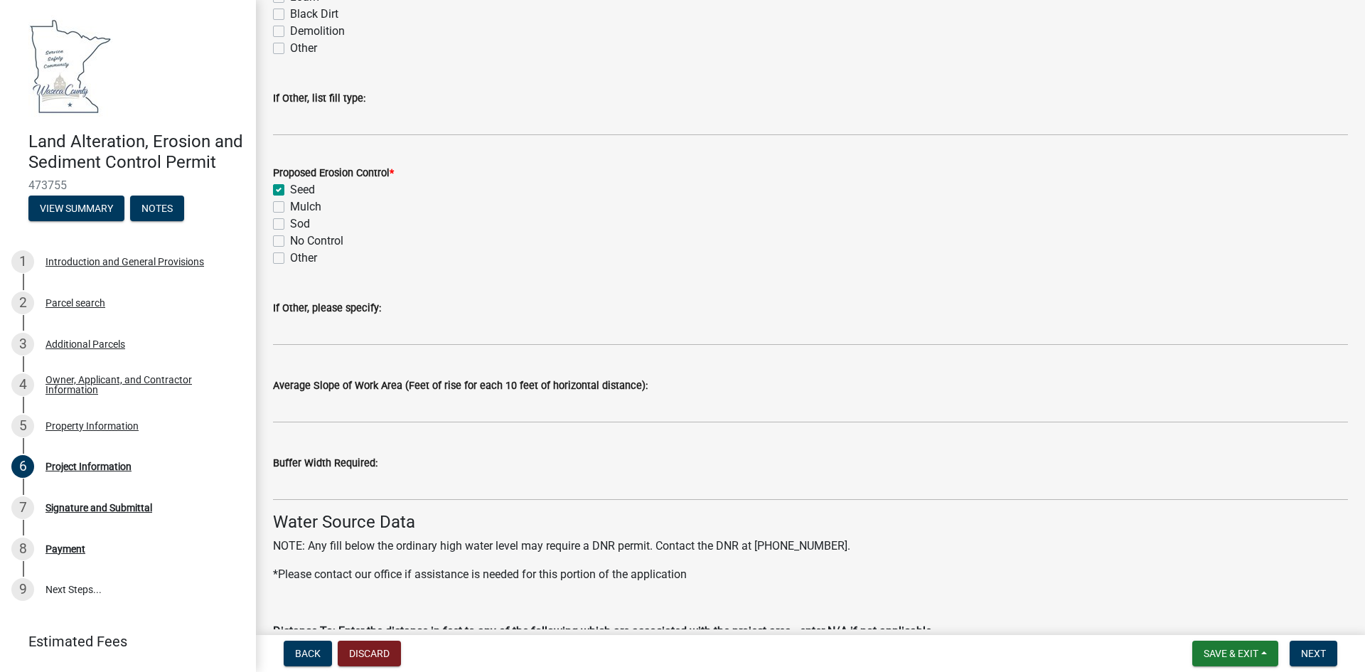
checkbox input "false"
click at [290, 208] on label "Mulch" at bounding box center [305, 206] width 31 height 17
click at [290, 208] on input "Mulch" at bounding box center [294, 202] width 9 height 9
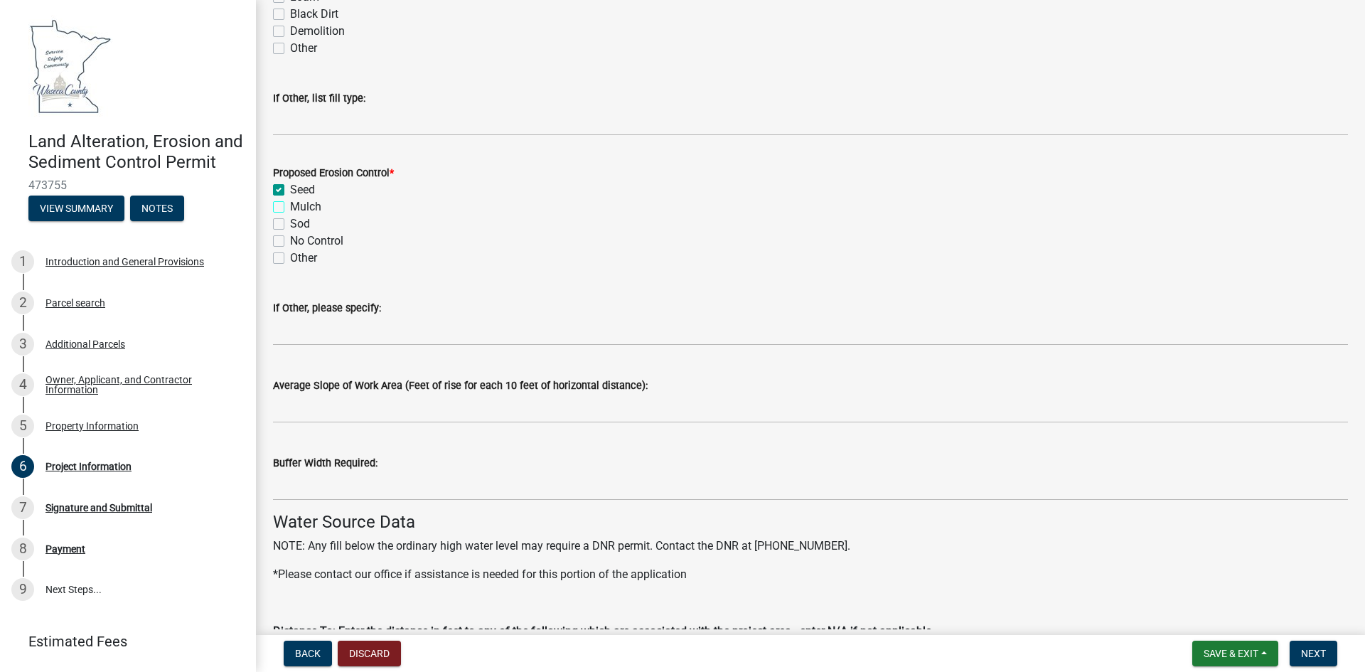
checkbox input "true"
checkbox input "false"
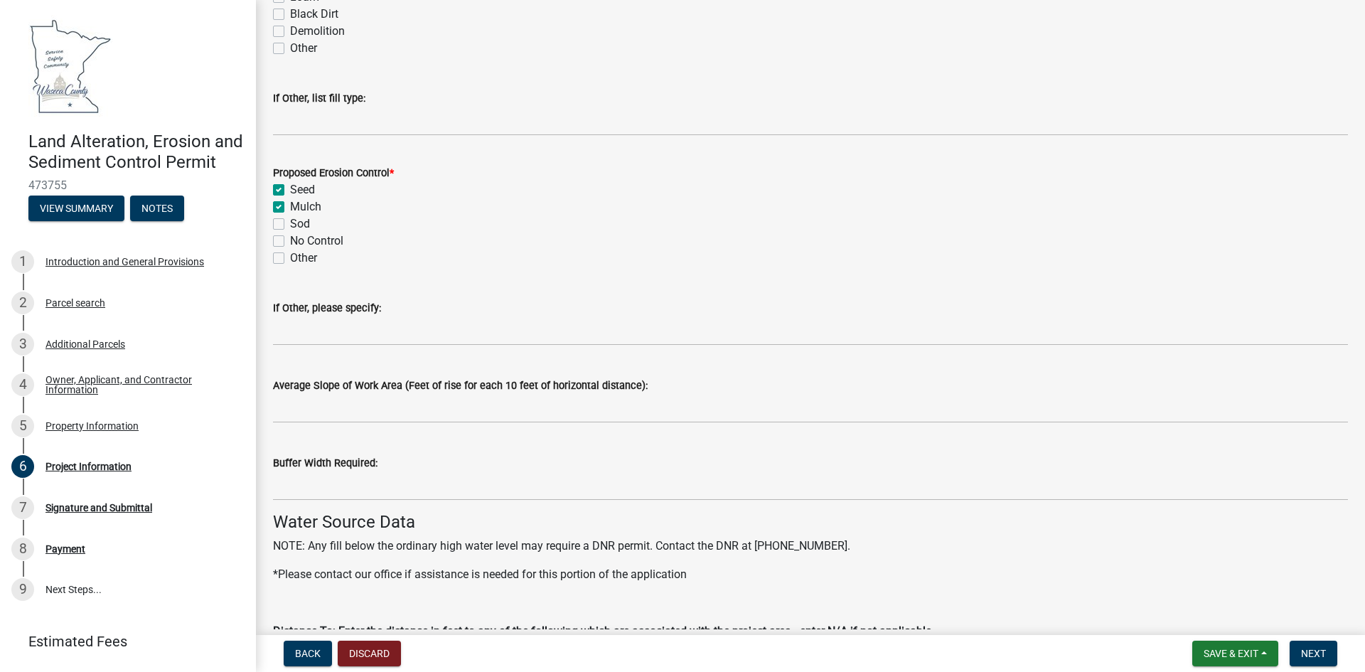
checkbox input "false"
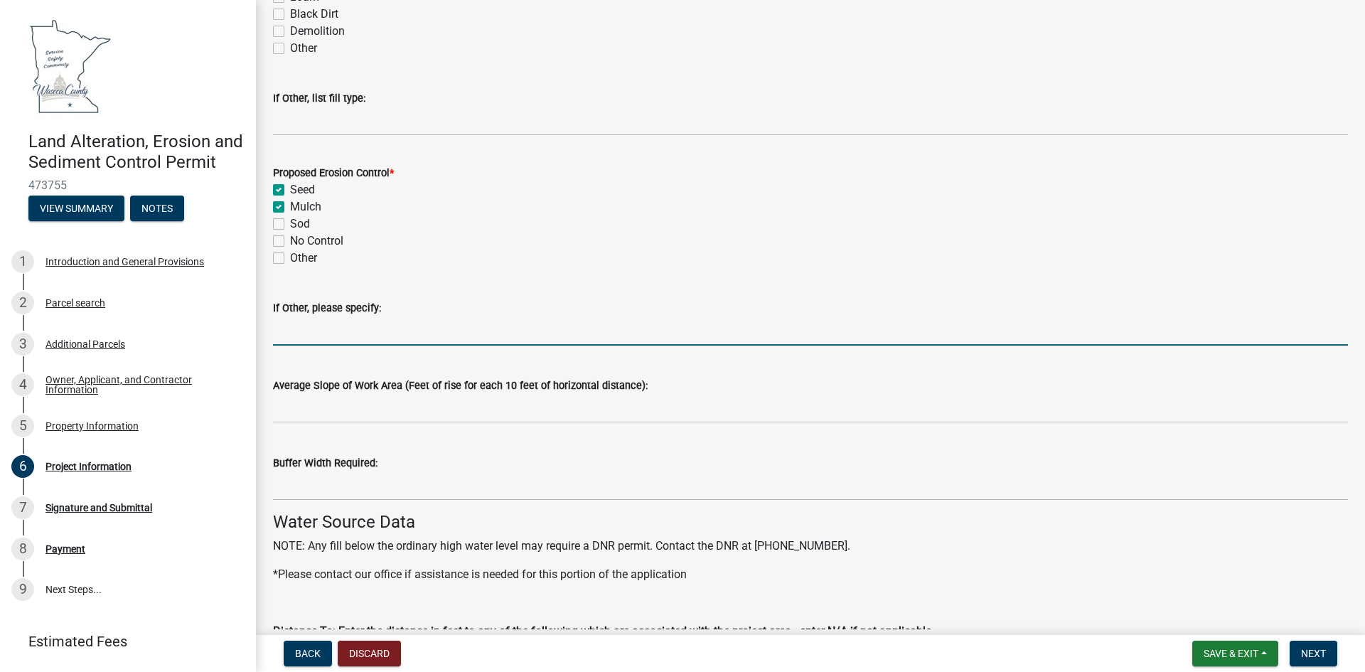
click at [307, 326] on input "If Other, please specify:" at bounding box center [810, 330] width 1075 height 29
type input "Silt Fence"
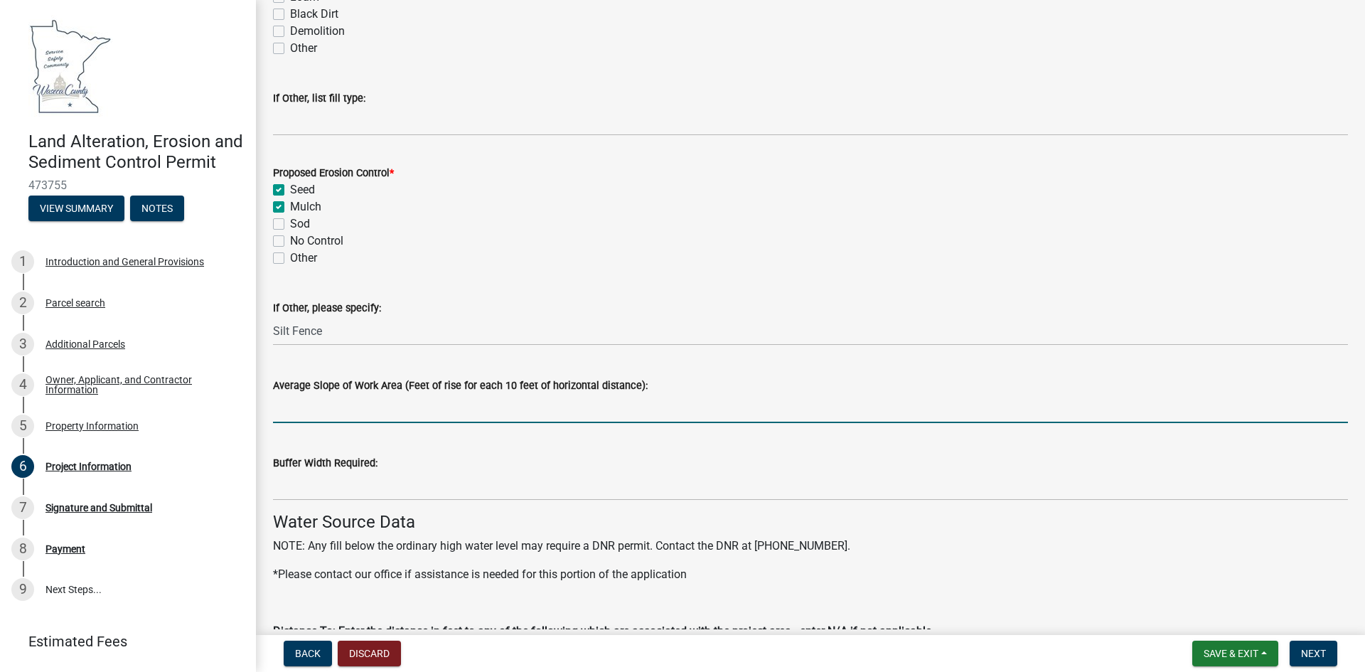
click at [285, 412] on input "Average Slope of Work Area (Feet of rise for each 10 feet of horizontal distanc…" at bounding box center [810, 408] width 1075 height 29
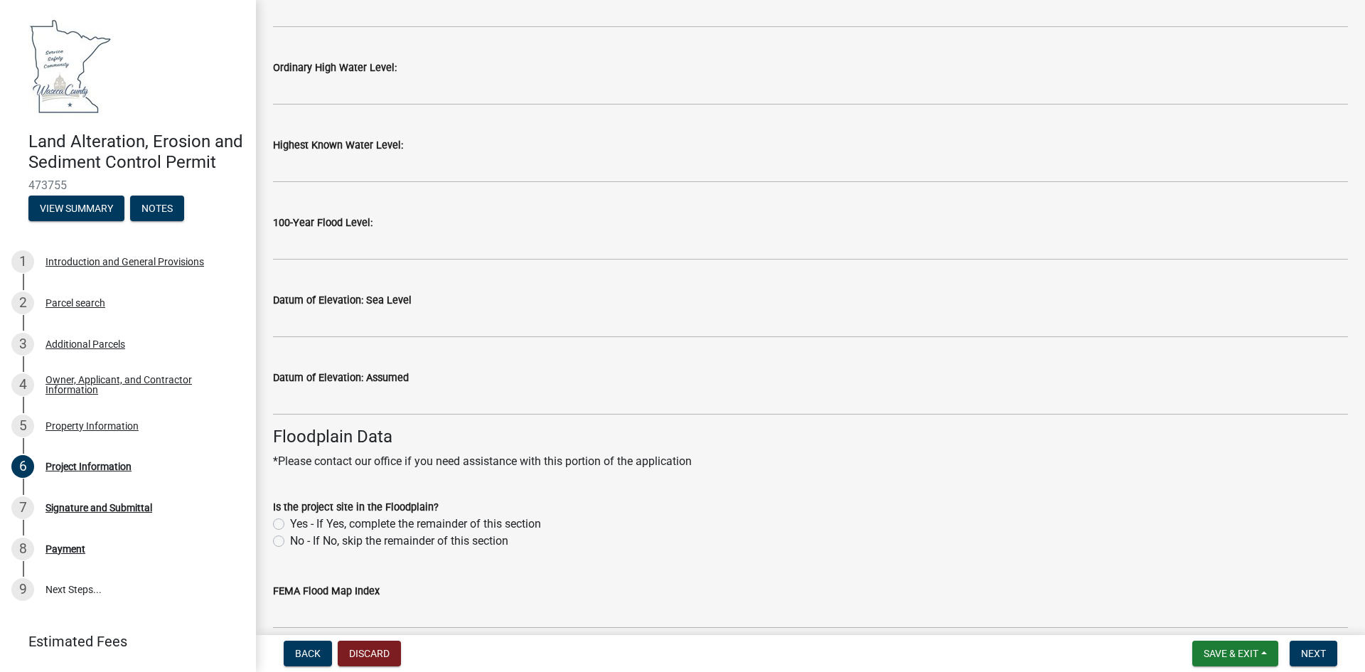
scroll to position [2702, 0]
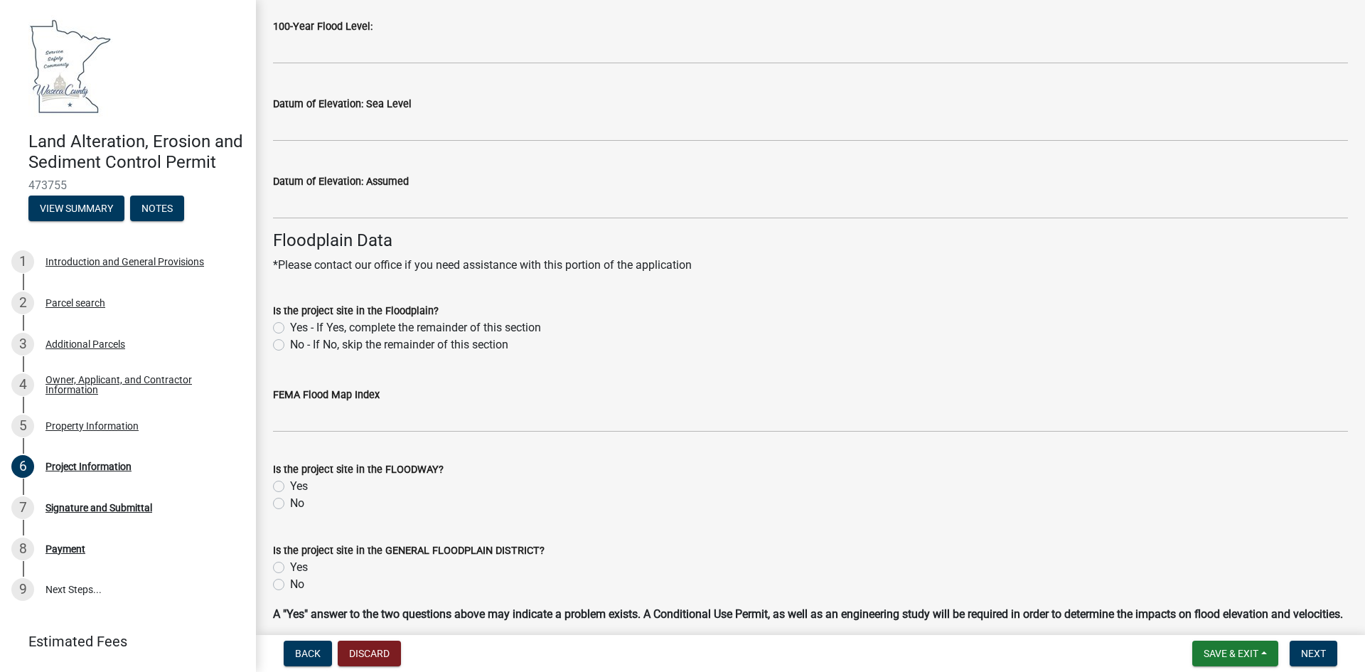
type input ".25 Ft"
click at [290, 343] on label "No - If No, skip the remainder of this section" at bounding box center [399, 344] width 218 height 17
click at [290, 343] on input "No - If No, skip the remainder of this section" at bounding box center [294, 340] width 9 height 9
radio input "true"
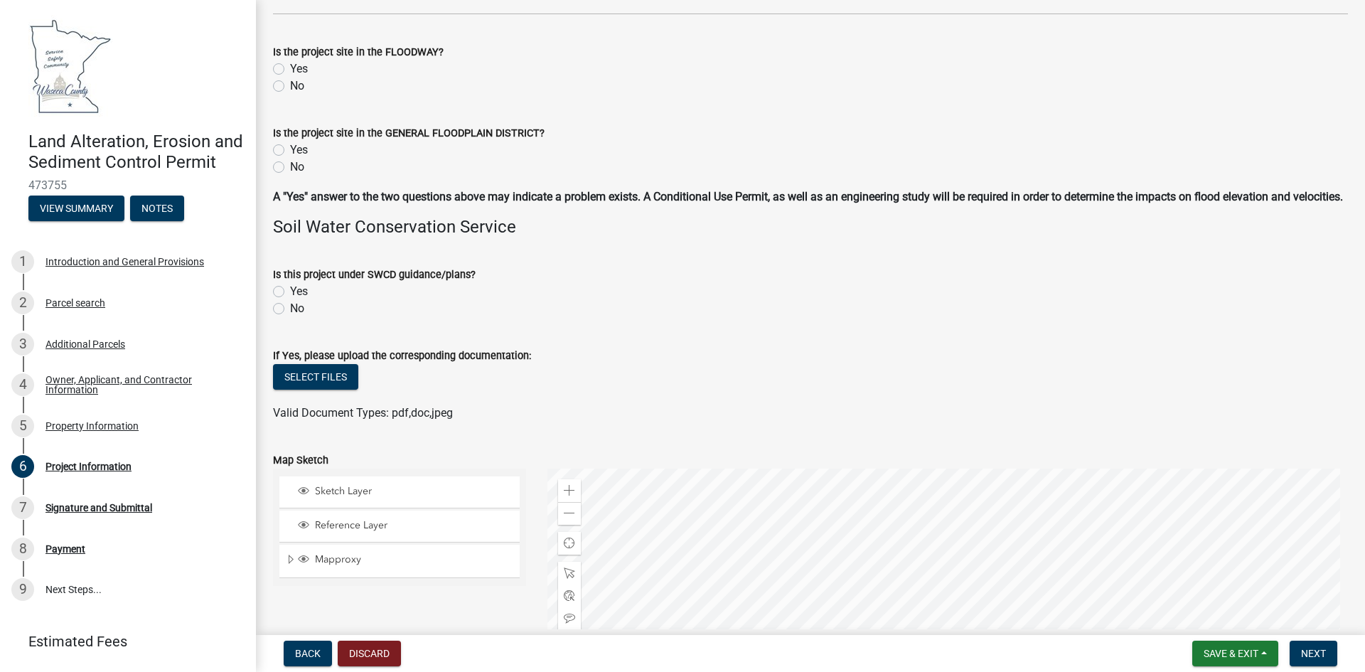
scroll to position [3128, 0]
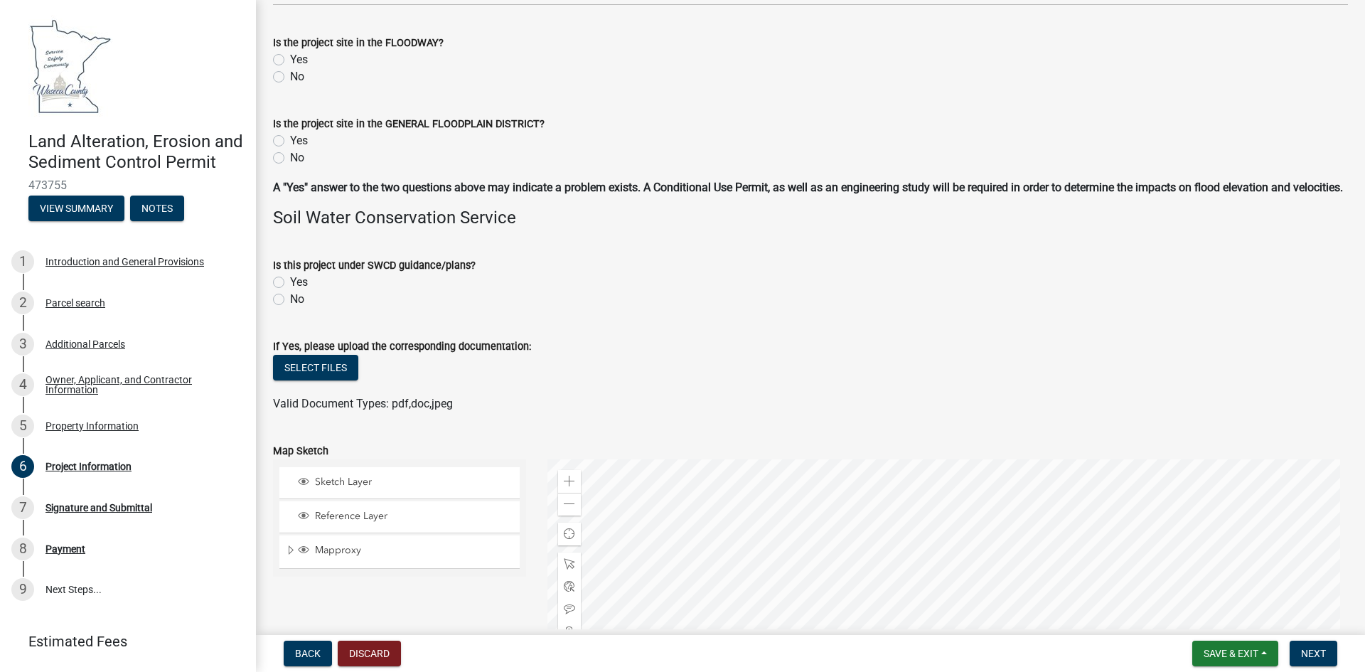
click at [290, 308] on label "No" at bounding box center [297, 299] width 14 height 17
click at [290, 300] on input "No" at bounding box center [294, 295] width 9 height 9
radio input "true"
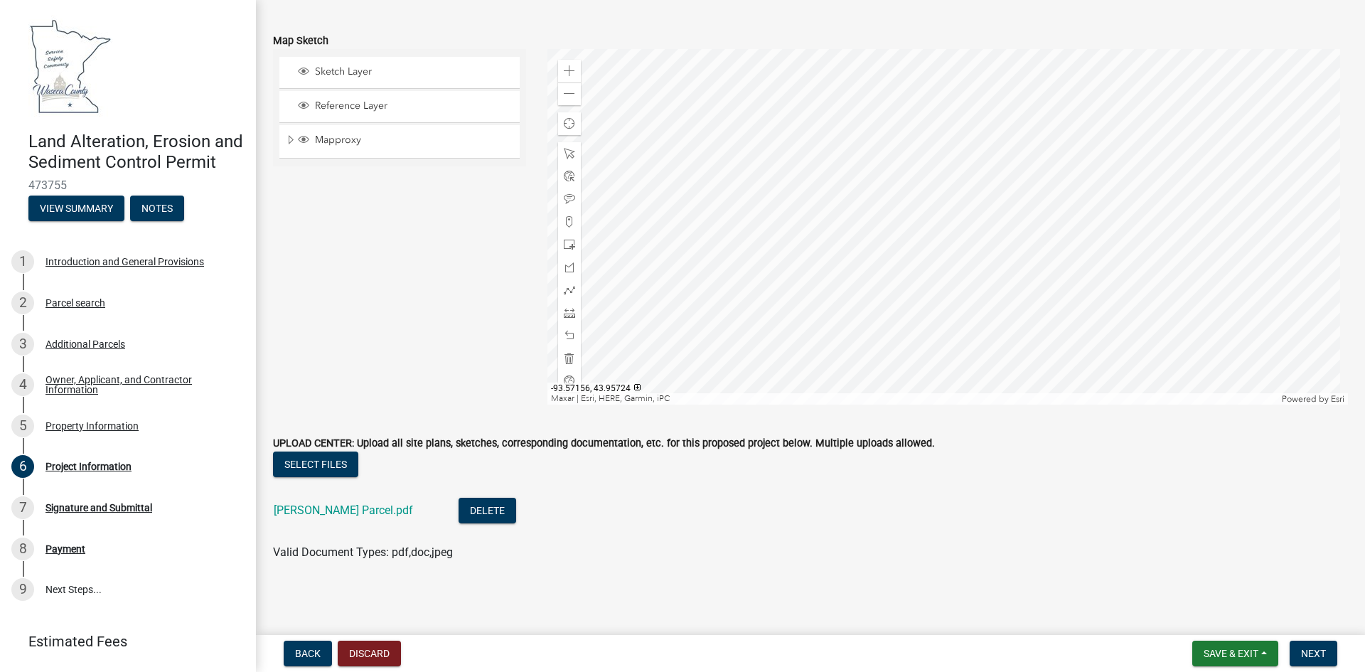
scroll to position [3555, 0]
click at [1311, 653] on span "Next" at bounding box center [1313, 653] width 25 height 11
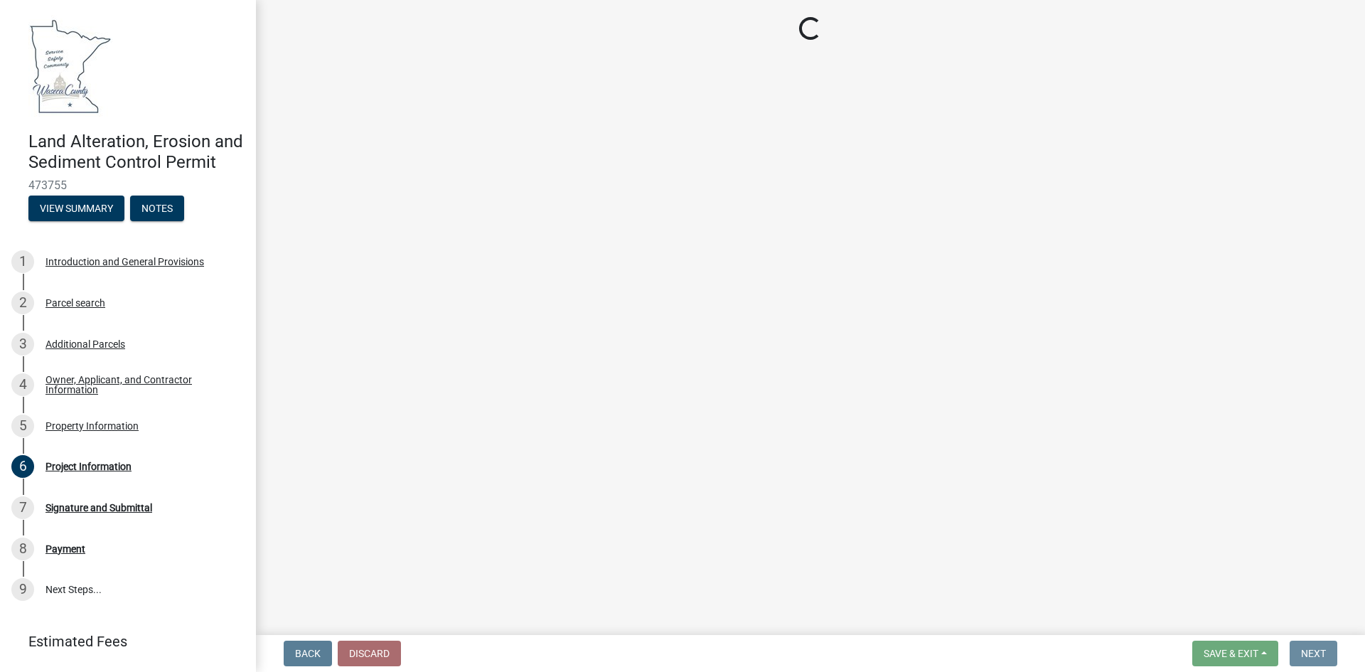
scroll to position [0, 0]
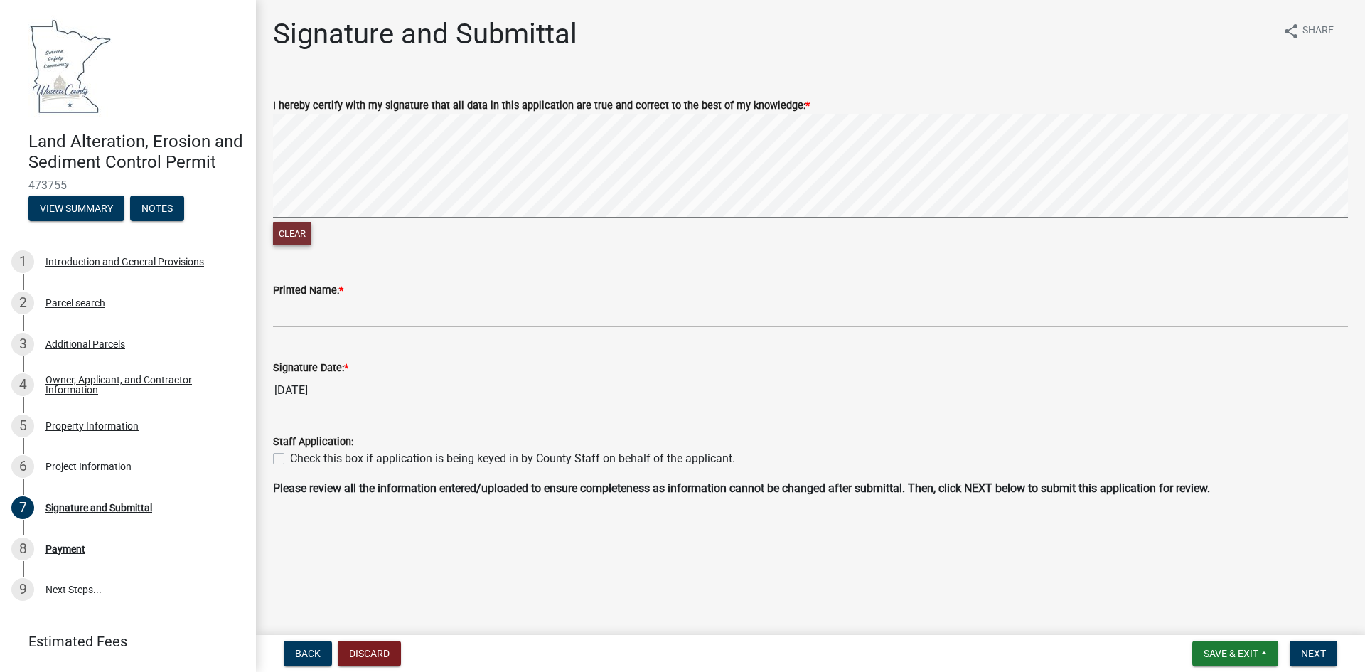
click at [303, 235] on button "Clear" at bounding box center [292, 233] width 38 height 23
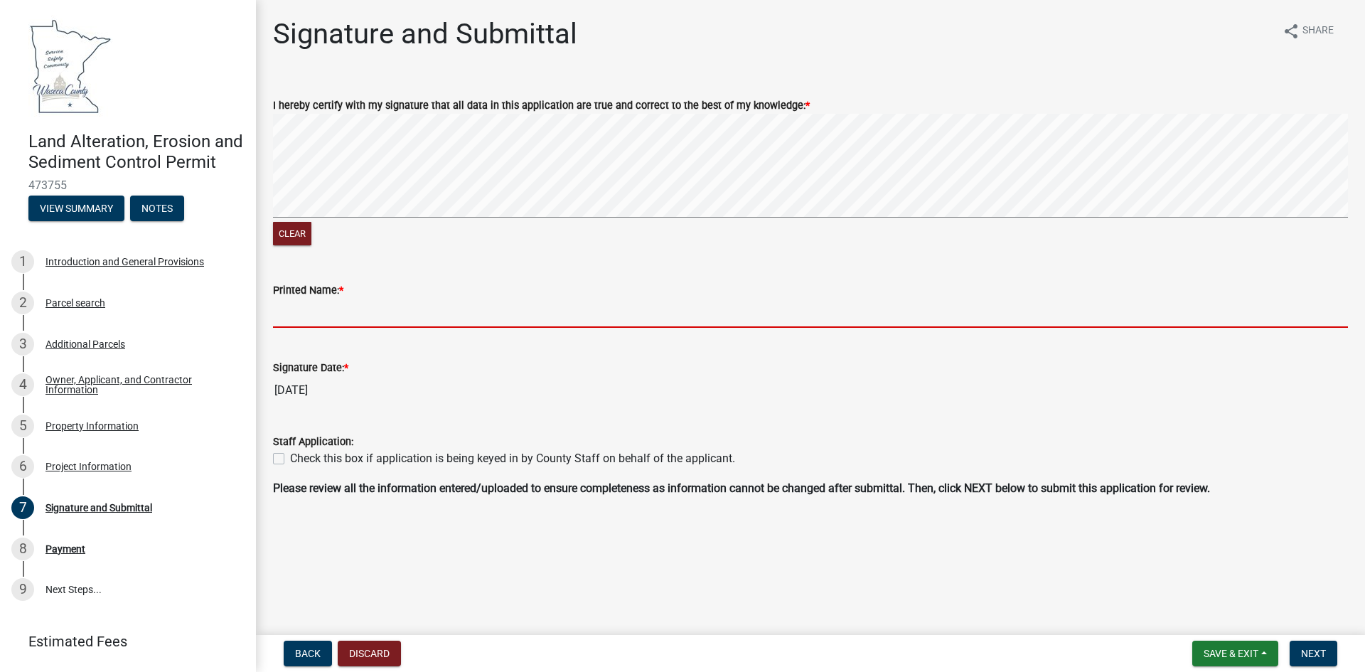
click at [302, 315] on input "Printed Name: *" at bounding box center [810, 313] width 1075 height 29
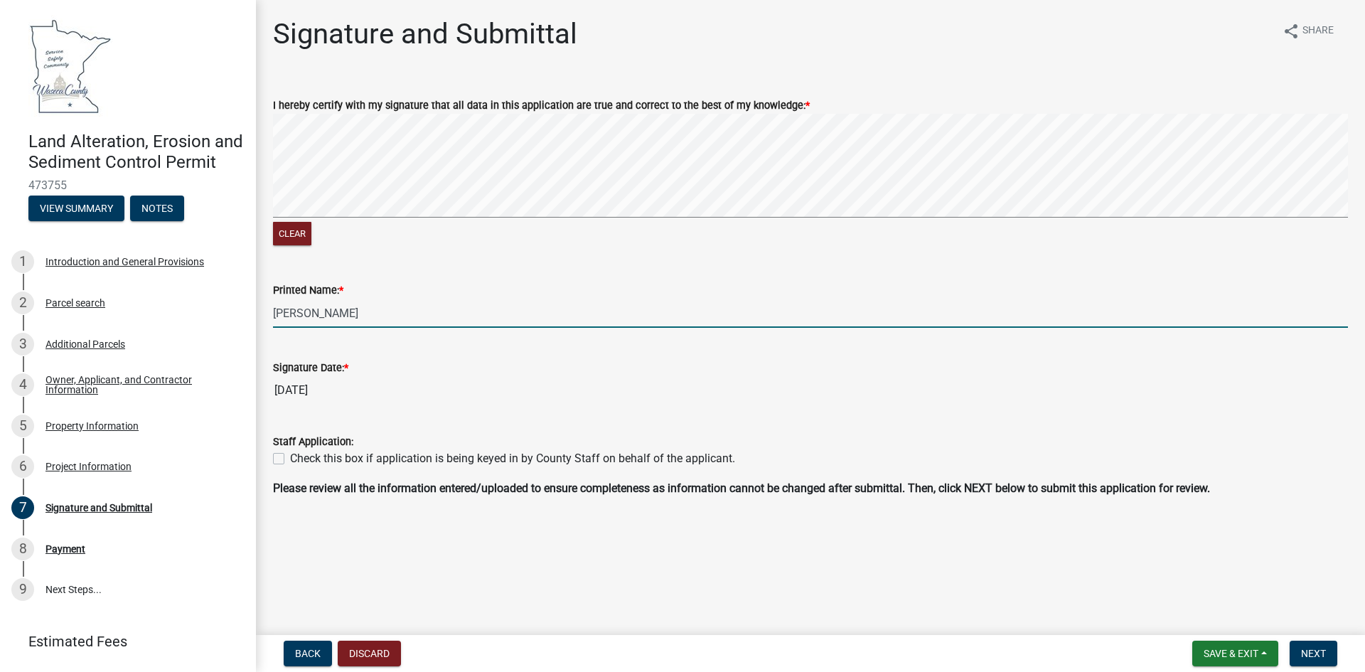
type input "[PERSON_NAME]"
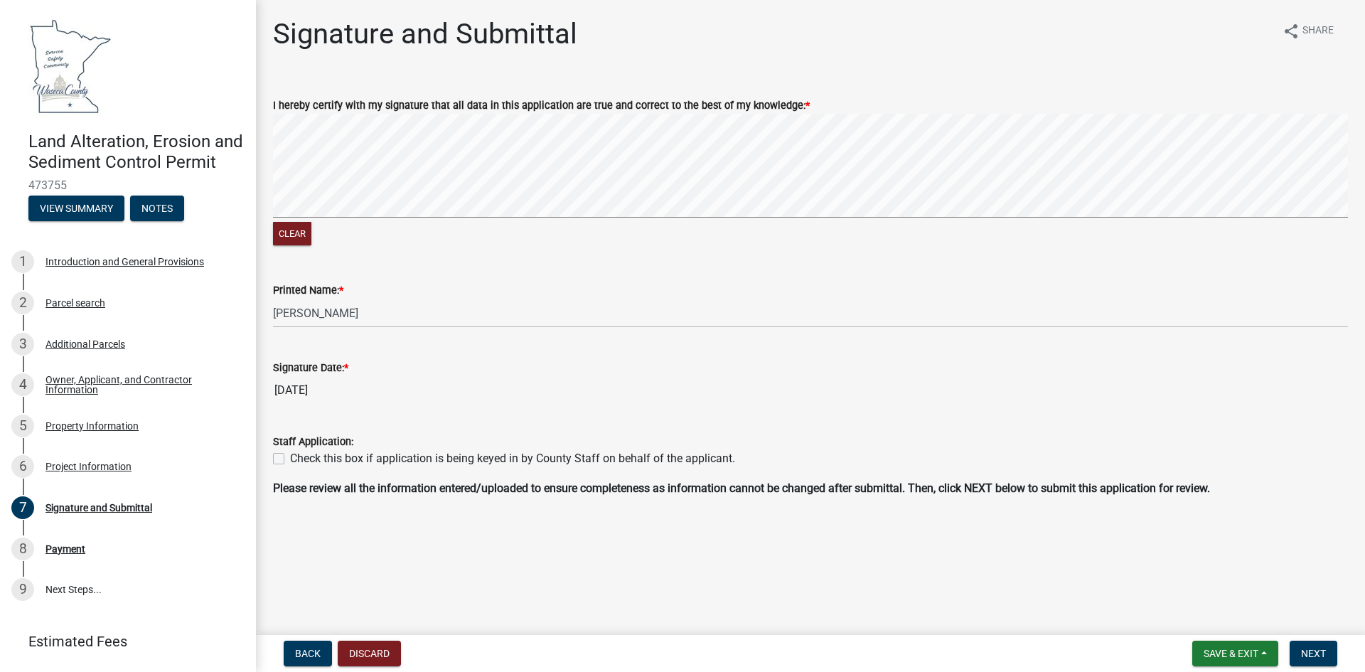
click at [371, 382] on input "[DATE]" at bounding box center [810, 390] width 1075 height 28
click at [299, 238] on button "Clear" at bounding box center [292, 233] width 38 height 23
click at [279, 226] on button "Clear" at bounding box center [292, 233] width 38 height 23
click at [1306, 645] on button "Next" at bounding box center [1314, 654] width 48 height 26
